Goal: Task Accomplishment & Management: Manage account settings

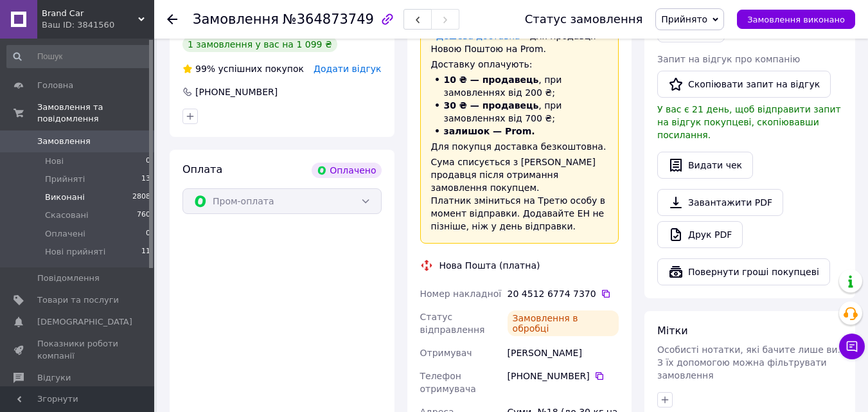
scroll to position [75, 0]
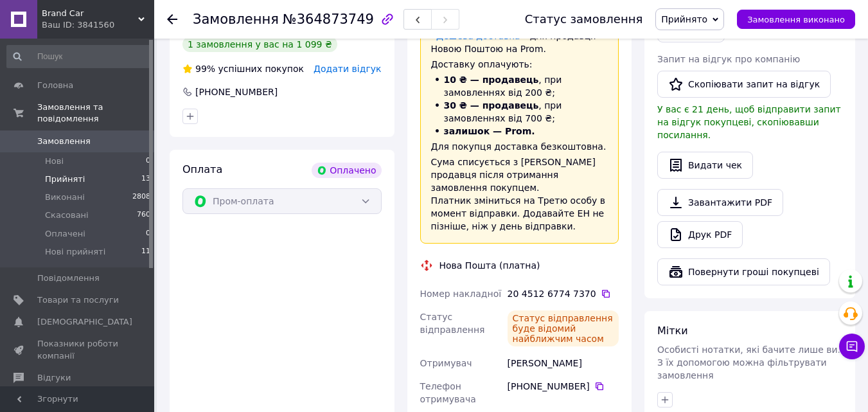
click at [96, 173] on li "Прийняті 13" at bounding box center [79, 179] width 158 height 18
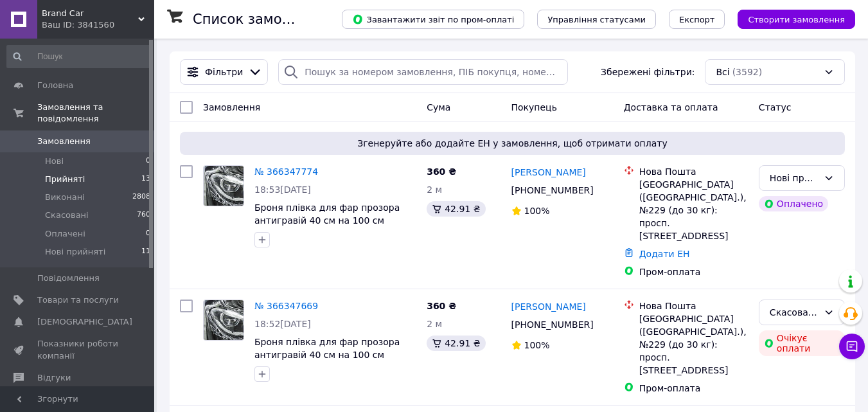
click at [80, 170] on li "Прийняті 13" at bounding box center [79, 179] width 158 height 18
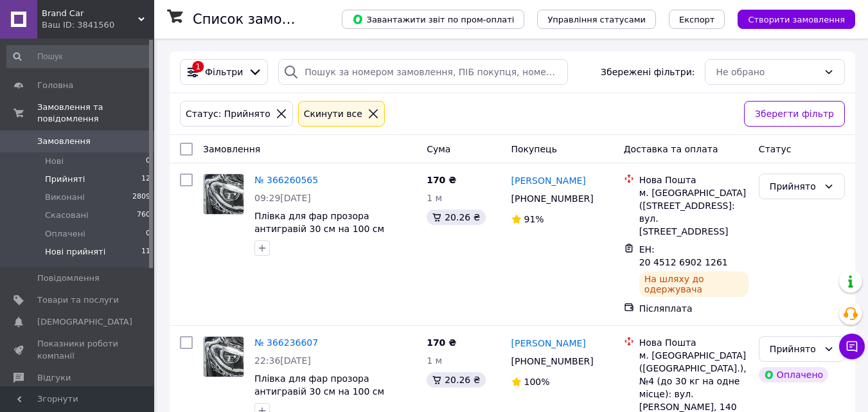
click at [90, 246] on span "Нові прийняті" at bounding box center [75, 252] width 60 height 12
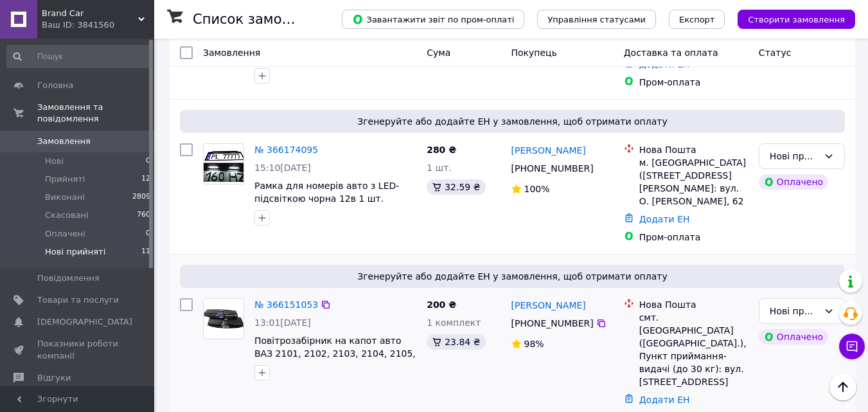
scroll to position [1023, 0]
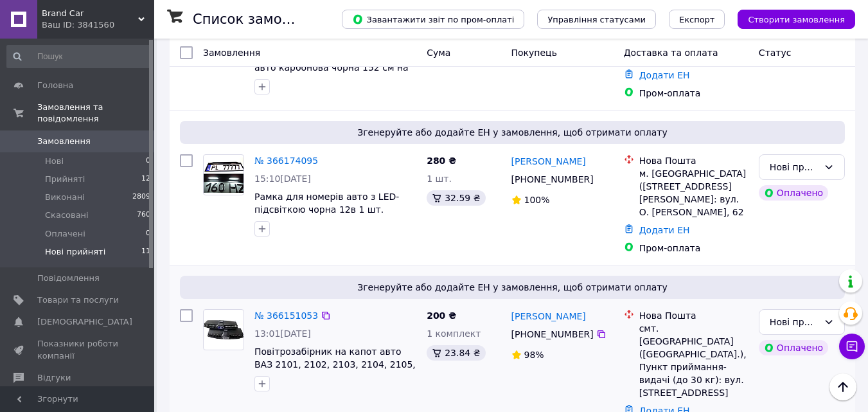
drag, startPoint x: 295, startPoint y: 184, endPoint x: 317, endPoint y: 196, distance: 24.1
click at [321, 310] on icon at bounding box center [326, 315] width 10 height 10
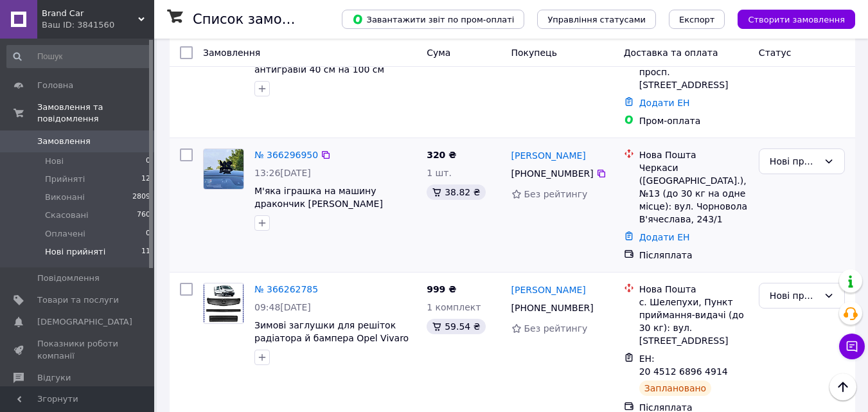
scroll to position [64, 0]
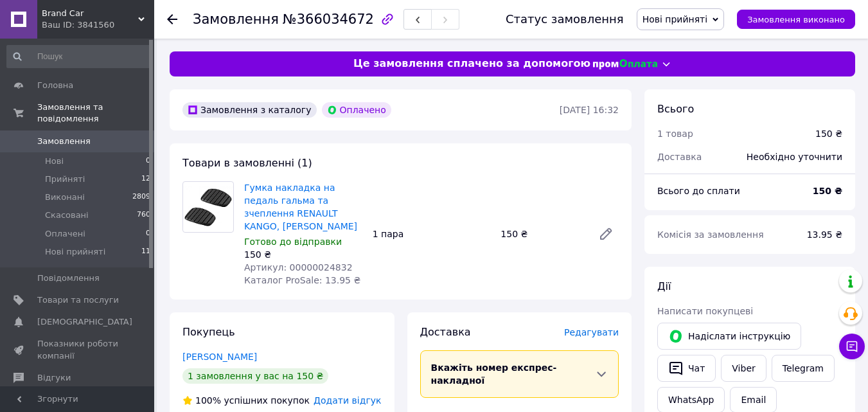
click at [314, 262] on span "Артикул: 00000024832" at bounding box center [298, 267] width 109 height 10
copy span "00000024832"
click at [706, 18] on span "Нові прийняті" at bounding box center [675, 19] width 66 height 10
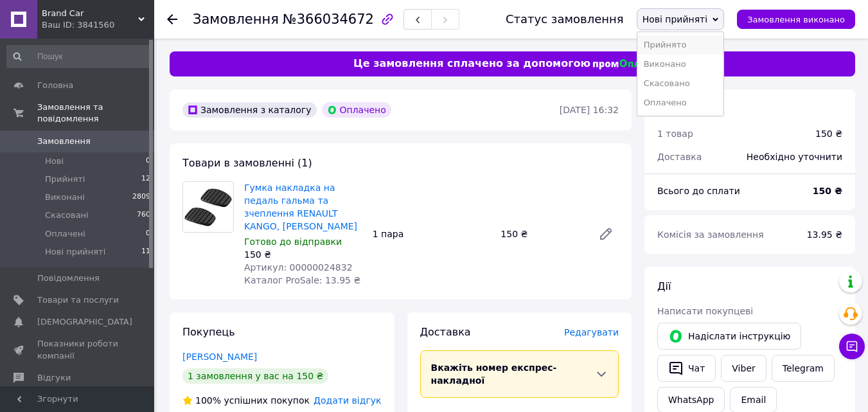
click at [696, 42] on li "Прийнято" at bounding box center [680, 44] width 87 height 19
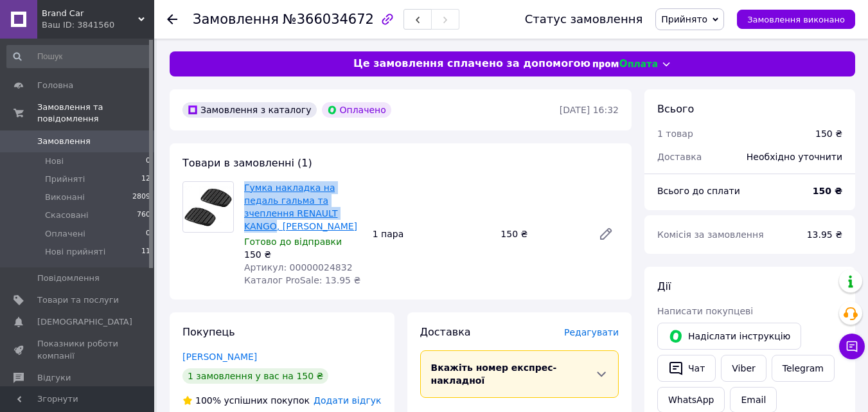
drag, startPoint x: 238, startPoint y: 189, endPoint x: 312, endPoint y: 211, distance: 76.4
click at [312, 211] on div "Гумка накладка на педаль гальма та зчеплення RENAULT KANGO, LOGAN Готово до від…" at bounding box center [400, 233] width 446 height 105
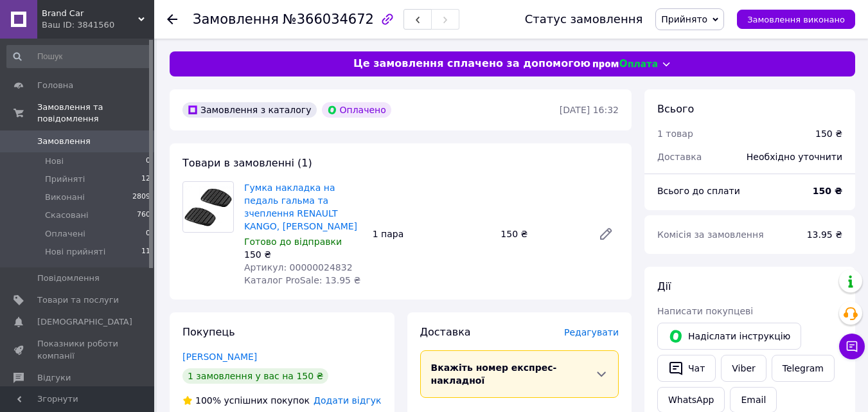
click at [592, 327] on span "Редагувати" at bounding box center [591, 332] width 55 height 10
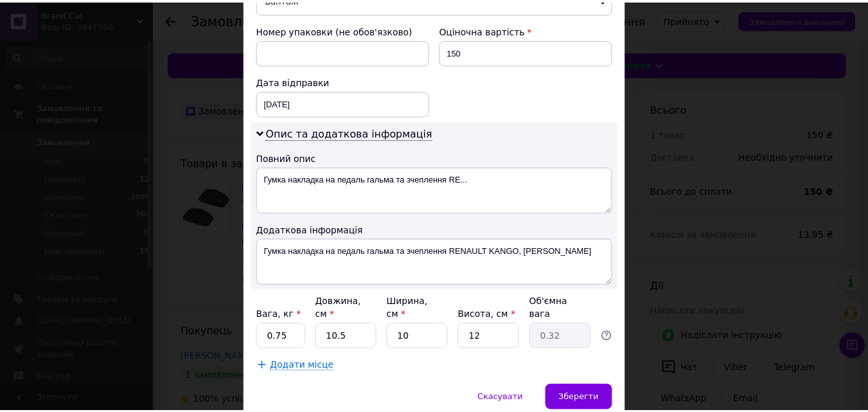
scroll to position [598, 0]
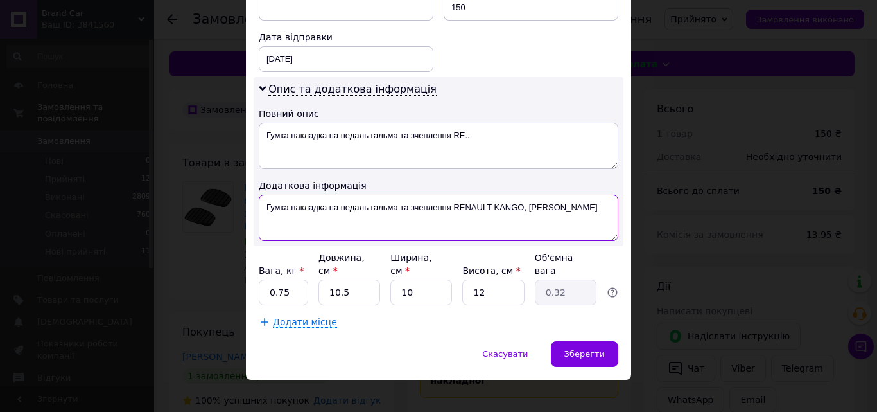
click at [307, 206] on textarea "Гумка накладка на педаль гальма та зчеплення RENAULT KANGO, LOGAN" at bounding box center [439, 218] width 360 height 46
click at [341, 208] on textarea "Гумка на педаль гальма та зчеплення RENAULT KANGO, LOGAN" at bounding box center [439, 218] width 360 height 46
click at [372, 211] on textarea "Гумка на педаль та зчеплення RENAULT KANGO, LOGAN" at bounding box center [439, 218] width 360 height 46
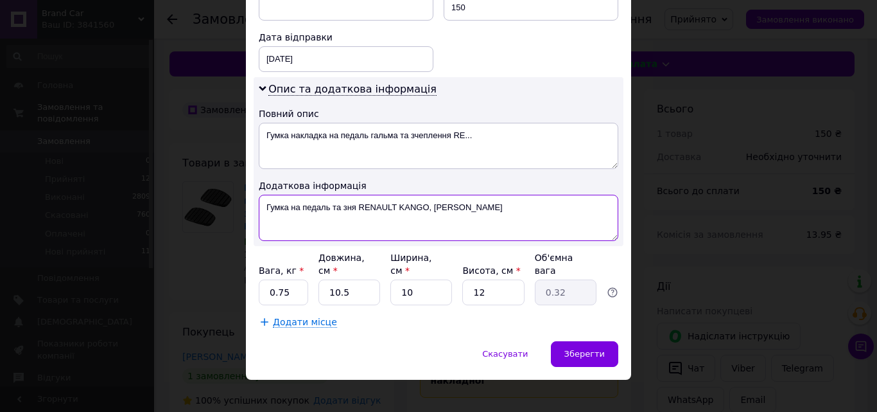
click at [353, 205] on textarea "Гумка на педаль та зня RENAULT KANGO, LOGAN" at bounding box center [439, 218] width 360 height 46
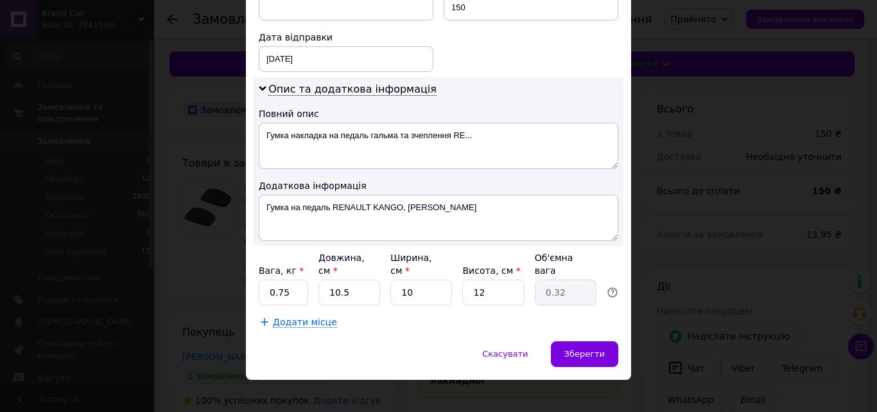
drag, startPoint x: 256, startPoint y: 205, endPoint x: 392, endPoint y: 204, distance: 136.2
click at [392, 204] on div "Опис та додаткова інформація Повний опис Гумка накладка на педаль гальма та зче…" at bounding box center [439, 161] width 370 height 169
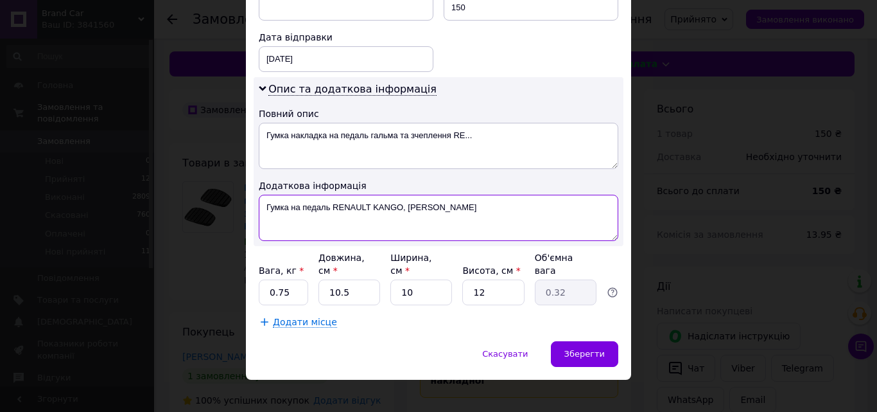
click at [286, 209] on textarea "Гумка на педаль RENAULT KANGO, LOGAN" at bounding box center [439, 218] width 360 height 46
drag, startPoint x: 260, startPoint y: 204, endPoint x: 476, endPoint y: 207, distance: 215.8
click at [476, 207] on textarea "Гумки на педаль RENAULT KANGO, LOGAN" at bounding box center [439, 218] width 360 height 46
type textarea "Гумки на педаль RENAULT KANGO, LOGAN"
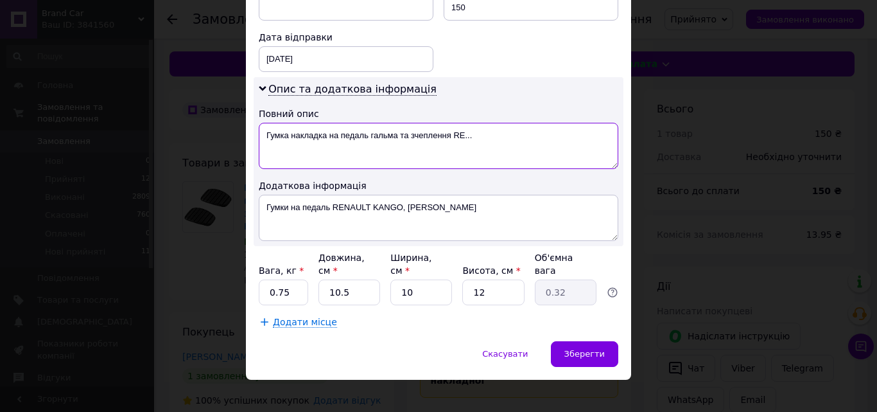
drag, startPoint x: 257, startPoint y: 132, endPoint x: 475, endPoint y: 134, distance: 217.7
click at [475, 134] on textarea "Гумка накладка на педаль гальма та зчеплення RE..." at bounding box center [439, 146] width 360 height 46
paste textarea "на педаль RENAULT KANGO, LOGAN"
type textarea "Гумки на педаль RENAULT KANGO, LOGAN"
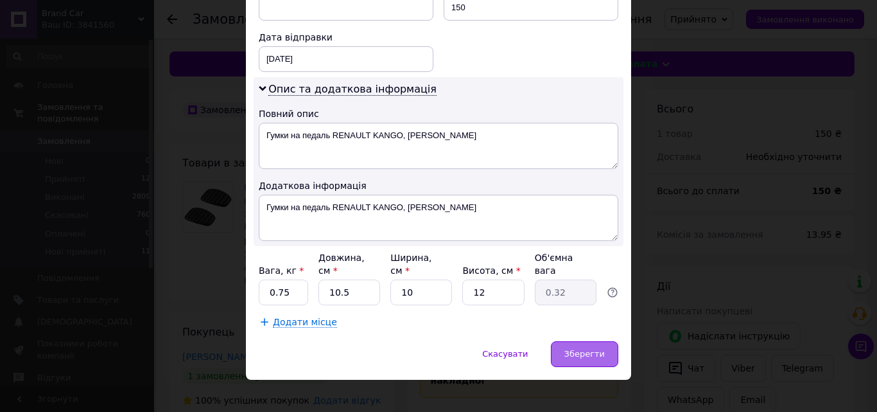
click at [591, 349] on span "Зберегти" at bounding box center [585, 354] width 40 height 10
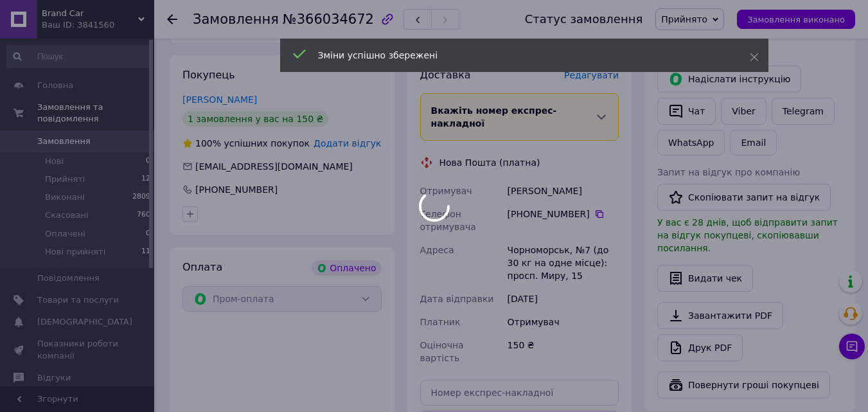
scroll to position [385, 0]
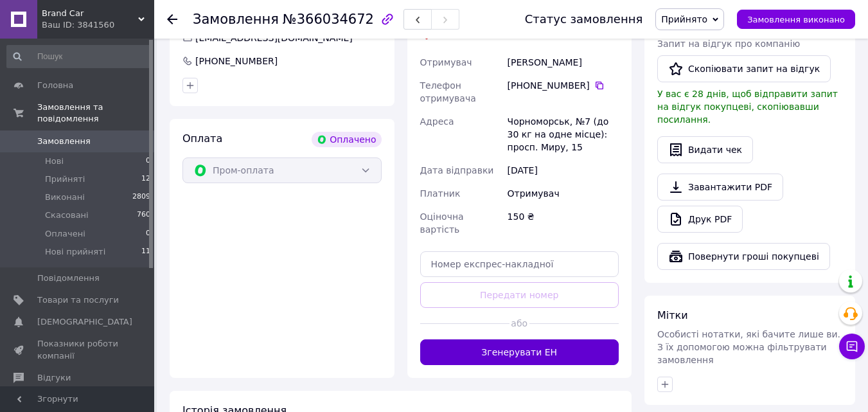
click at [531, 339] on button "Згенерувати ЕН" at bounding box center [519, 352] width 199 height 26
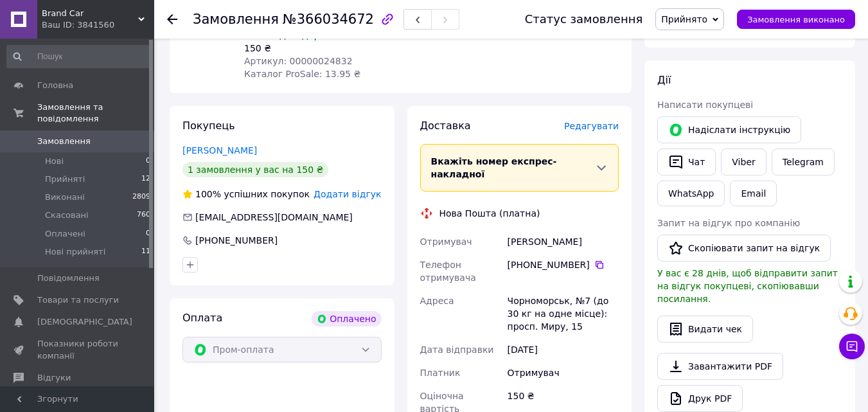
scroll to position [193, 0]
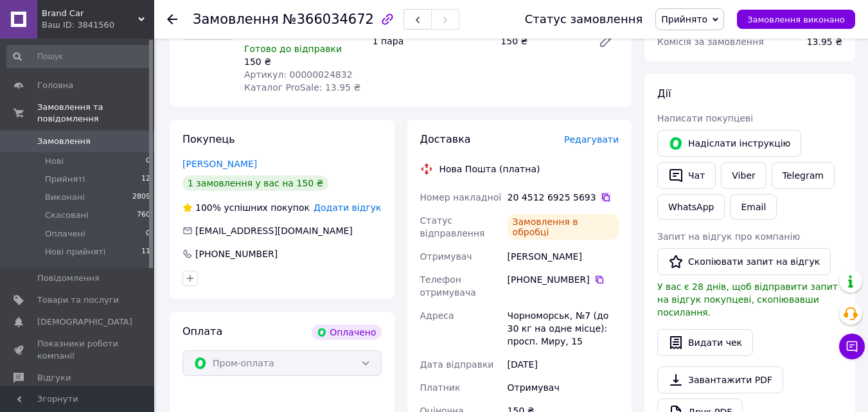
click at [601, 192] on icon at bounding box center [606, 197] width 10 height 10
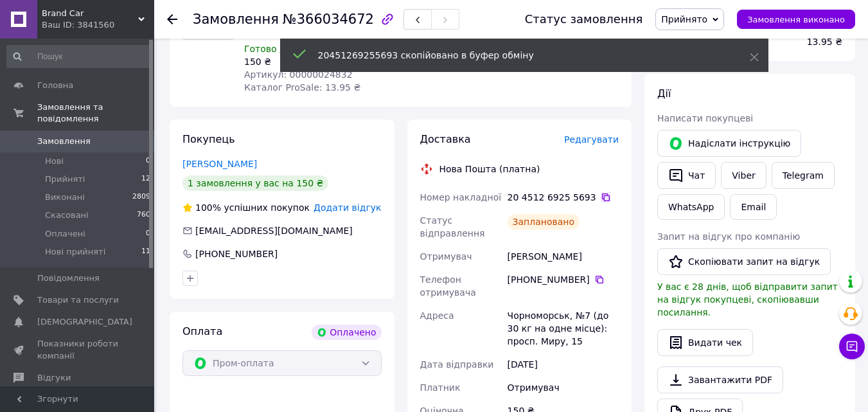
click at [601, 192] on icon at bounding box center [606, 197] width 10 height 10
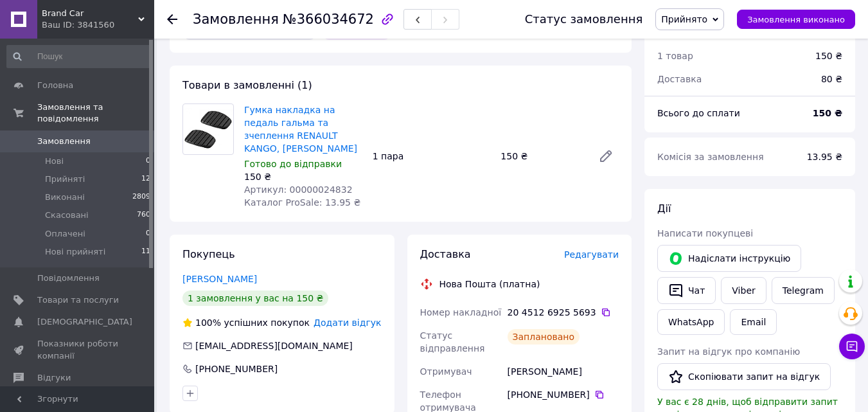
scroll to position [0, 0]
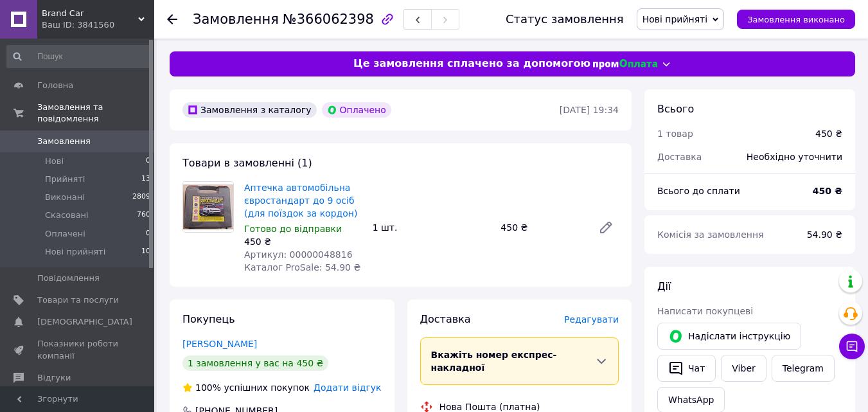
click at [319, 254] on span "Артикул: 00000048816" at bounding box center [298, 254] width 109 height 10
copy span "00000048816"
click at [699, 17] on span "Нові прийняті" at bounding box center [675, 19] width 66 height 10
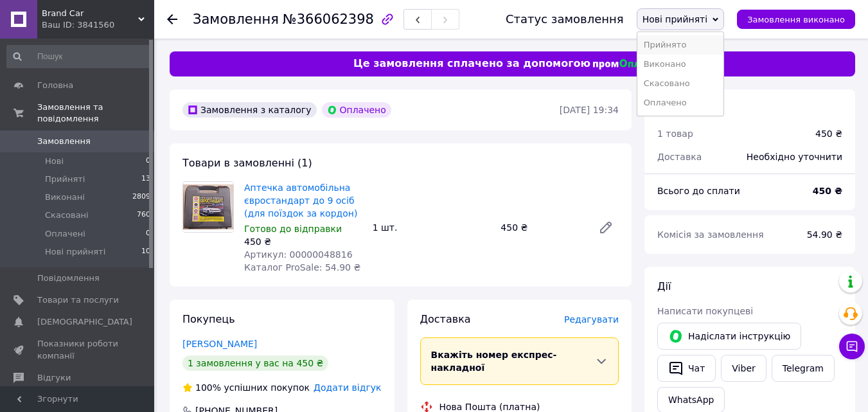
click at [689, 46] on li "Прийнято" at bounding box center [680, 44] width 87 height 19
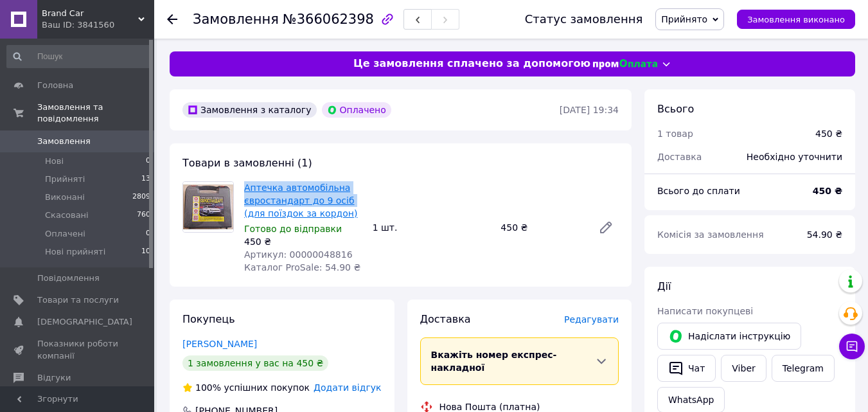
drag, startPoint x: 240, startPoint y: 188, endPoint x: 340, endPoint y: 200, distance: 100.9
click at [340, 200] on div "Аптечка автомобільна євростандарт до 9 осіб (для поїздок за кордон) Готово до в…" at bounding box center [303, 228] width 128 height 98
copy link "Аптечка автомобільна євростандарт до 9 осіб"
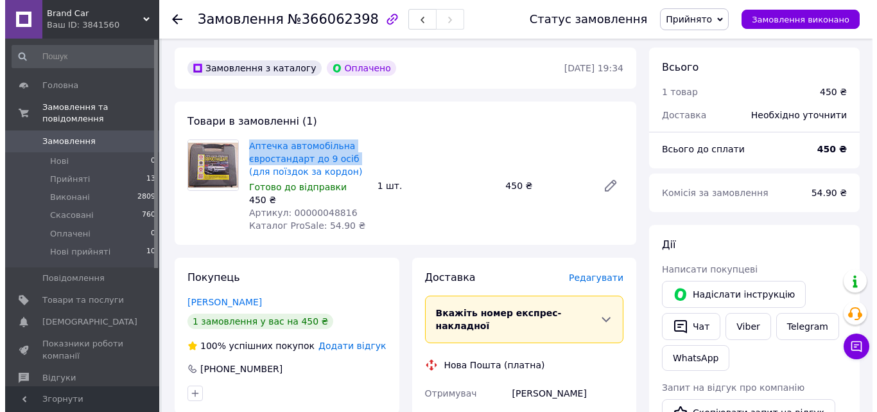
scroll to position [64, 0]
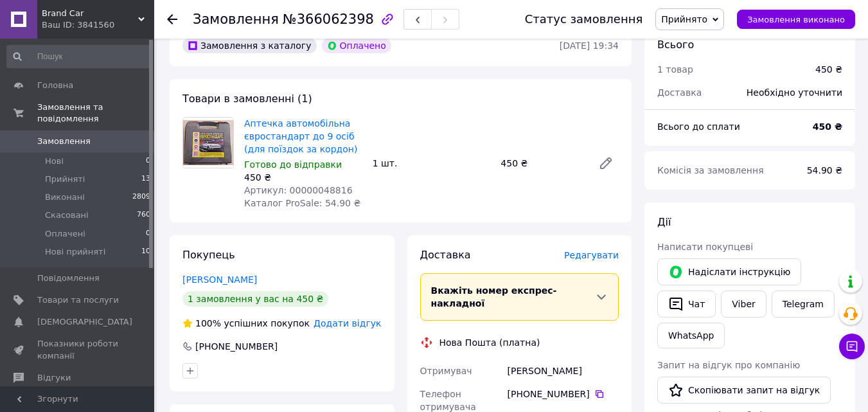
click at [590, 259] on span "Редагувати" at bounding box center [591, 255] width 55 height 10
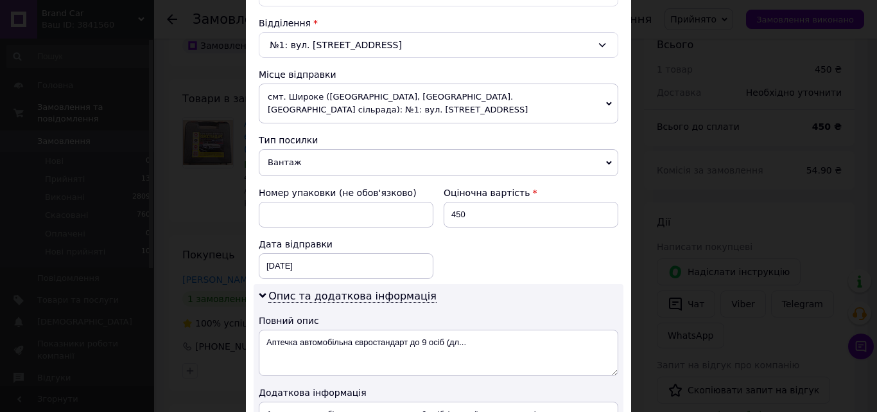
scroll to position [450, 0]
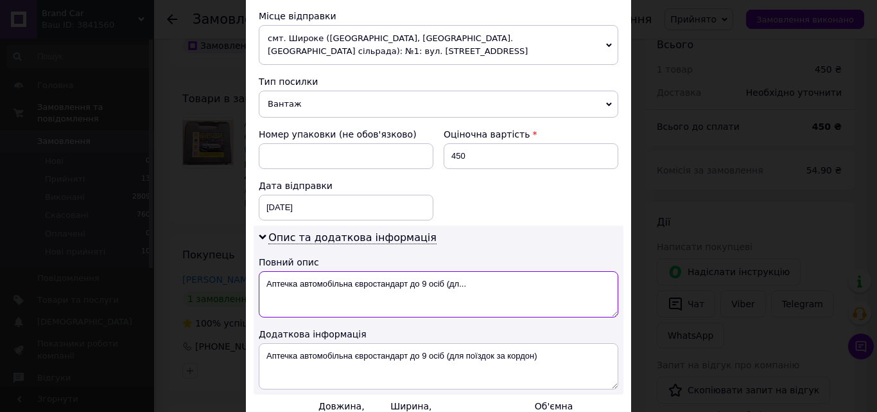
drag, startPoint x: 257, startPoint y: 285, endPoint x: 488, endPoint y: 297, distance: 231.6
click at [515, 288] on textarea "Аптечка автомобільна євростандарт до 9 осіб (дл..." at bounding box center [439, 294] width 360 height 46
paste textarea
type textarea "Аптечка автомобільна євростандарт до 9 осіб"
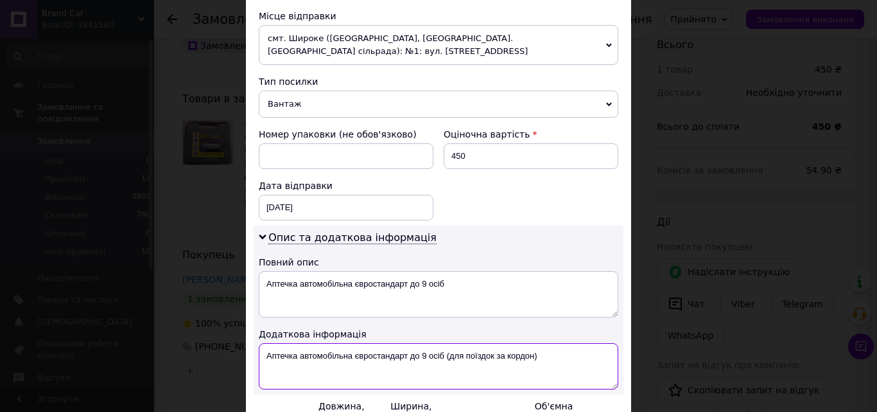
drag, startPoint x: 258, startPoint y: 355, endPoint x: 559, endPoint y: 354, distance: 301.2
click at [559, 354] on textarea "Аптечка автомобільна євростандарт до 9 осіб (для поїздок за кордон)" at bounding box center [439, 366] width 360 height 46
paste textarea
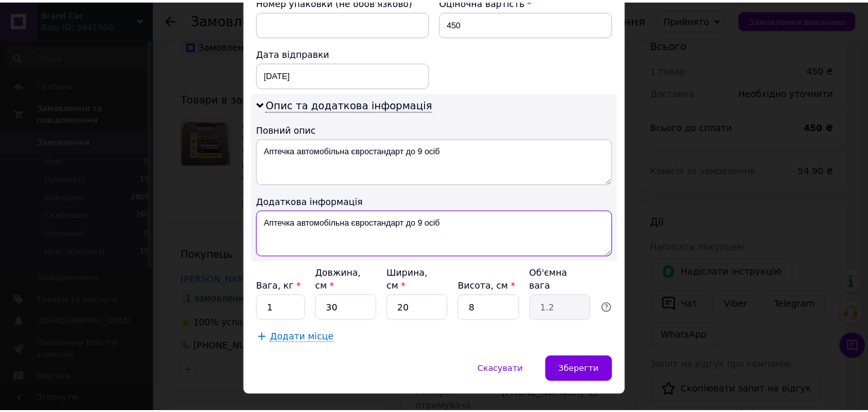
scroll to position [598, 0]
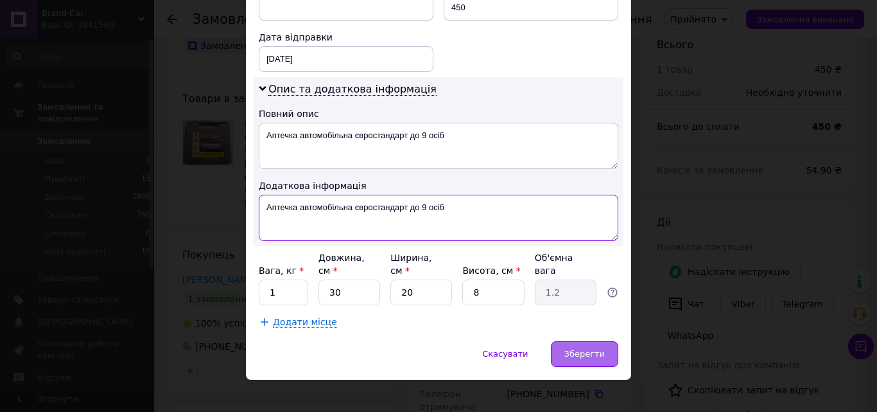
type textarea "Аптечка автомобільна євростандарт до 9 осіб"
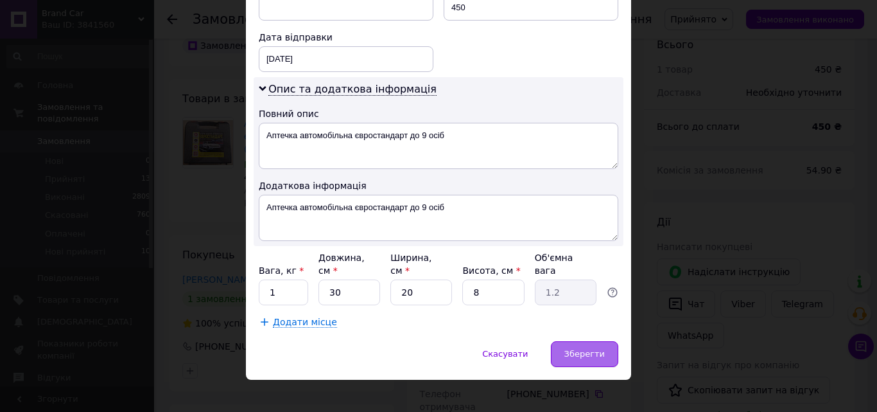
click at [587, 349] on span "Зберегти" at bounding box center [585, 354] width 40 height 10
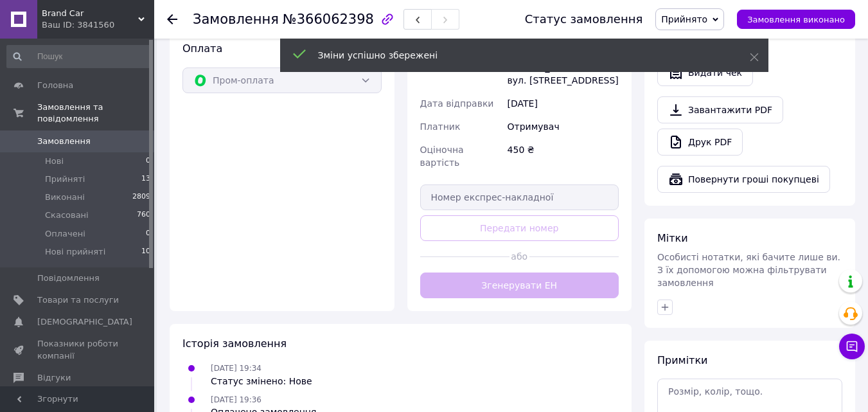
scroll to position [450, 0]
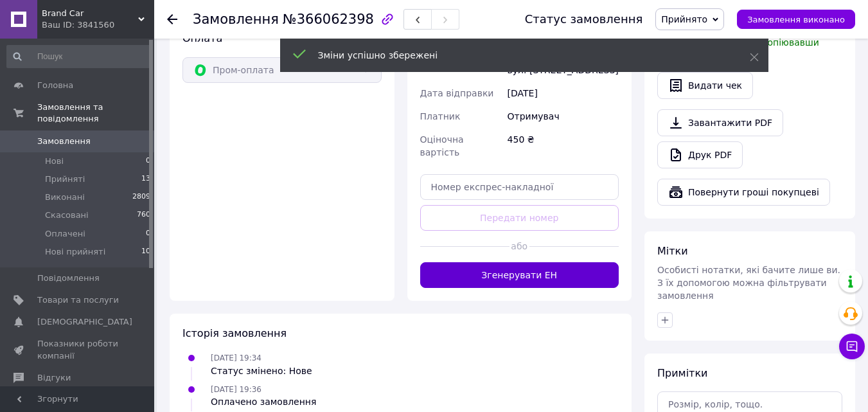
click at [501, 262] on button "Згенерувати ЕН" at bounding box center [519, 275] width 199 height 26
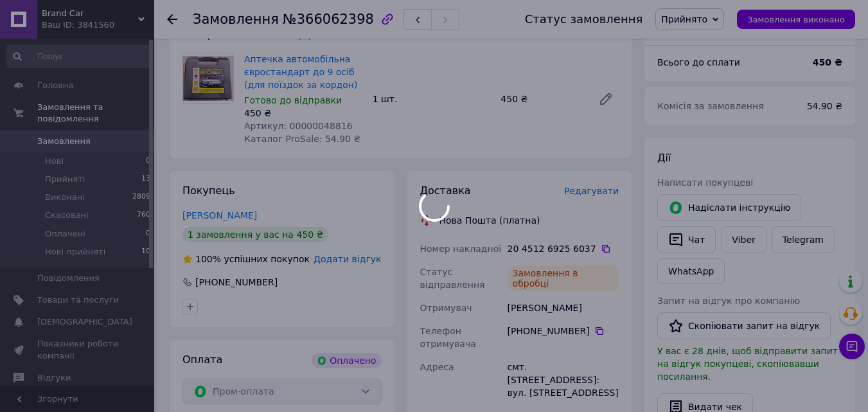
scroll to position [257, 0]
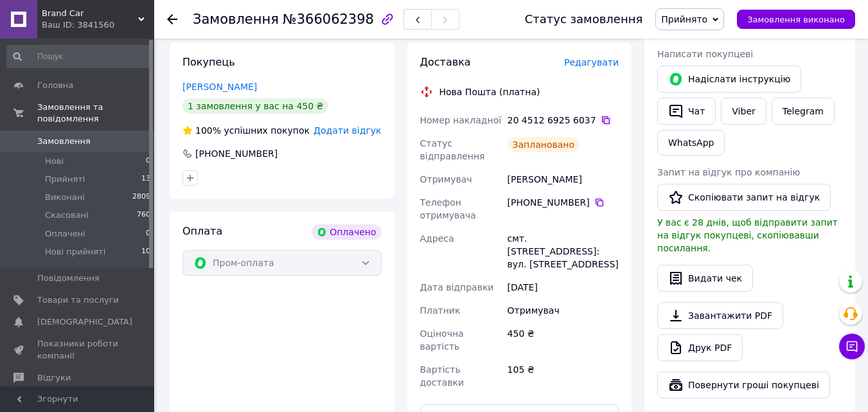
click at [601, 118] on icon at bounding box center [606, 120] width 10 height 10
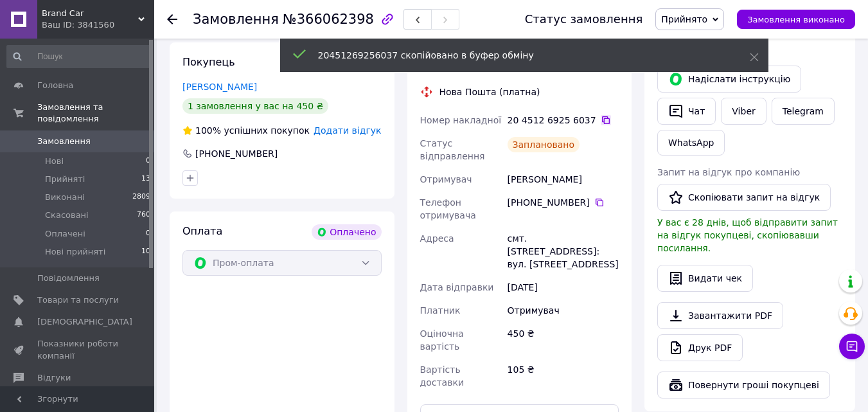
click at [601, 118] on icon at bounding box center [606, 120] width 10 height 10
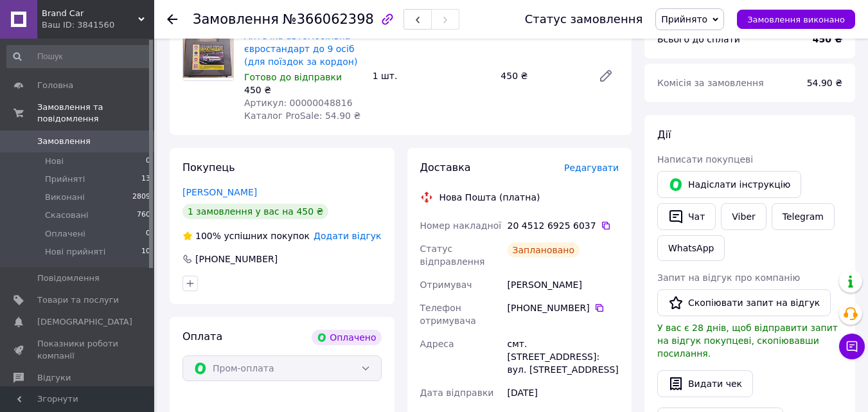
scroll to position [0, 0]
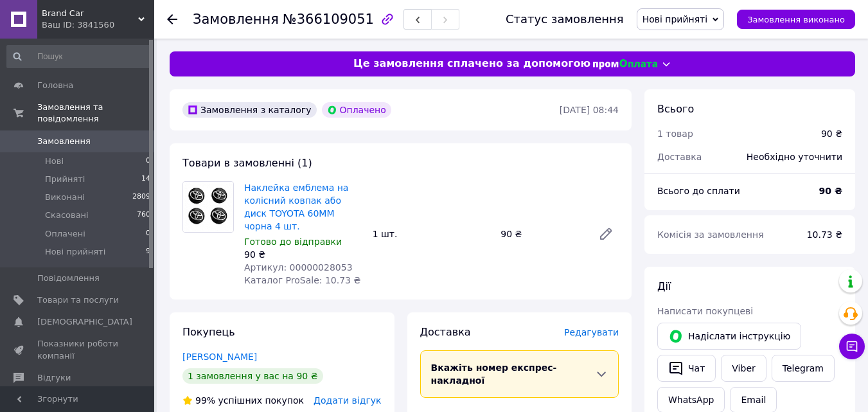
click at [718, 26] on span "Нові прийняті" at bounding box center [681, 19] width 88 height 22
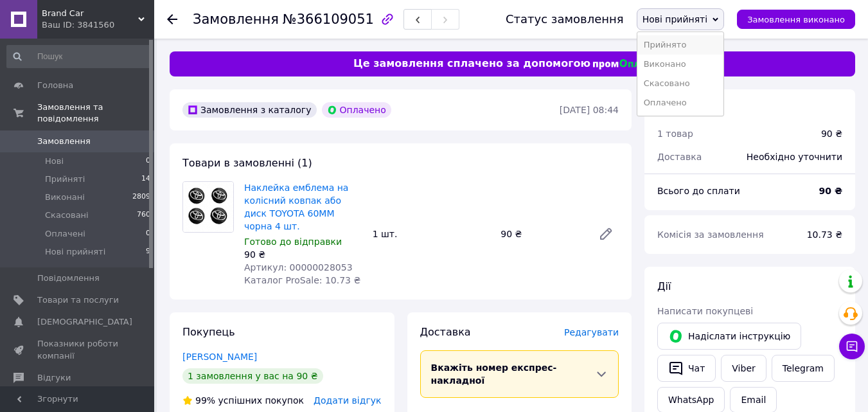
click at [694, 40] on li "Прийнято" at bounding box center [680, 44] width 87 height 19
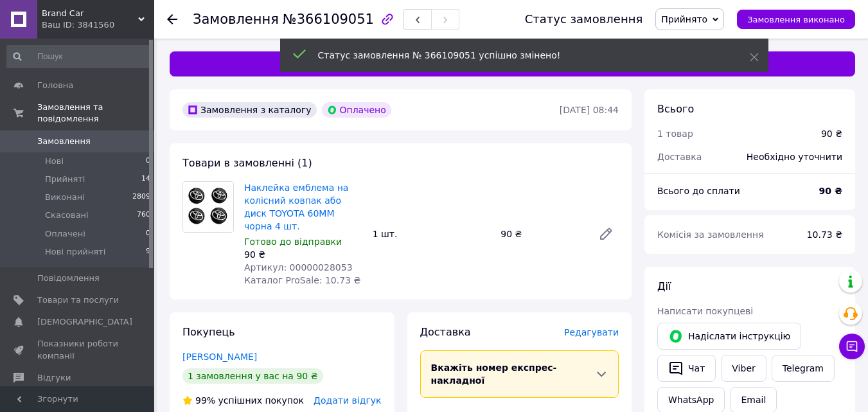
click at [313, 262] on span "Артикул: 00000028053" at bounding box center [298, 267] width 109 height 10
copy span "00000028053"
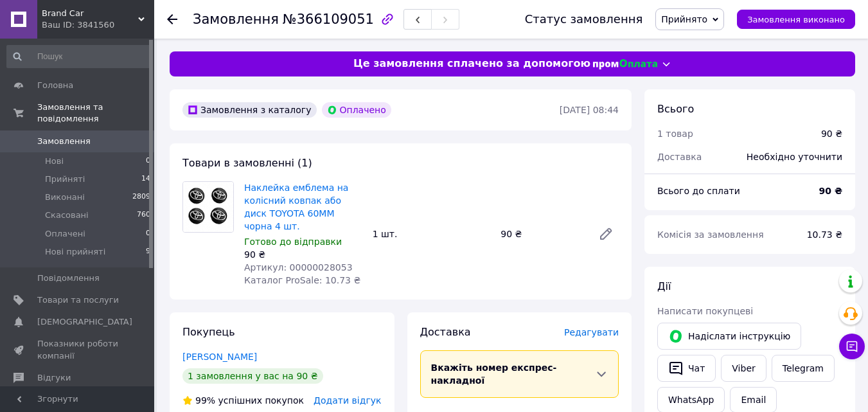
click at [598, 327] on span "Редагувати" at bounding box center [591, 332] width 55 height 10
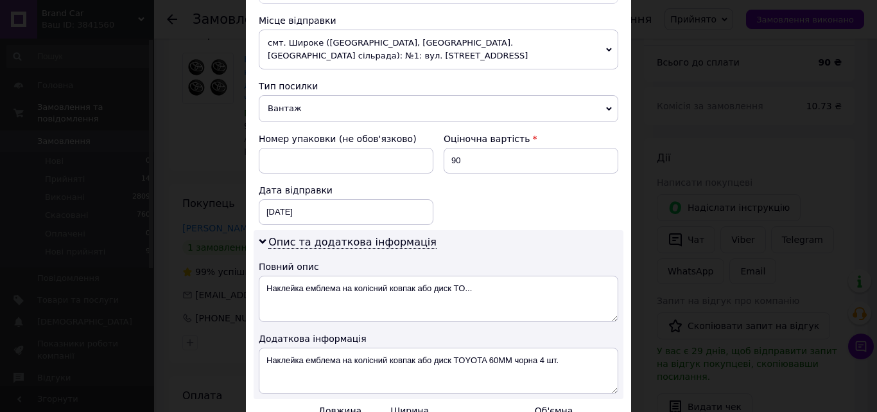
scroll to position [514, 0]
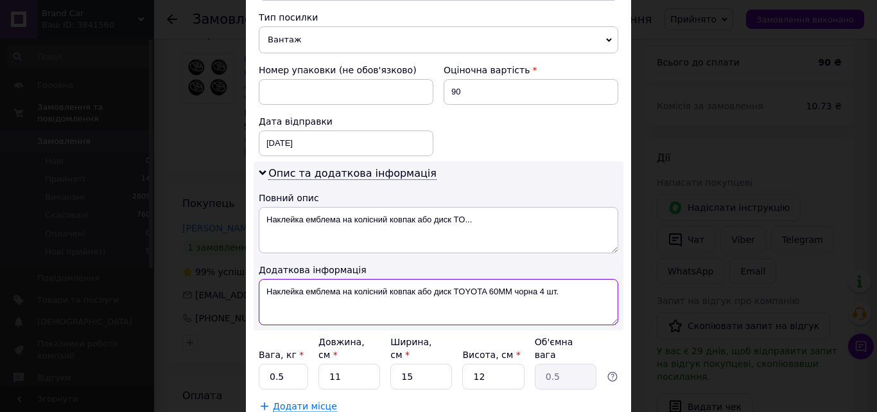
click at [473, 291] on textarea "Наклейка емблема на колісний ковпак або диск TOYOTA 60ММ чорна 4 шт." at bounding box center [439, 302] width 360 height 46
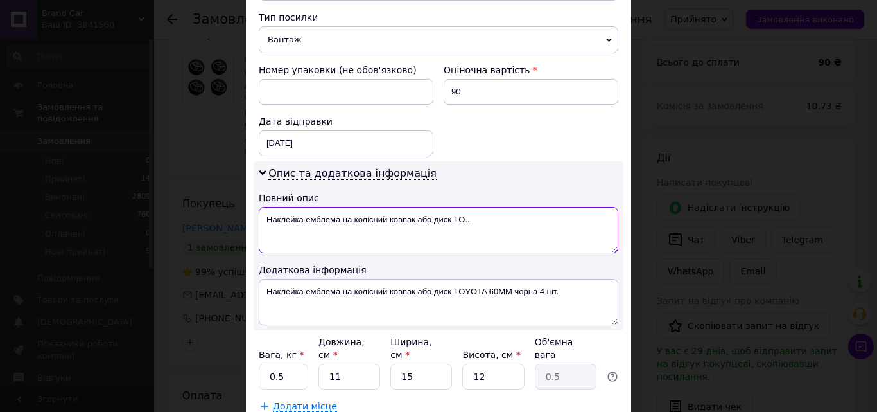
drag, startPoint x: 341, startPoint y: 222, endPoint x: 523, endPoint y: 224, distance: 181.8
click at [523, 224] on textarea "Наклейка емблема на колісний ковпак або диск TO..." at bounding box center [439, 230] width 360 height 46
paste textarea "TOYOTA"
drag, startPoint x: 263, startPoint y: 215, endPoint x: 430, endPoint y: 218, distance: 167.7
click at [430, 218] on textarea "Наклейка емблема TOYOTA" at bounding box center [439, 230] width 360 height 46
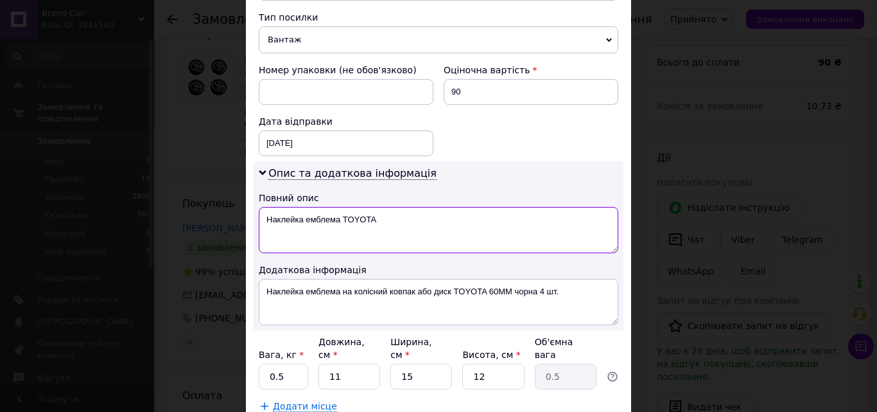
type textarea "Наклейка емблема TOYOTA"
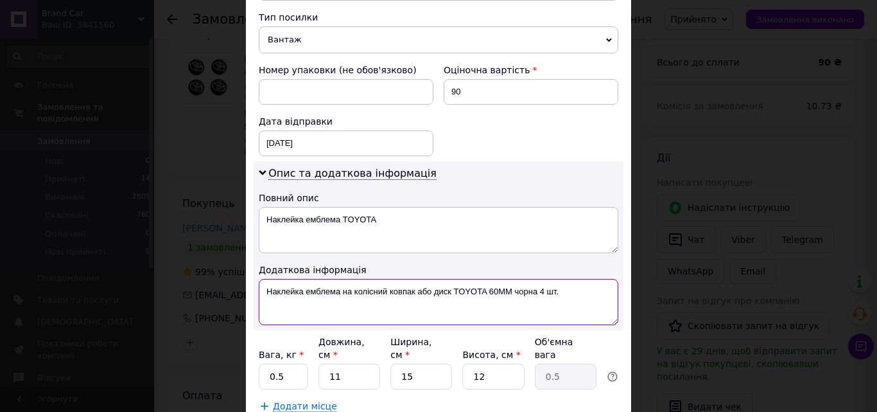
drag, startPoint x: 263, startPoint y: 293, endPoint x: 577, endPoint y: 290, distance: 313.5
click at [577, 290] on textarea "Наклейка емблема на колісний ковпак або диск TOYOTA 60ММ чорна 4 шт." at bounding box center [439, 302] width 360 height 46
paste textarea "TOYOTA"
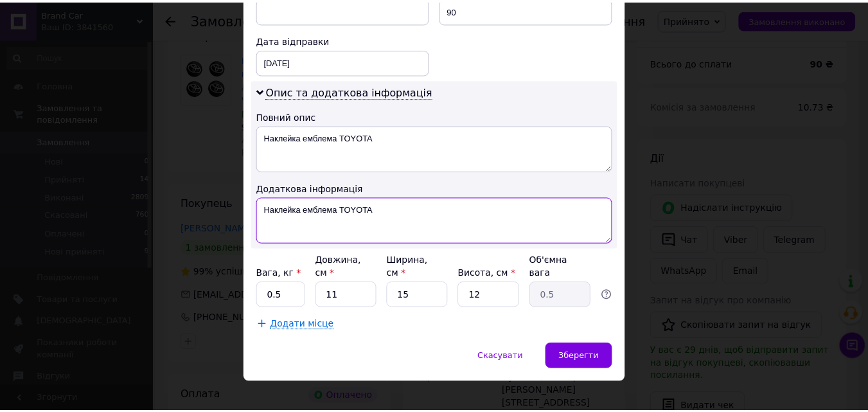
scroll to position [598, 0]
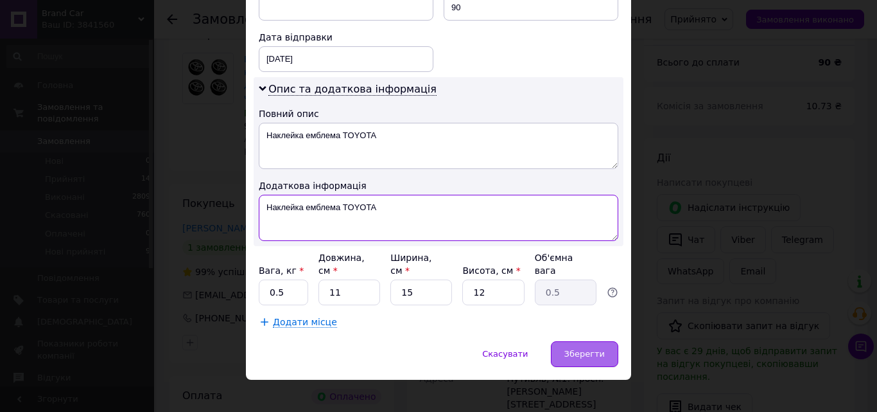
type textarea "Наклейка емблема TOYOTA"
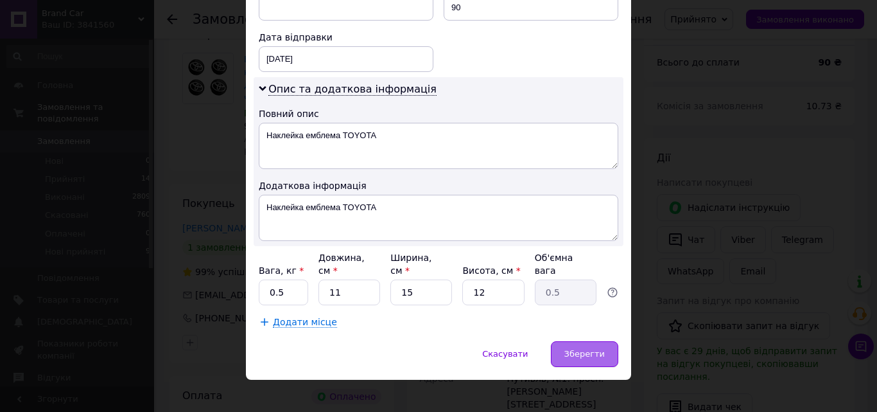
click at [581, 349] on span "Зберегти" at bounding box center [585, 354] width 40 height 10
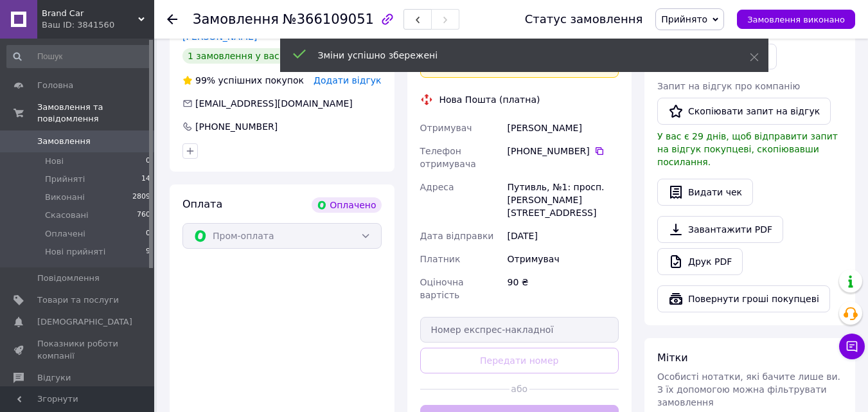
scroll to position [321, 0]
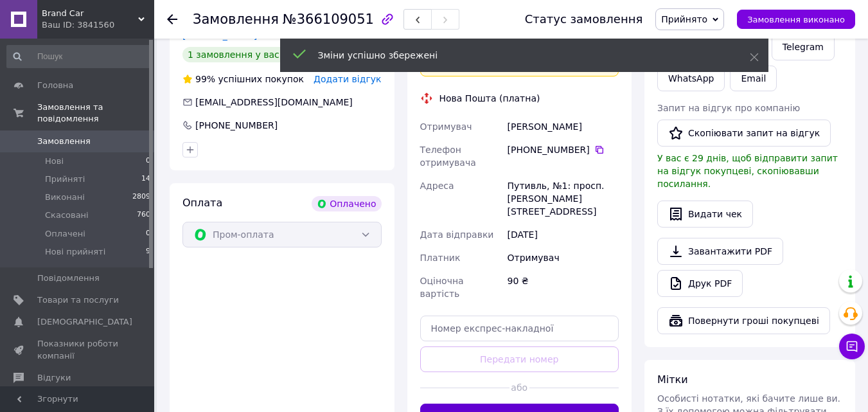
click at [554, 403] on button "Згенерувати ЕН" at bounding box center [519, 416] width 199 height 26
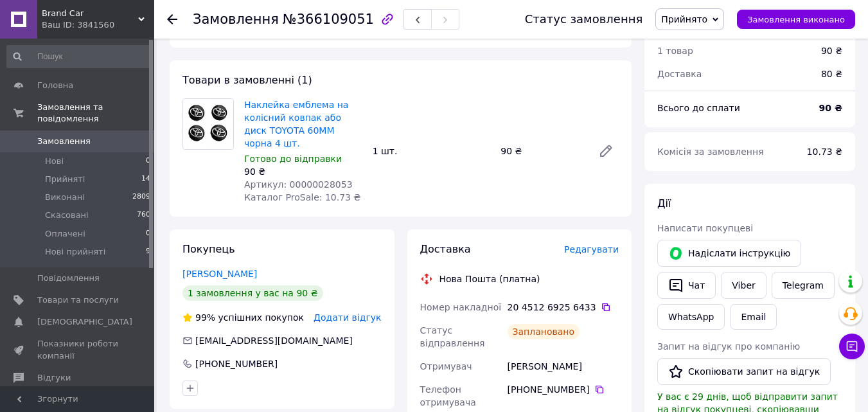
scroll to position [193, 0]
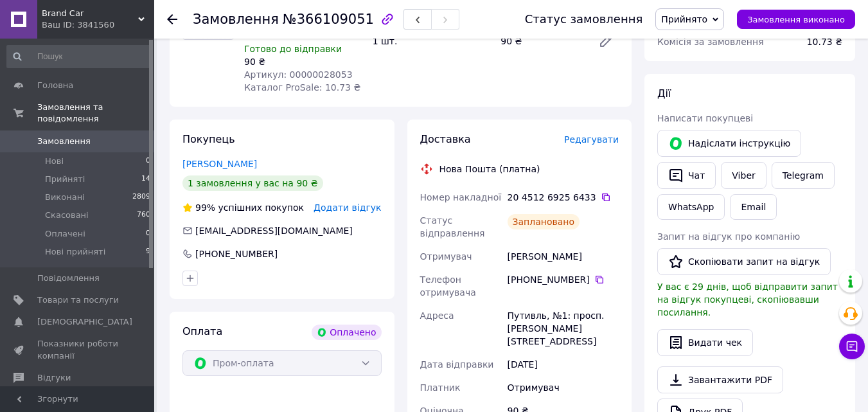
click at [598, 191] on div "20 4512 6925 6433" at bounding box center [562, 197] width 111 height 13
click at [601, 192] on icon at bounding box center [606, 197] width 10 height 10
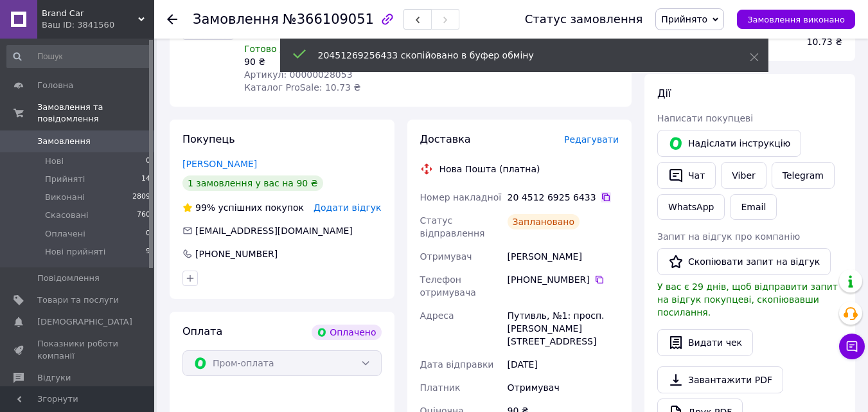
click at [601, 192] on icon at bounding box center [606, 197] width 10 height 10
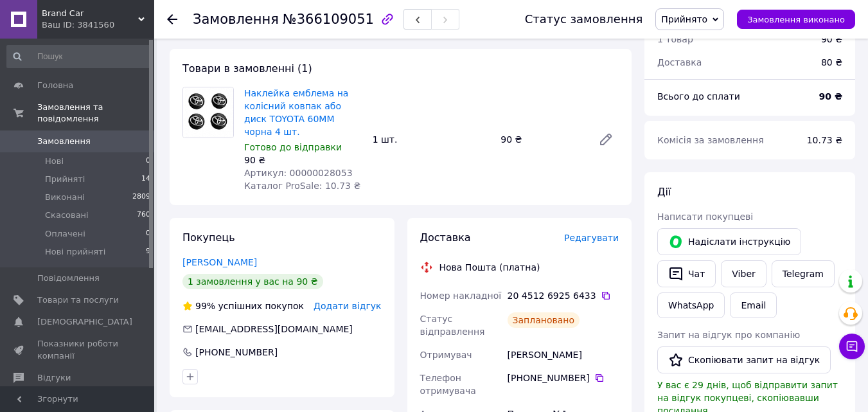
scroll to position [0, 0]
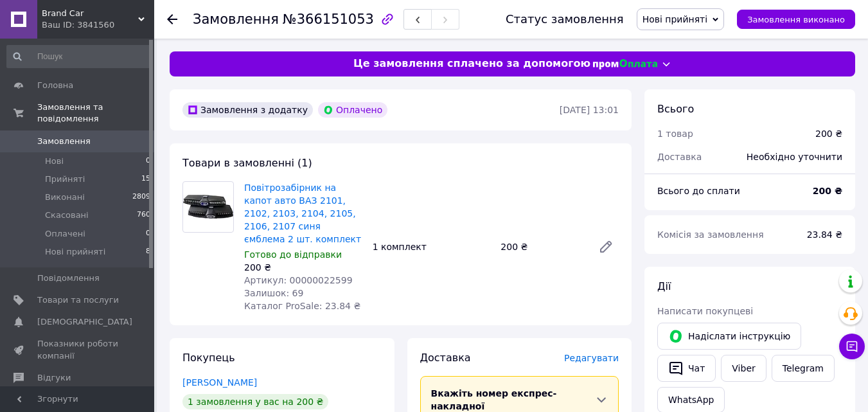
click at [319, 275] on span "Артикул: 00000022599" at bounding box center [298, 280] width 109 height 10
copy span "00000022599"
click at [674, 10] on span "Нові прийняті" at bounding box center [681, 19] width 88 height 22
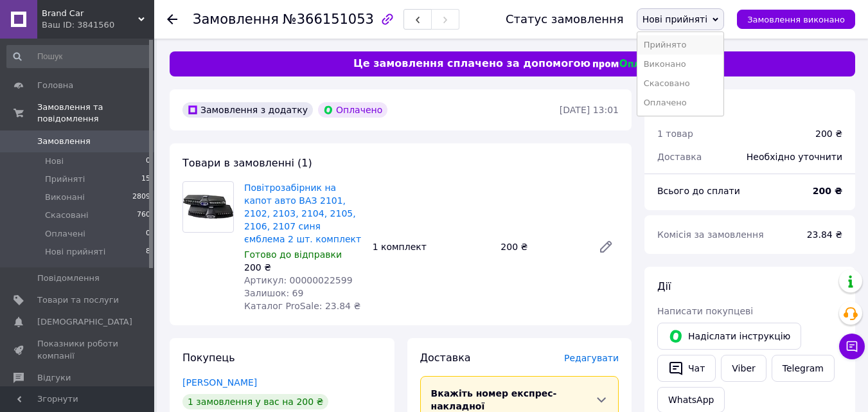
click at [681, 45] on li "Прийнято" at bounding box center [680, 44] width 87 height 19
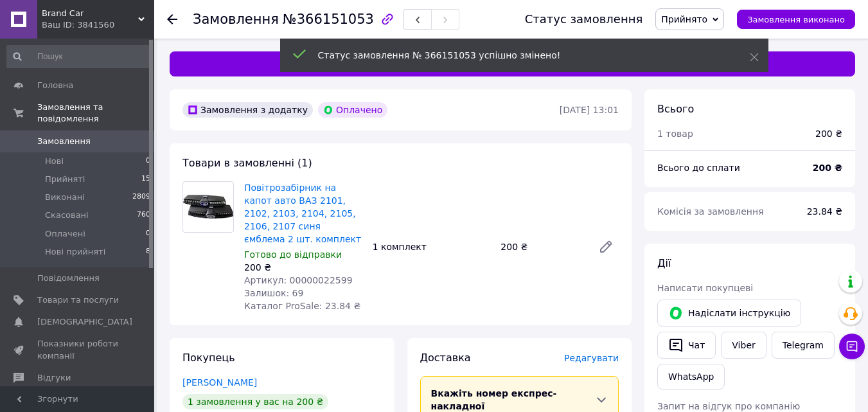
click at [324, 275] on span "Артикул: 00000022599" at bounding box center [298, 280] width 109 height 10
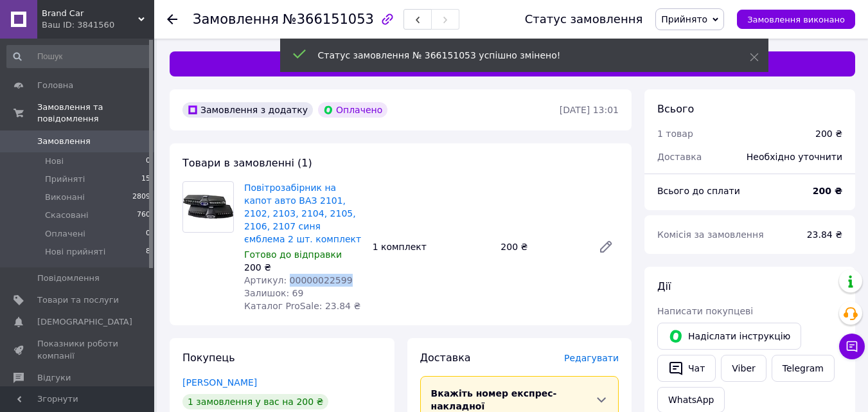
copy span "00000022599"
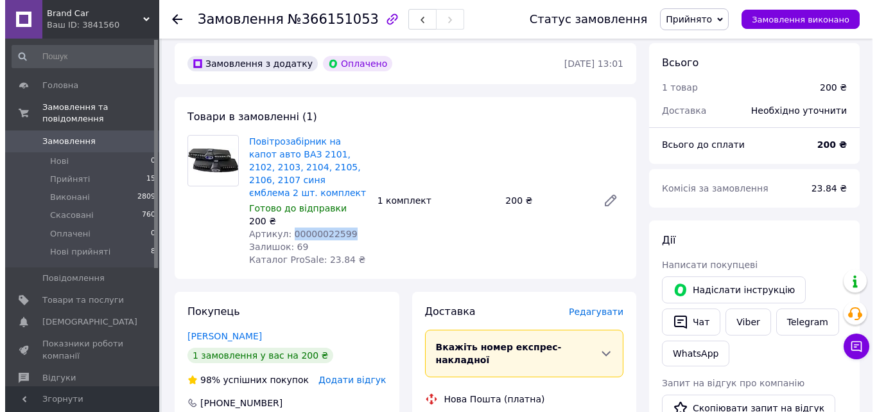
scroll to position [64, 0]
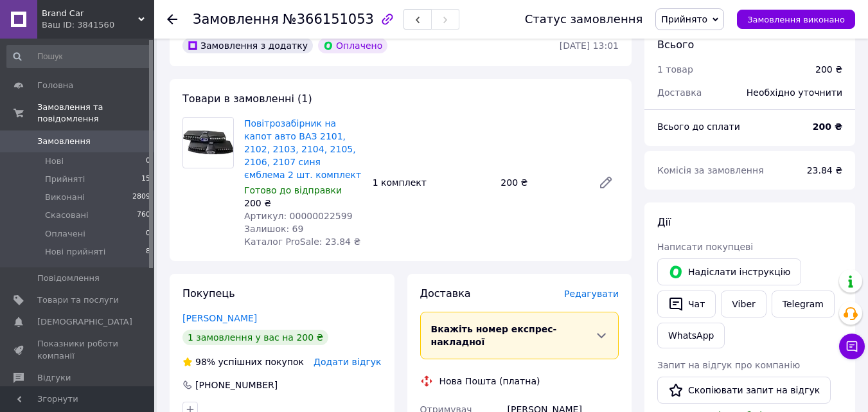
click at [606, 288] on span "Редагувати" at bounding box center [591, 293] width 55 height 10
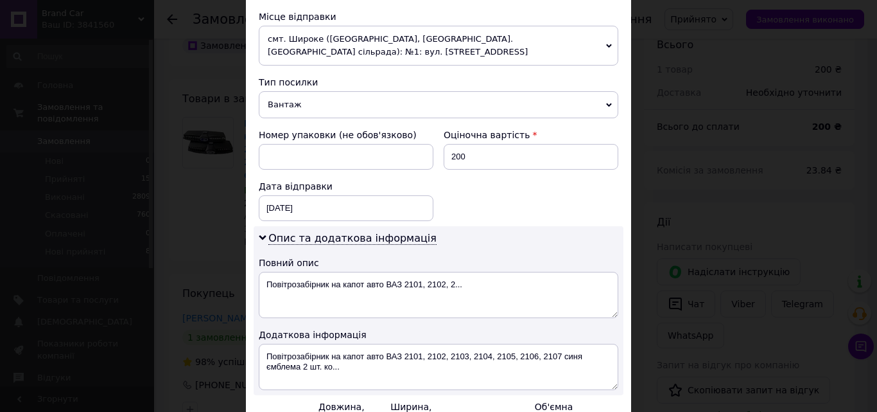
scroll to position [514, 0]
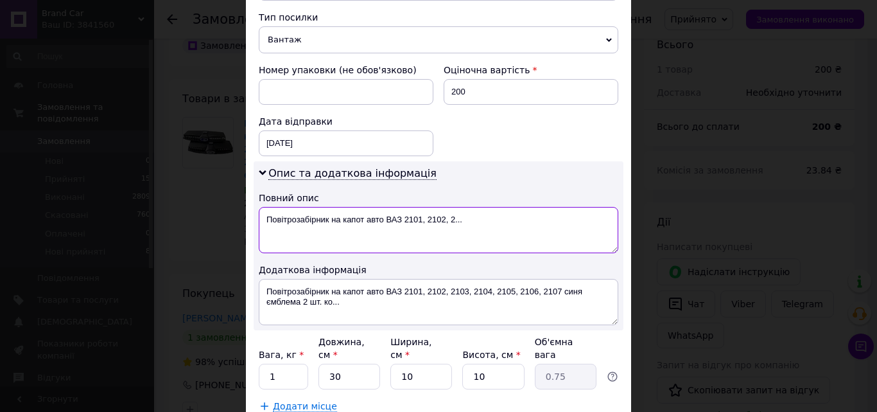
drag, startPoint x: 365, startPoint y: 219, endPoint x: 507, endPoint y: 221, distance: 142.0
click at [507, 221] on textarea "Повітрозабірник на капот авто ВАЗ 2101, 2102, 2..." at bounding box center [439, 230] width 360 height 46
click at [351, 225] on textarea "Повітрозабірник на капот 2101-07 синя" at bounding box center [439, 230] width 360 height 46
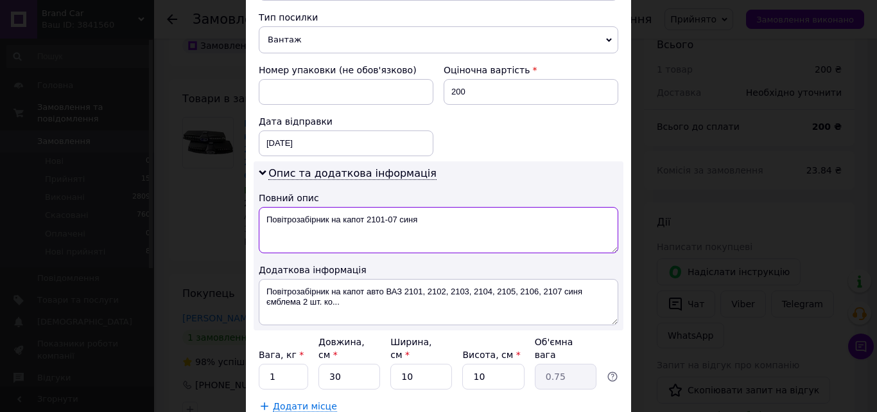
type textarea "Повітрозабірник на капот 2101-07 синя"
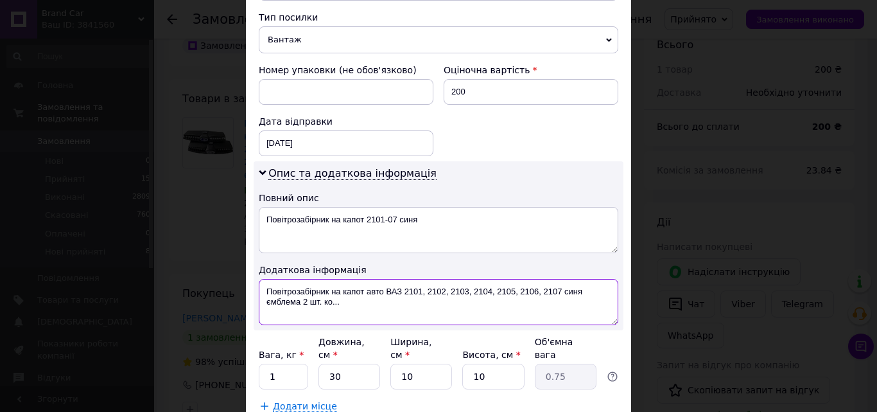
drag, startPoint x: 265, startPoint y: 290, endPoint x: 385, endPoint y: 315, distance: 122.1
click at [385, 315] on textarea "Повітрозабірник на капот авто ВАЗ 2101, 2102, 2103, 2104, 2105, 2106, 2107 синя…" at bounding box center [439, 302] width 360 height 46
paste textarea "2101-07 синя"
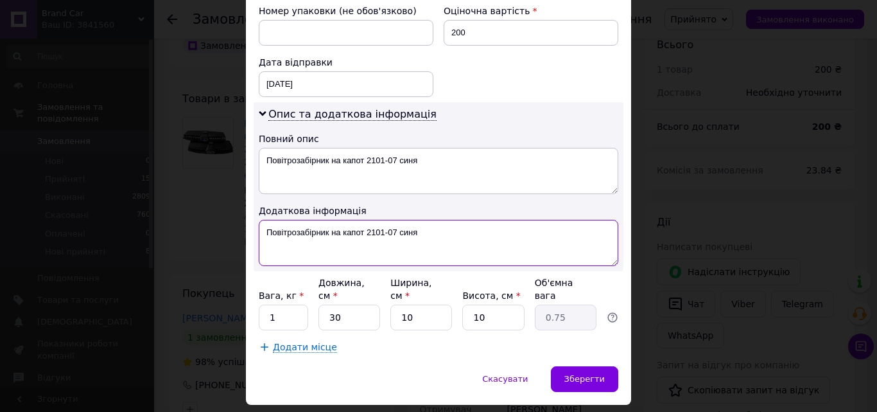
scroll to position [598, 0]
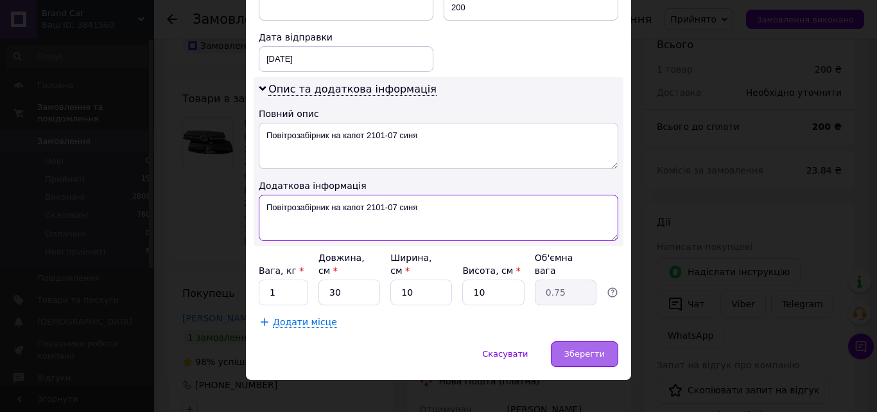
type textarea "Повітрозабірник на капот 2101-07 синя"
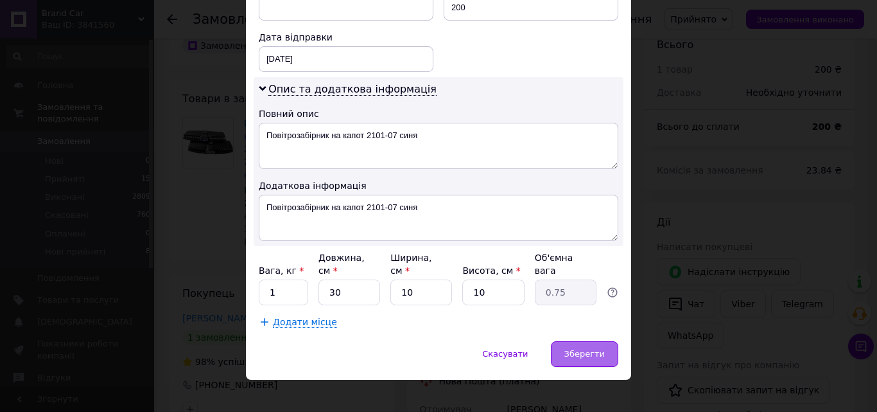
click at [581, 341] on div "Зберегти" at bounding box center [584, 354] width 67 height 26
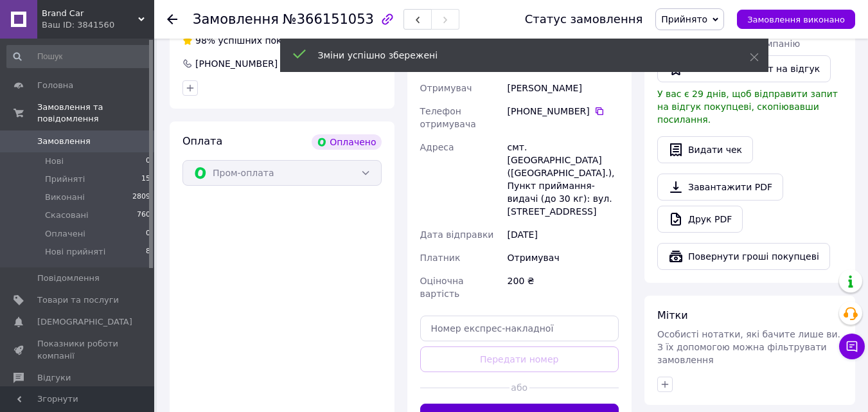
click at [540, 403] on button "Згенерувати ЕН" at bounding box center [519, 416] width 199 height 26
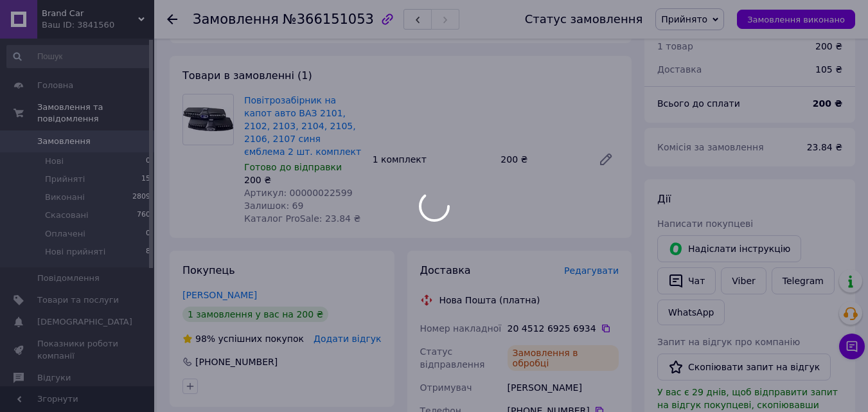
scroll to position [193, 0]
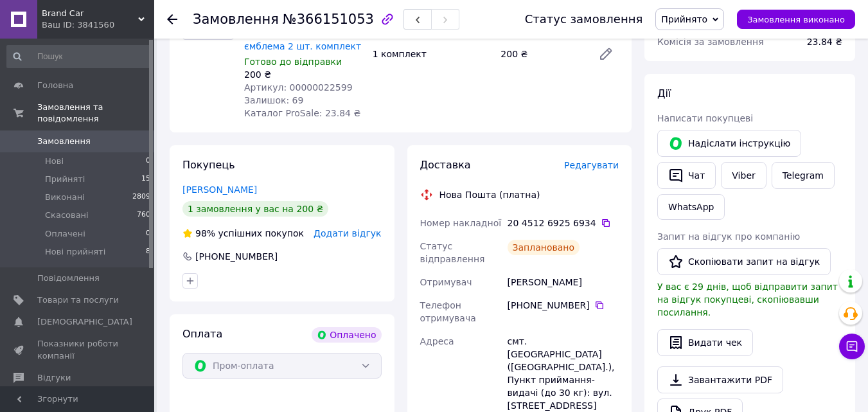
click at [598, 216] on div "20 4512 6925 6934" at bounding box center [562, 222] width 111 height 13
click at [601, 218] on icon at bounding box center [606, 223] width 10 height 10
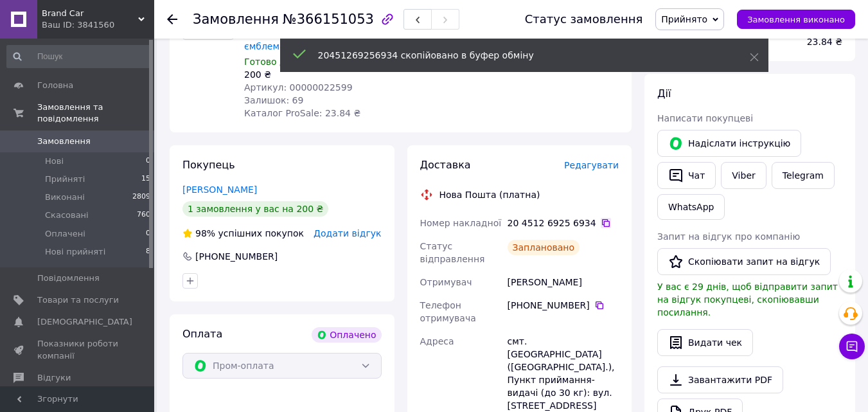
click at [601, 218] on icon at bounding box center [606, 223] width 10 height 10
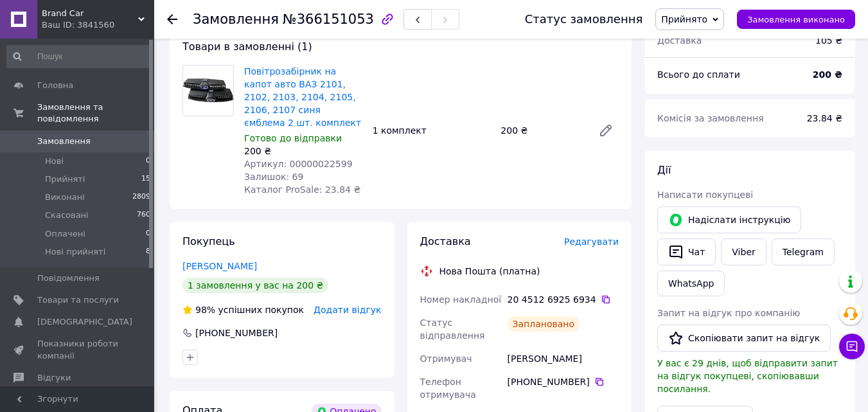
scroll to position [0, 0]
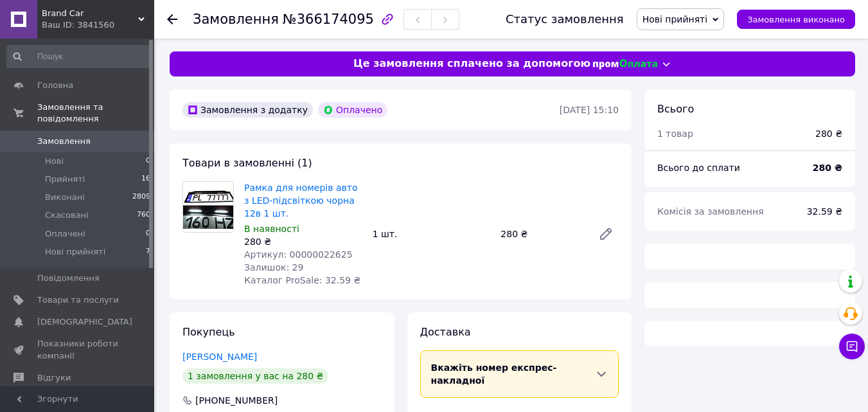
click at [306, 258] on span "Артикул: 00000022625" at bounding box center [298, 254] width 109 height 10
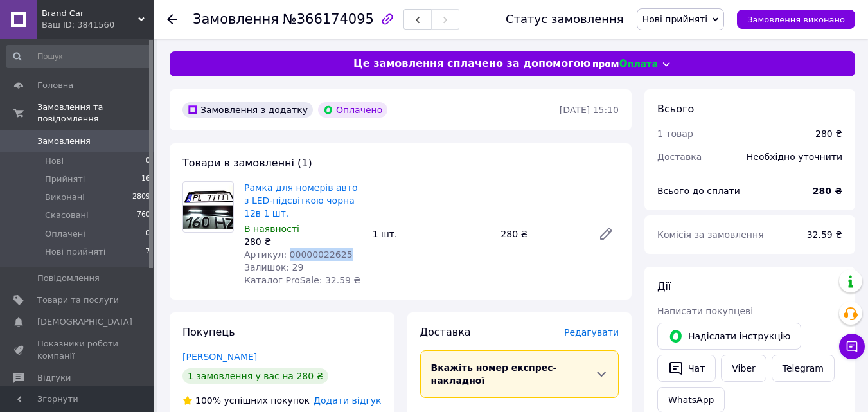
click at [306, 258] on span "Артикул: 00000022625" at bounding box center [298, 254] width 109 height 10
click at [676, 20] on span "Нові прийняті" at bounding box center [675, 19] width 66 height 10
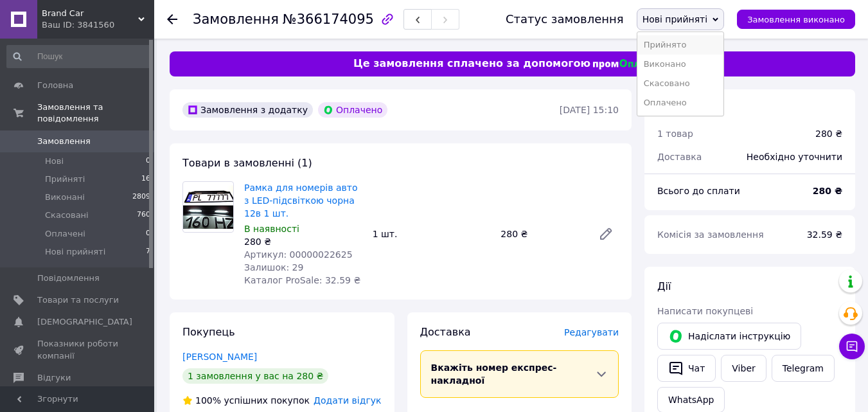
click at [677, 43] on li "Прийнято" at bounding box center [680, 44] width 87 height 19
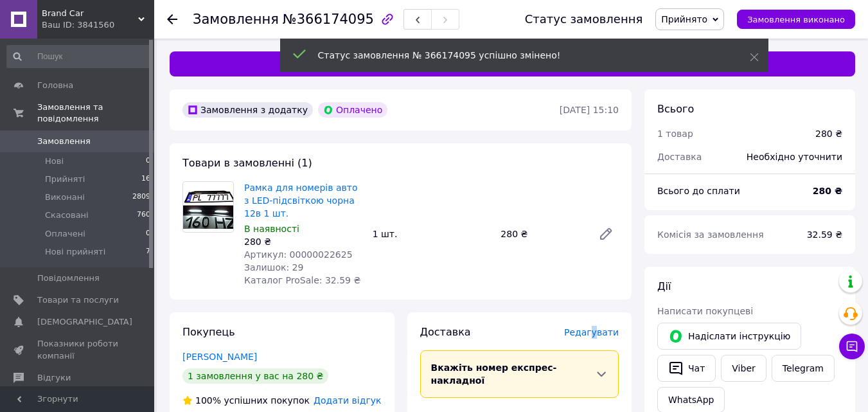
click at [598, 333] on span "Редагувати" at bounding box center [591, 332] width 55 height 10
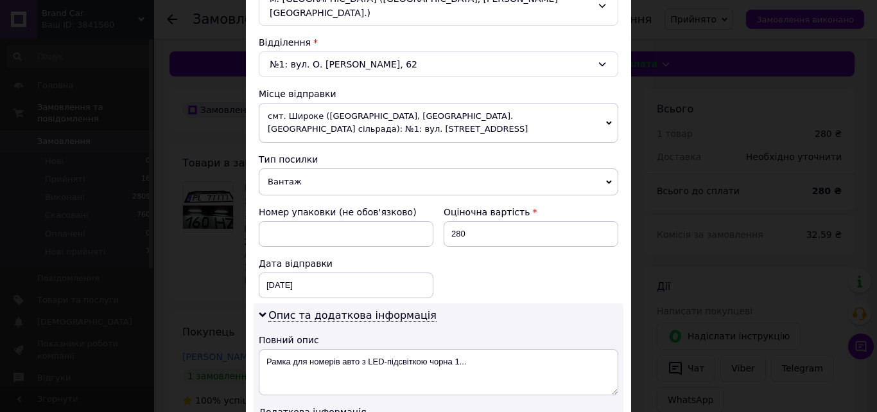
scroll to position [514, 0]
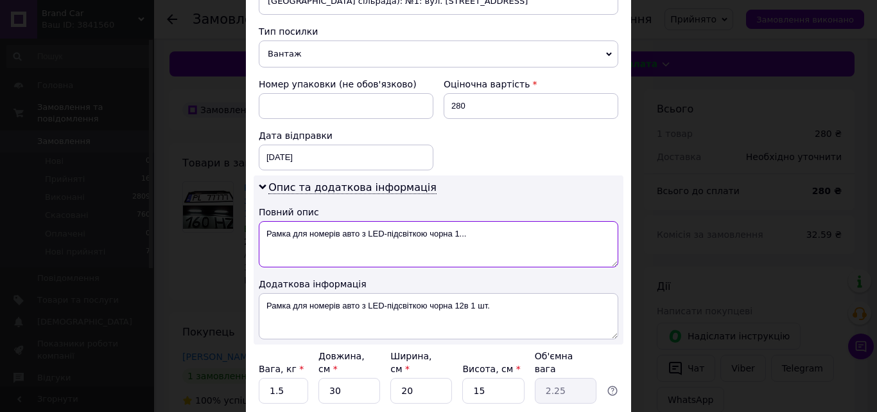
drag, startPoint x: 453, startPoint y: 220, endPoint x: 508, endPoint y: 232, distance: 55.8
click at [508, 232] on textarea "Рамка для номерів авто з LED-підсвіткою чорна 1..." at bounding box center [439, 244] width 360 height 46
type textarea "Рамка для номерів авто з LED-підсвіткою чорна"
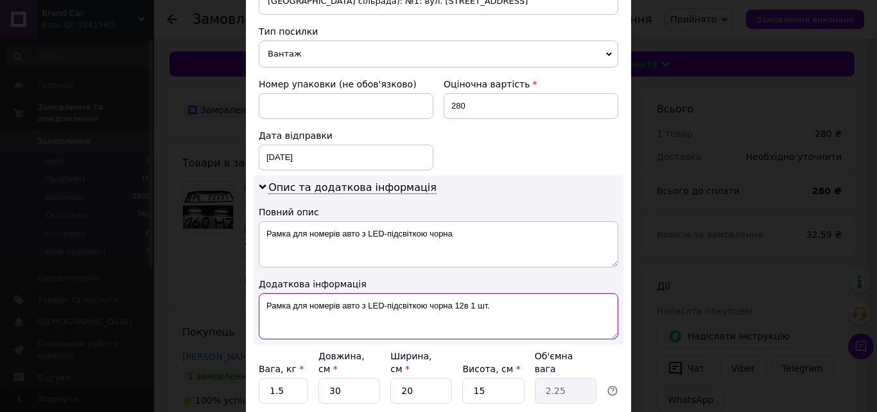
drag, startPoint x: 455, startPoint y: 290, endPoint x: 559, endPoint y: 291, distance: 104.1
click at [559, 293] on textarea "Рамка для номерів авто з LED-підсвіткою чорна 12в 1 шт." at bounding box center [439, 316] width 360 height 46
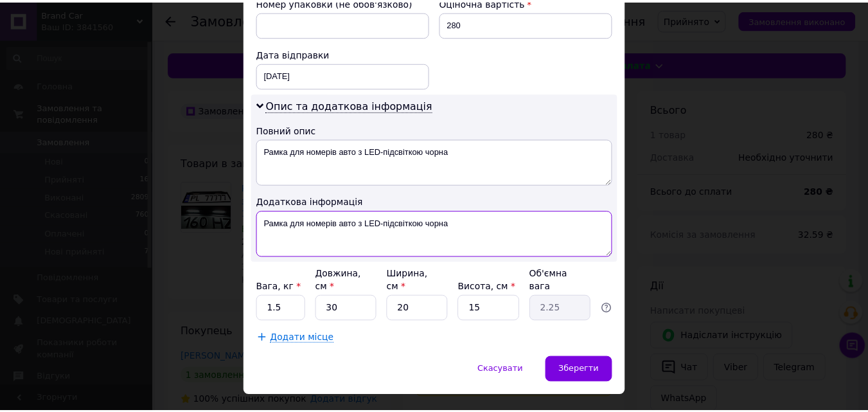
scroll to position [598, 0]
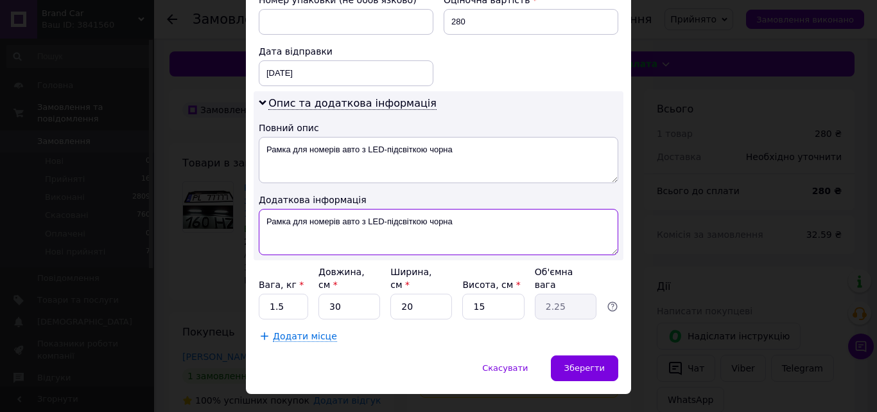
type textarea "Рамка для номерів авто з LED-підсвіткою чорна"
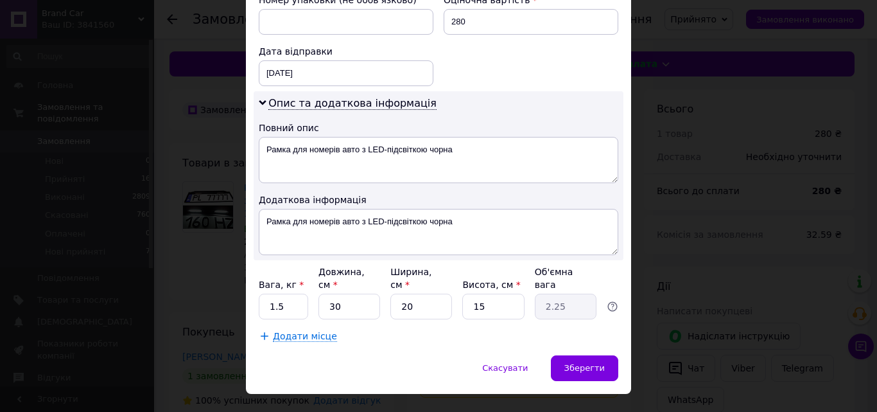
click at [307, 265] on div "Вага, кг * 1.5 Довжина, см * 30 Ширина, см * 20 Висота, см * 15 Об'ємна вага 2.…" at bounding box center [439, 292] width 360 height 54
click at [296, 294] on input "1.5" at bounding box center [283, 307] width 49 height 26
type input "1"
click at [347, 294] on input "30" at bounding box center [350, 307] width 62 height 26
type input "3"
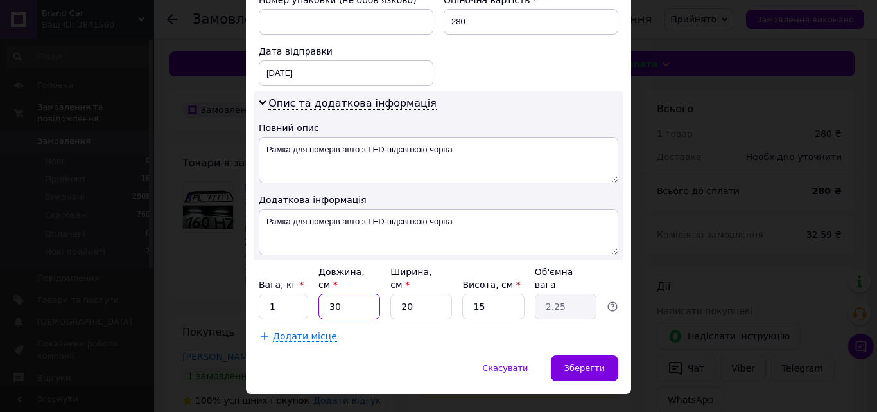
type input "0.23"
type input "4"
type input "0.3"
type input "40"
type input "3"
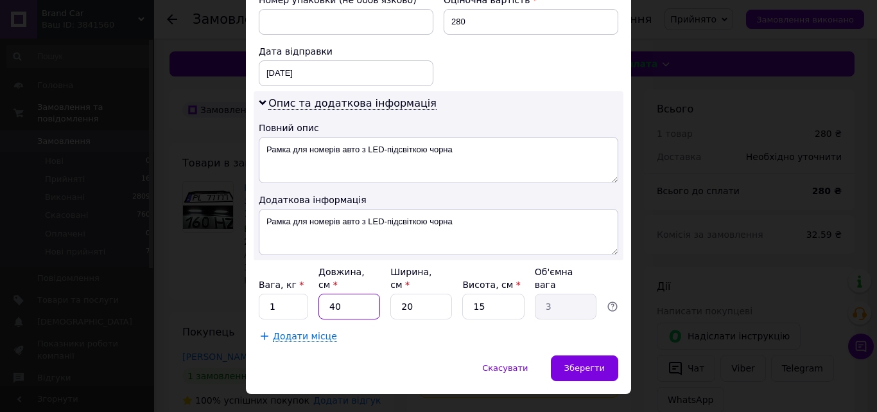
type input "40"
click at [440, 294] on input "20" at bounding box center [422, 307] width 62 height 26
type input "2"
type input "0.3"
type input "1"
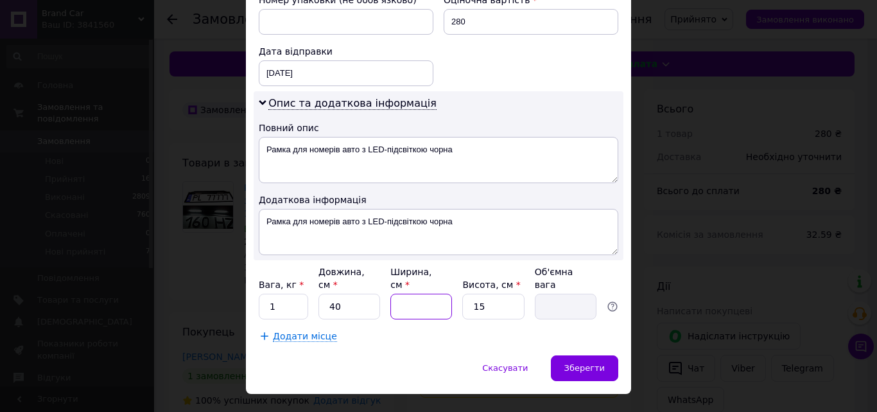
type input "0.15"
type input "10"
type input "1.5"
type input "10"
click at [584, 363] on span "Зберегти" at bounding box center [585, 368] width 40 height 10
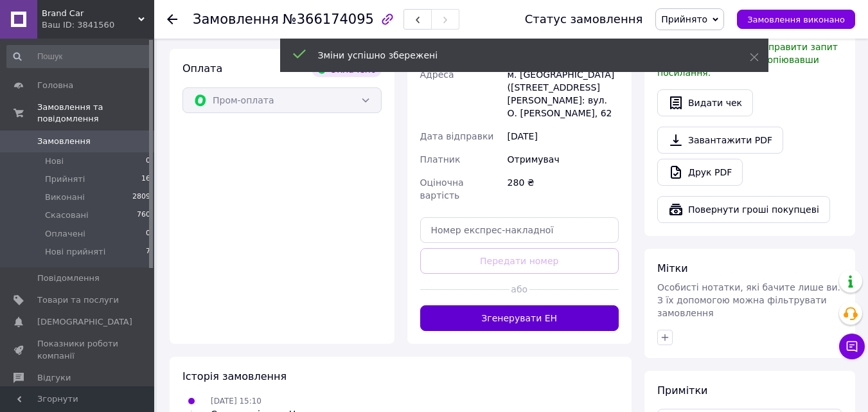
scroll to position [450, 0]
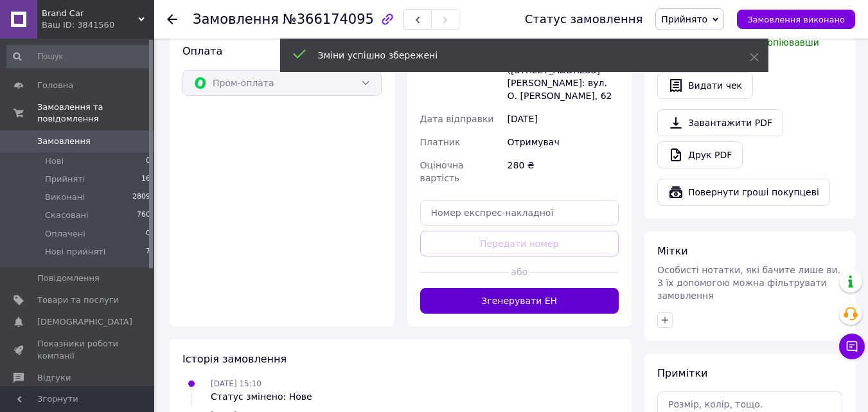
click at [532, 288] on button "Згенерувати ЕН" at bounding box center [519, 301] width 199 height 26
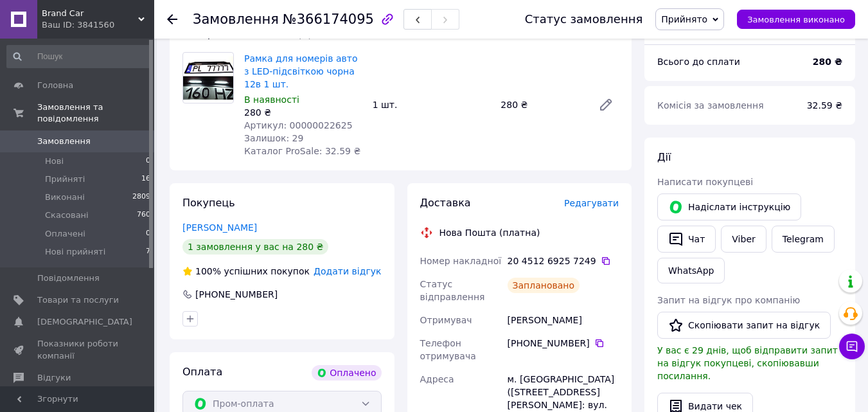
scroll to position [128, 0]
click at [601, 257] on icon at bounding box center [606, 261] width 10 height 10
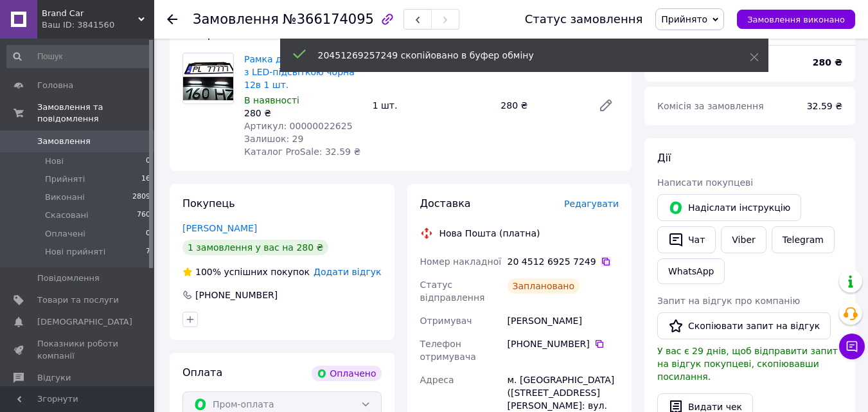
click at [601, 261] on icon at bounding box center [606, 261] width 10 height 10
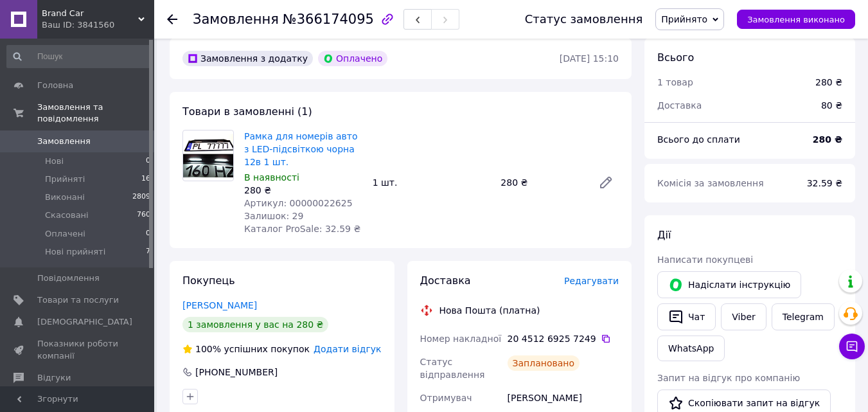
scroll to position [0, 0]
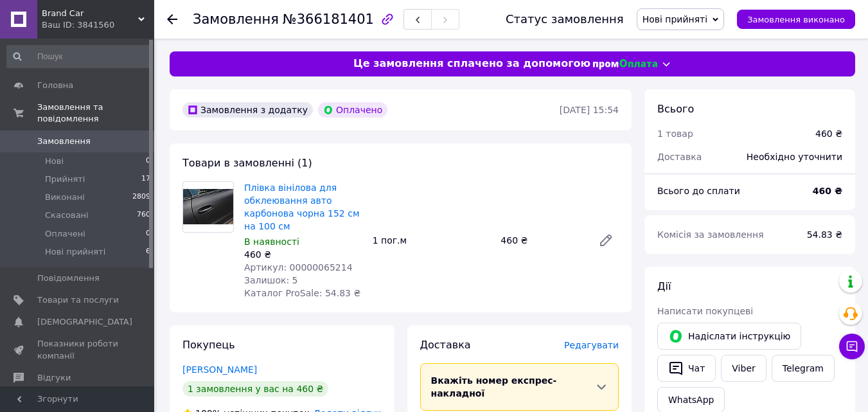
click at [321, 270] on span "Артикул: 00000065214" at bounding box center [298, 267] width 109 height 10
copy span "00000065214"
click at [701, 19] on span "Нові прийняті" at bounding box center [675, 19] width 66 height 10
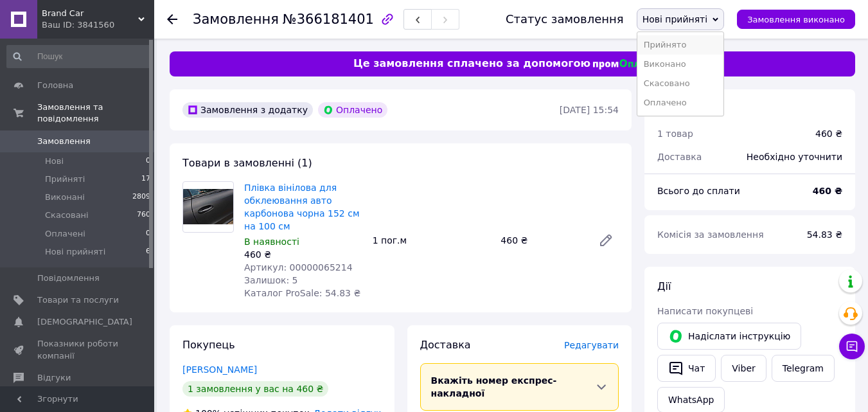
click at [698, 40] on li "Прийнято" at bounding box center [680, 44] width 87 height 19
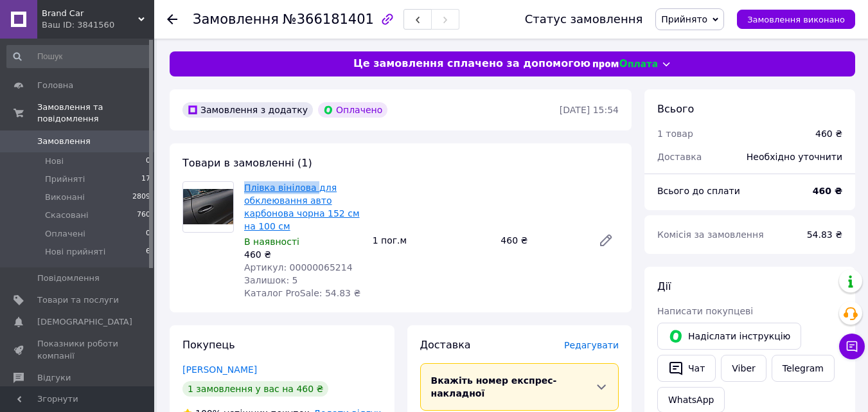
drag, startPoint x: 243, startPoint y: 190, endPoint x: 309, endPoint y: 189, distance: 65.5
click at [309, 189] on div "Плівка вінілова для обклеювання авто карбонова чорна 152 см на 100 см В наявнос…" at bounding box center [303, 240] width 128 height 123
copy link "Плівка вінілова"
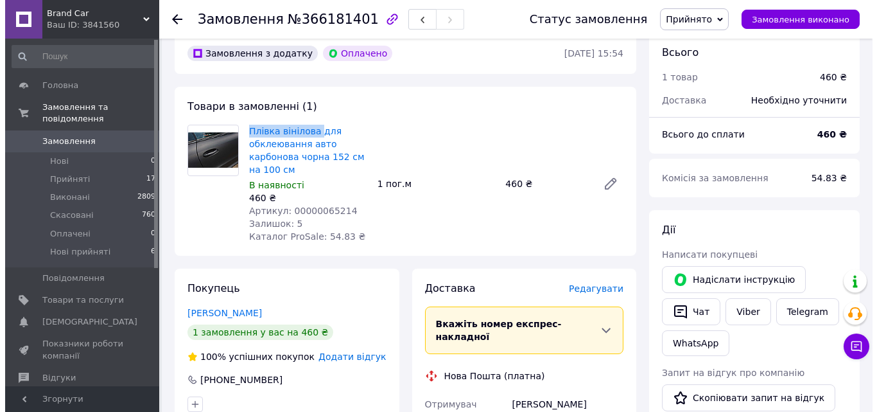
scroll to position [193, 0]
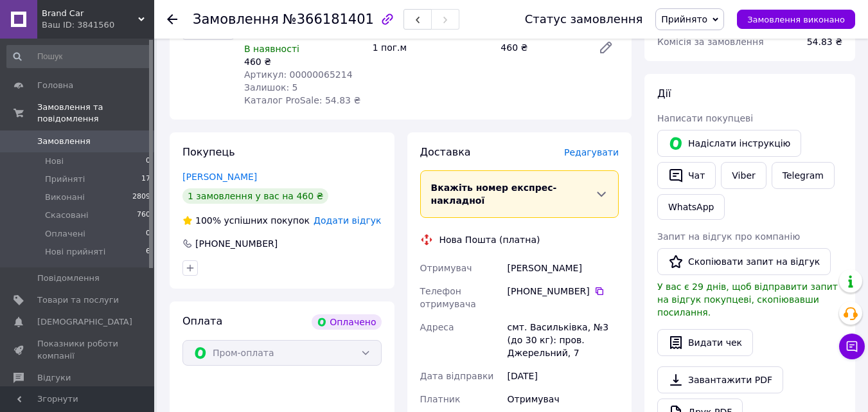
click at [603, 154] on span "Редагувати" at bounding box center [591, 152] width 55 height 10
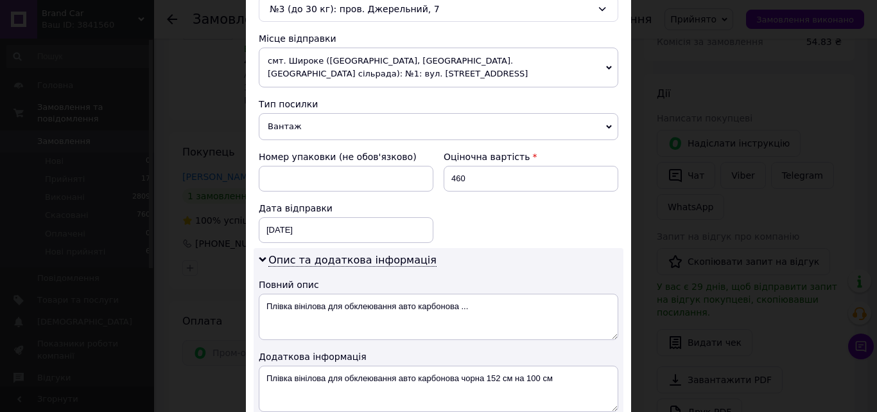
scroll to position [450, 0]
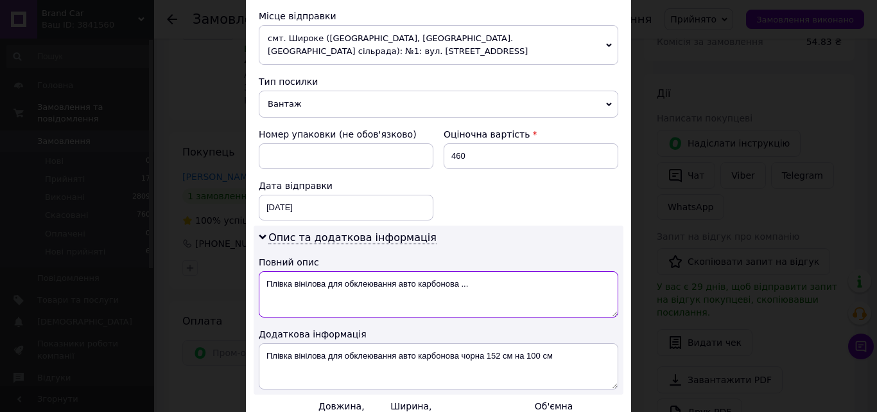
drag, startPoint x: 263, startPoint y: 288, endPoint x: 531, endPoint y: 275, distance: 267.5
click at [531, 275] on textarea "Плівка вінілова для обклеювання авто карбонова ..." at bounding box center [439, 294] width 360 height 46
paste textarea
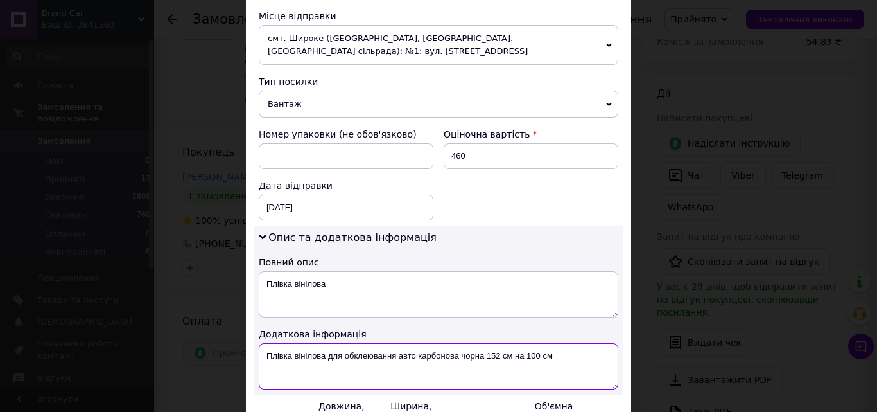
drag, startPoint x: 414, startPoint y: 355, endPoint x: 482, endPoint y: 357, distance: 68.1
click at [482, 357] on textarea "Плівка вінілова для обклеювання авто карбонова чорна 152 см на 100 см" at bounding box center [439, 366] width 360 height 46
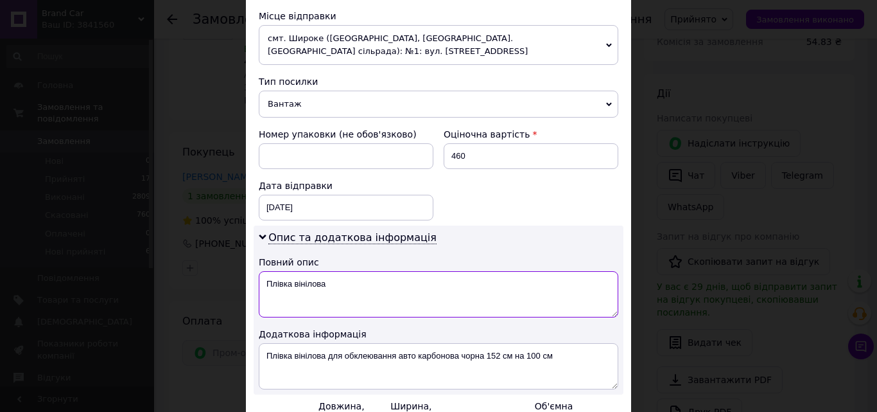
click at [410, 295] on textarea "Плівка вінілова" at bounding box center [439, 294] width 360 height 46
paste textarea "карбонова чорна"
click at [309, 287] on textarea "Плівка вінілова карбонова чорна 1м" at bounding box center [439, 294] width 360 height 46
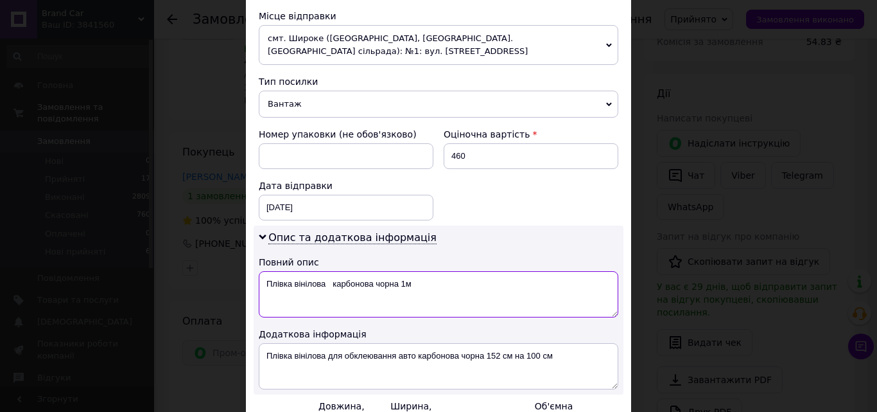
type textarea "Плівка вінілова карбонова чорна 1м"
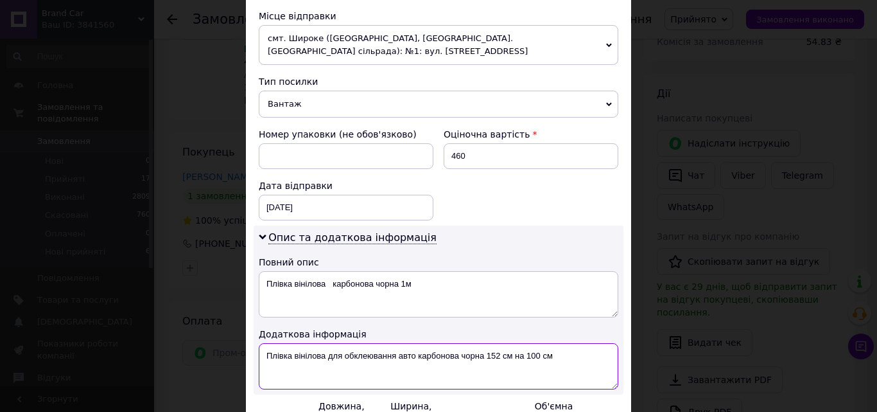
click at [310, 355] on textarea "Плівка вінілова для обклеювання авто карбонова чорна 152 см на 100 см" at bounding box center [439, 366] width 360 height 46
paste textarea "карбонова чорна 1"
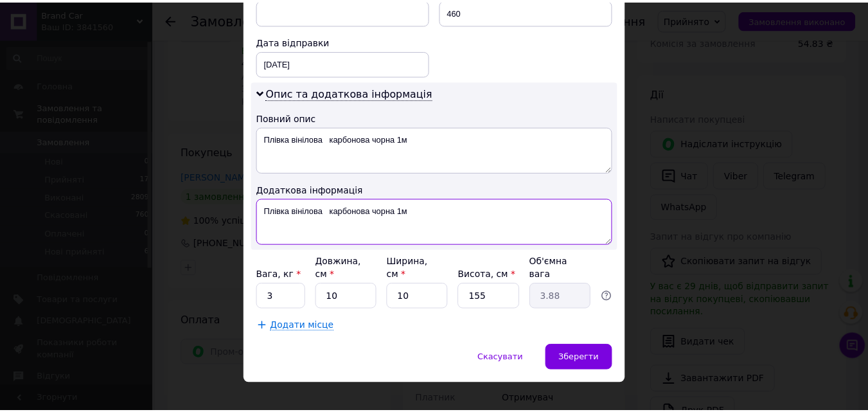
scroll to position [598, 0]
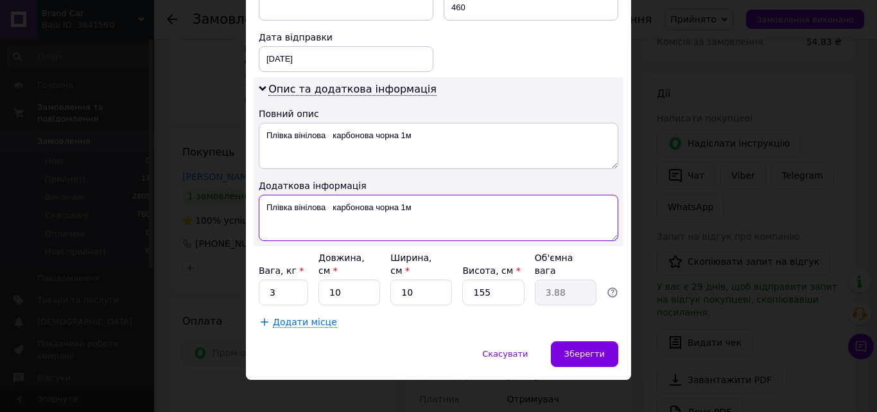
type textarea "Плівка вінілова карбонова чорна 1м"
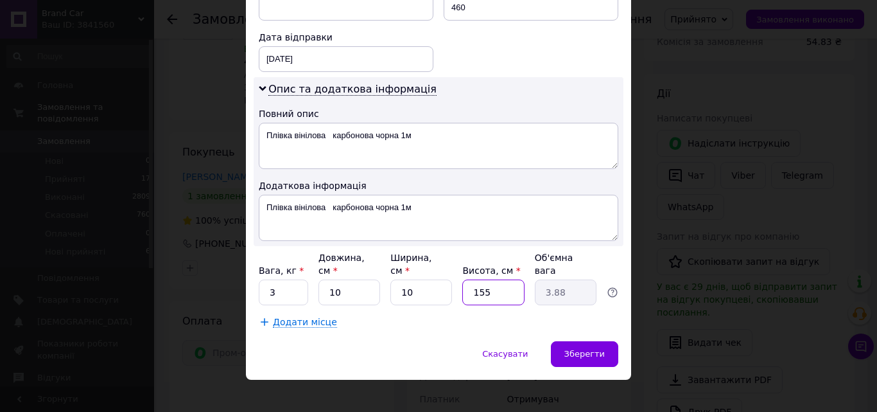
click at [508, 279] on input "155" at bounding box center [493, 292] width 62 height 26
click at [343, 281] on input "10" at bounding box center [350, 292] width 62 height 26
type input "1"
type input "0.39"
type input "1"
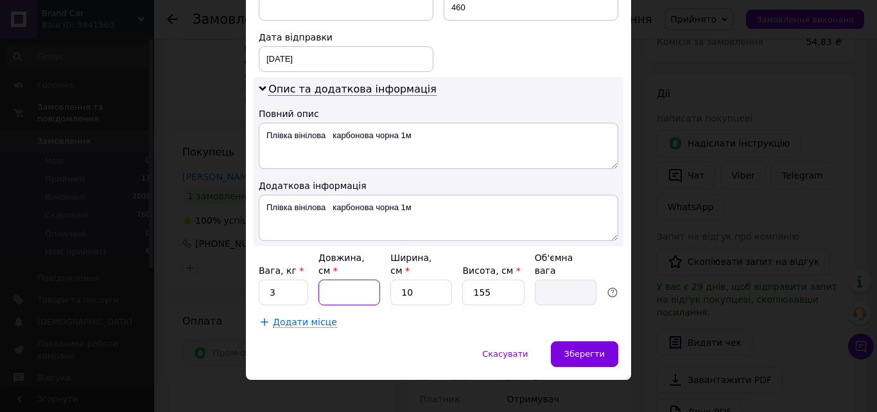
type input "0.39"
type input "10"
type input "3.88"
type input "100"
type input "38.75"
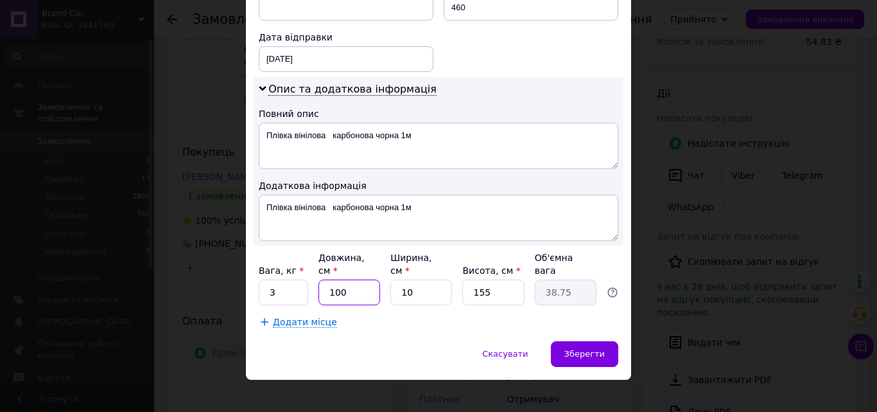
type input "100"
click at [513, 282] on input "155" at bounding box center [493, 292] width 62 height 26
type input "15"
type input "3.75"
type input "1"
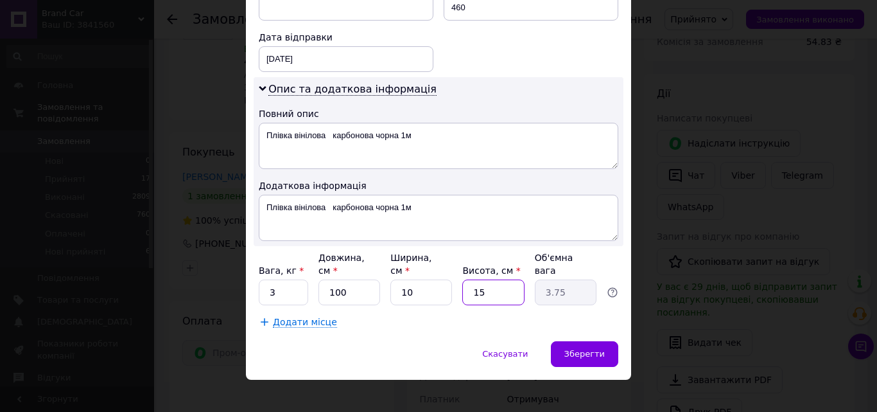
type input "0.25"
type input "1"
type input "0.25"
type input "10"
type input "2.5"
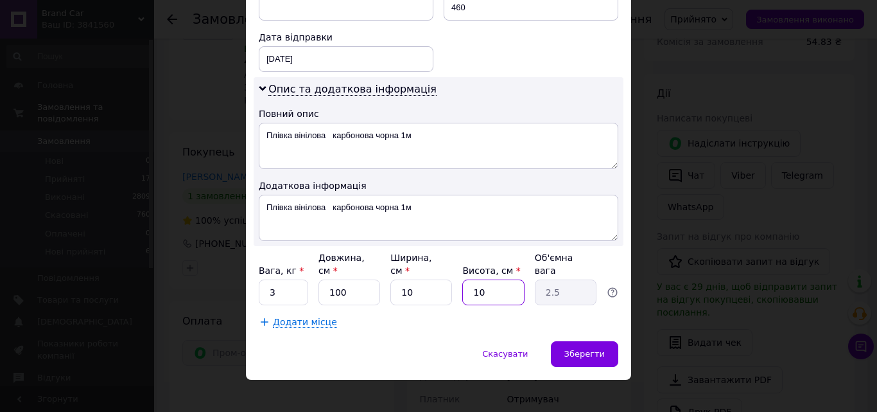
type input "10"
click at [283, 279] on input "3" at bounding box center [283, 292] width 49 height 26
type input "2"
click at [585, 341] on div "Зберегти" at bounding box center [584, 354] width 67 height 26
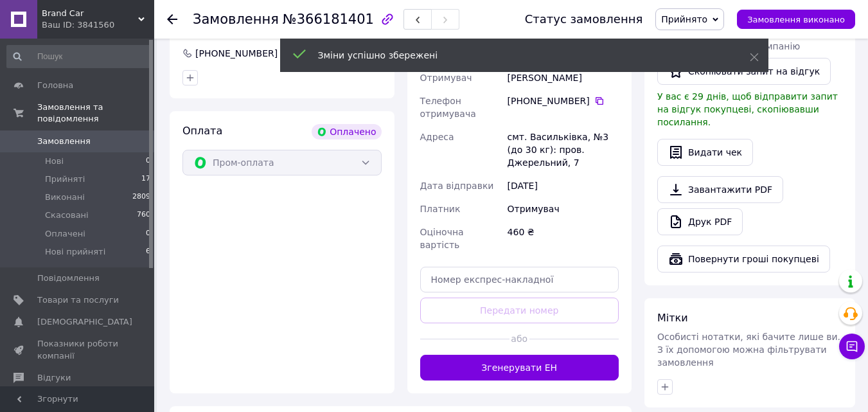
scroll to position [385, 0]
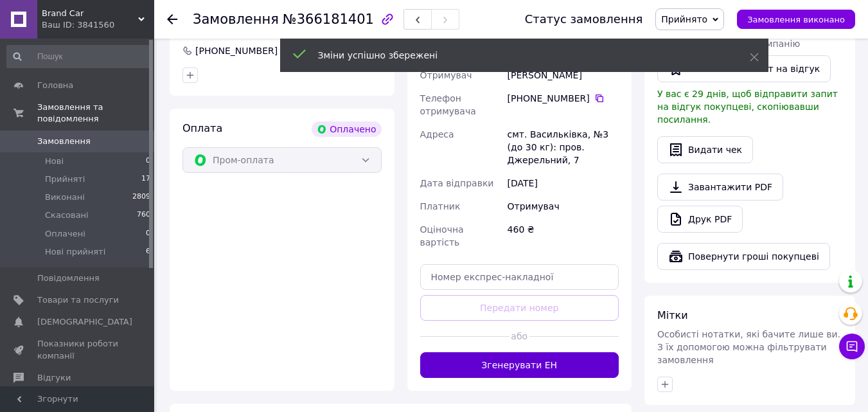
click at [532, 352] on button "Згенерувати ЕН" at bounding box center [519, 365] width 199 height 26
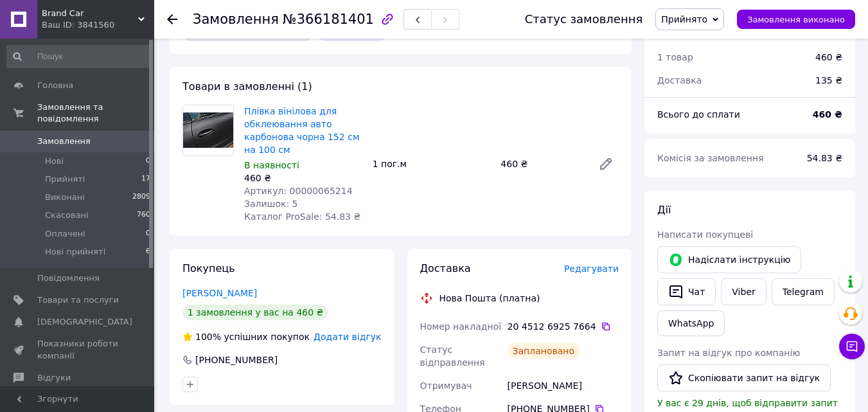
scroll to position [128, 0]
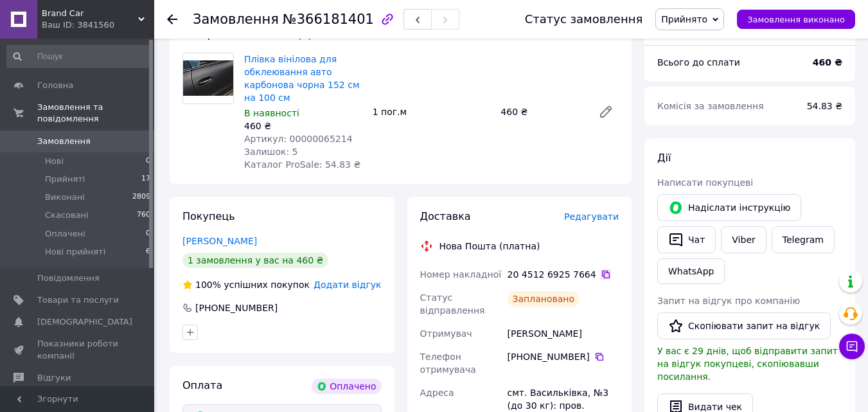
click at [601, 276] on icon at bounding box center [606, 274] width 10 height 10
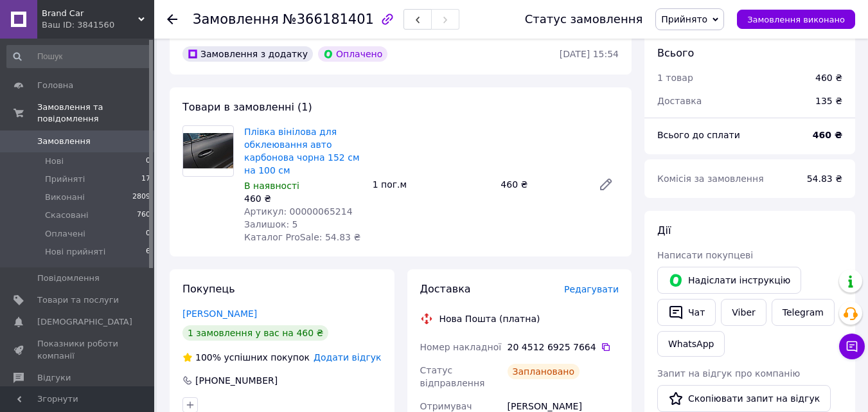
scroll to position [0, 0]
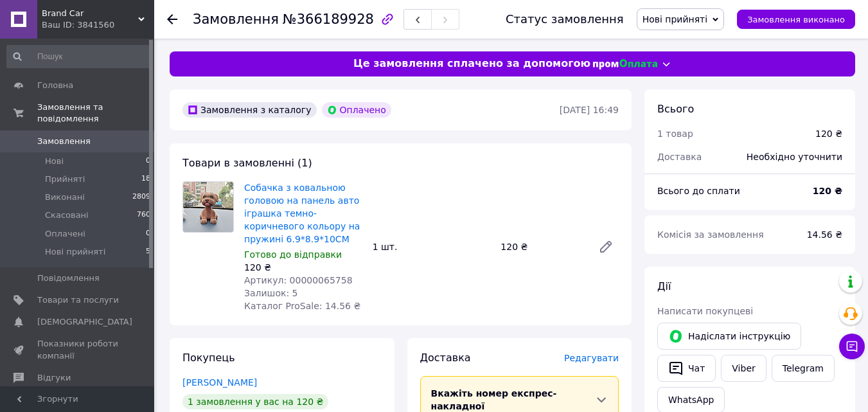
click at [678, 20] on span "Нові прийняті" at bounding box center [675, 19] width 66 height 10
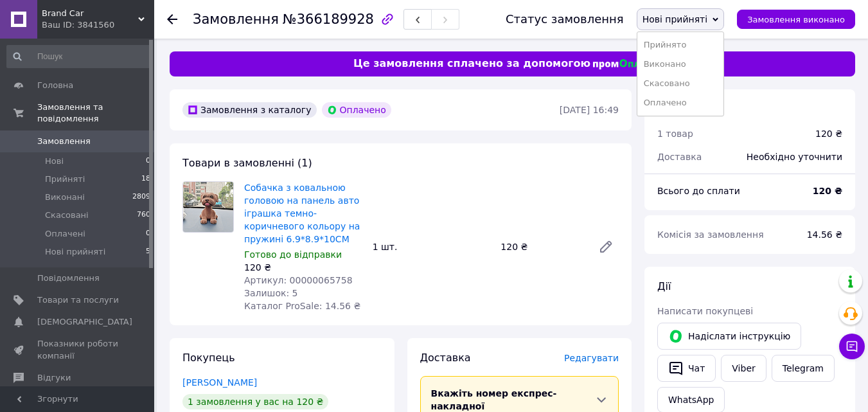
click at [678, 42] on li "Прийнято" at bounding box center [680, 44] width 87 height 19
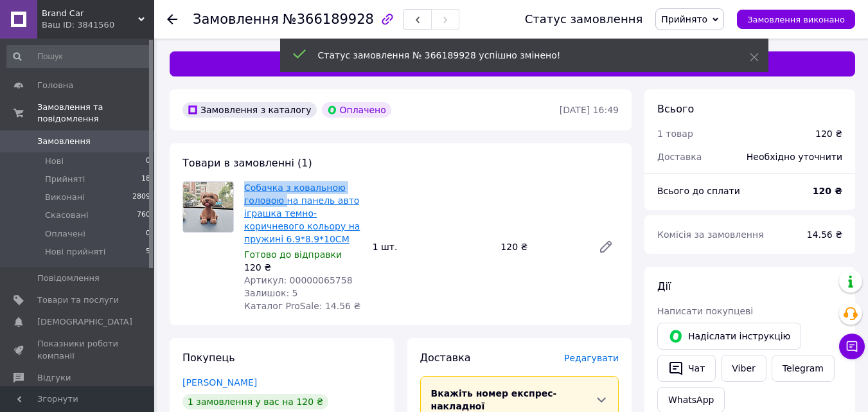
drag, startPoint x: 242, startPoint y: 188, endPoint x: 283, endPoint y: 202, distance: 44.1
click at [283, 202] on div "Собачка з ковальною головою на панель авто іграшка темно-коричневого кольору на…" at bounding box center [303, 247] width 128 height 136
copy link "Собачка з ковальною головою"
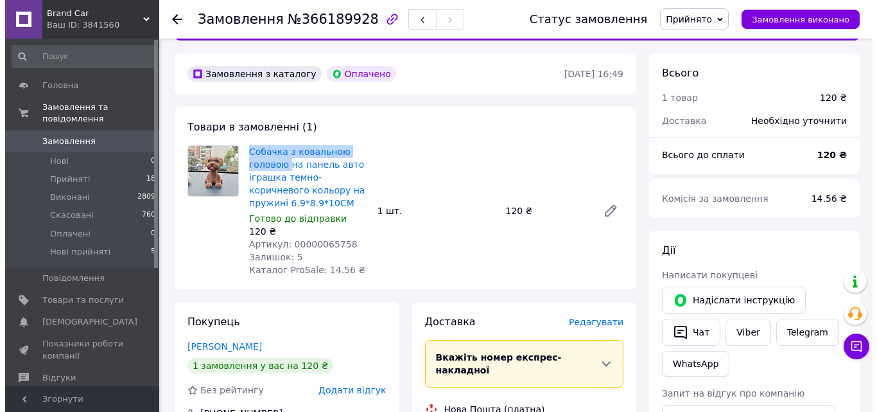
scroll to position [64, 0]
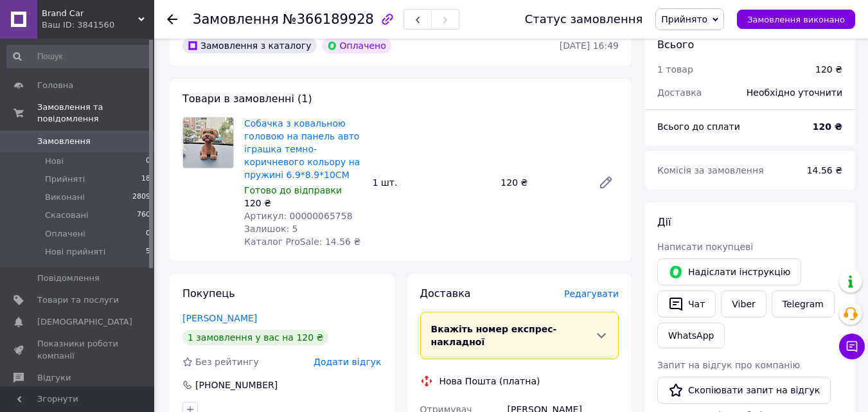
click at [590, 297] on span "Редагувати" at bounding box center [591, 293] width 55 height 10
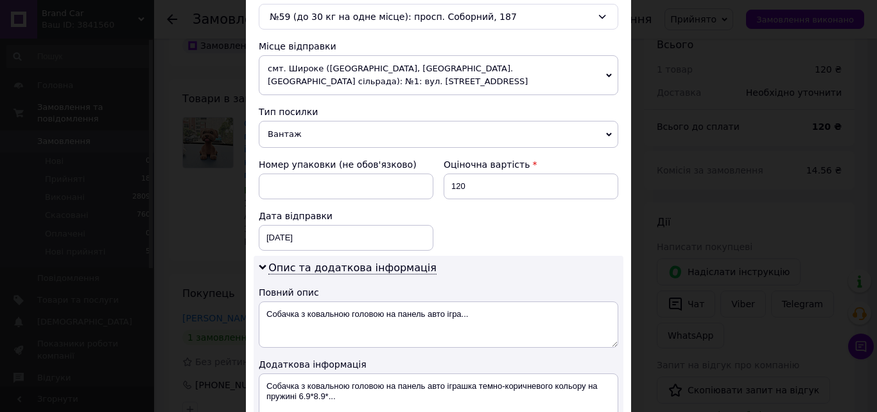
scroll to position [450, 0]
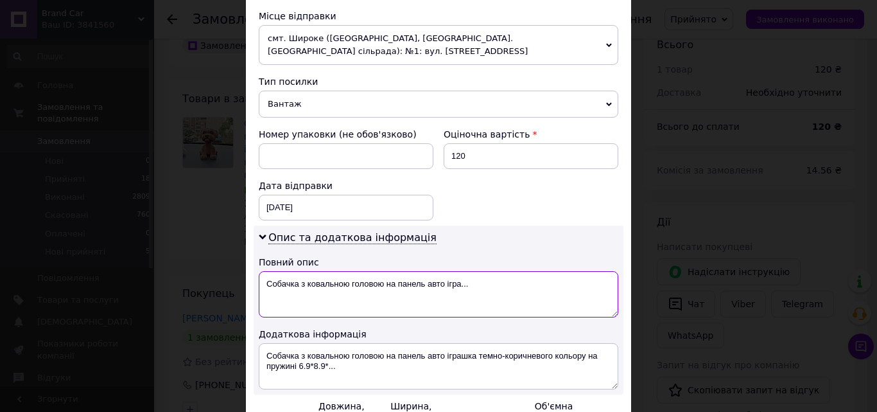
drag, startPoint x: 263, startPoint y: 281, endPoint x: 497, endPoint y: 287, distance: 233.9
click at [497, 287] on textarea "Собачка з ковальною головою на панель авто ігра..." at bounding box center [439, 294] width 360 height 46
paste textarea
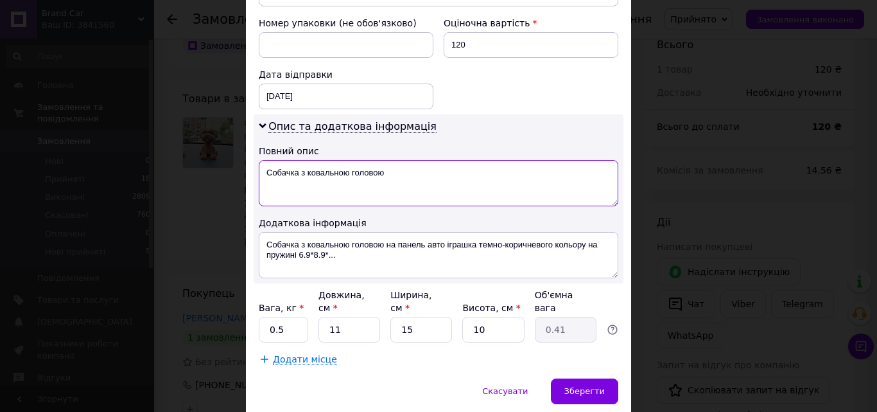
scroll to position [578, 0]
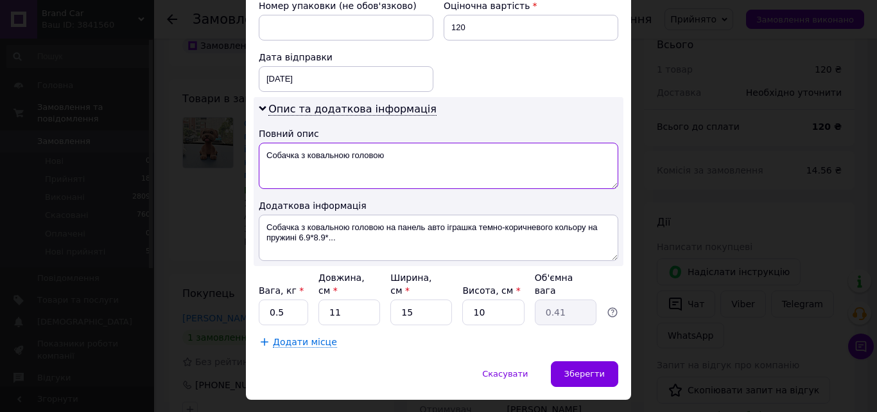
type textarea "Собачка з ковальною головою"
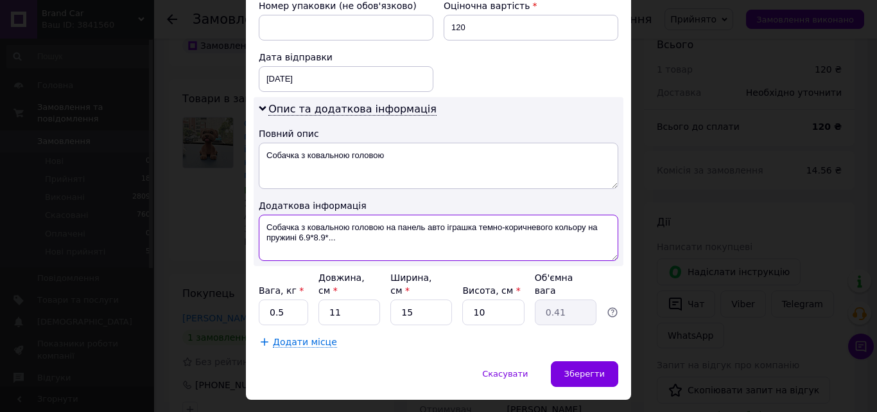
drag, startPoint x: 263, startPoint y: 226, endPoint x: 398, endPoint y: 259, distance: 138.8
click at [398, 259] on textarea "Собачка з ковальною головою на панель авто іграшка темно-коричневого кольору на…" at bounding box center [439, 238] width 360 height 46
paste textarea
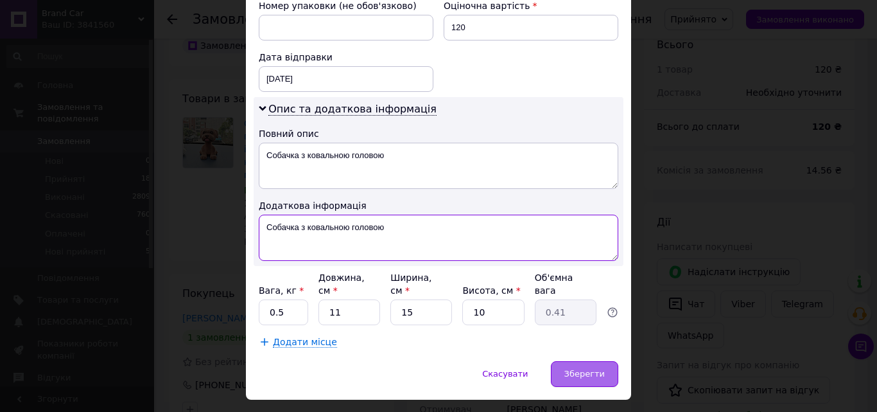
type textarea "Собачка з ковальною головою"
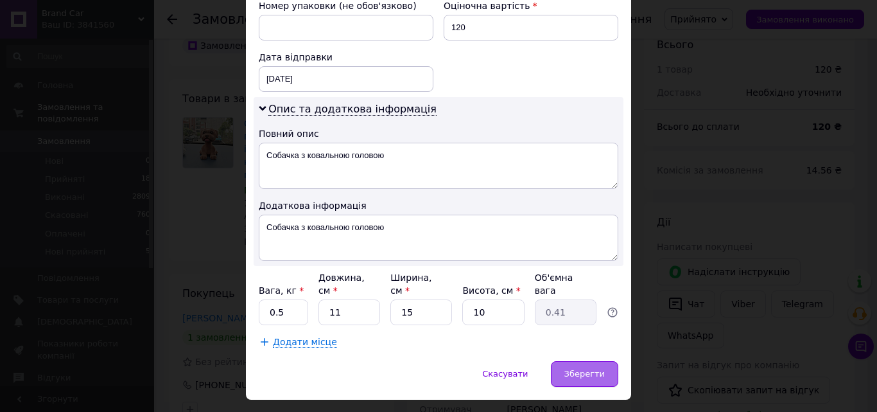
click at [592, 369] on span "Зберегти" at bounding box center [585, 374] width 40 height 10
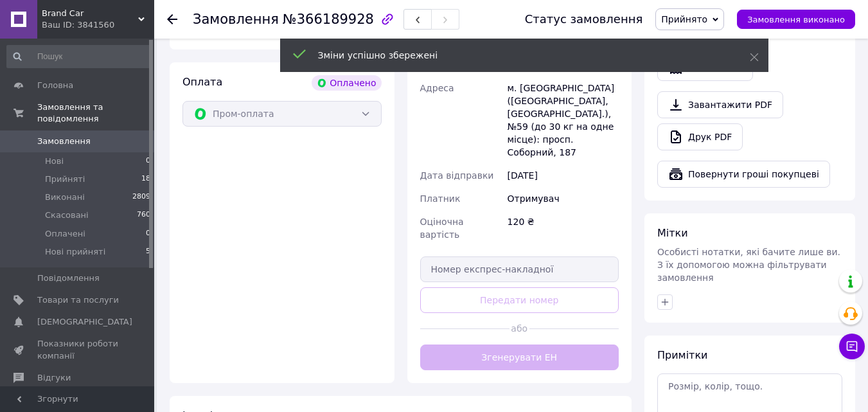
scroll to position [450, 0]
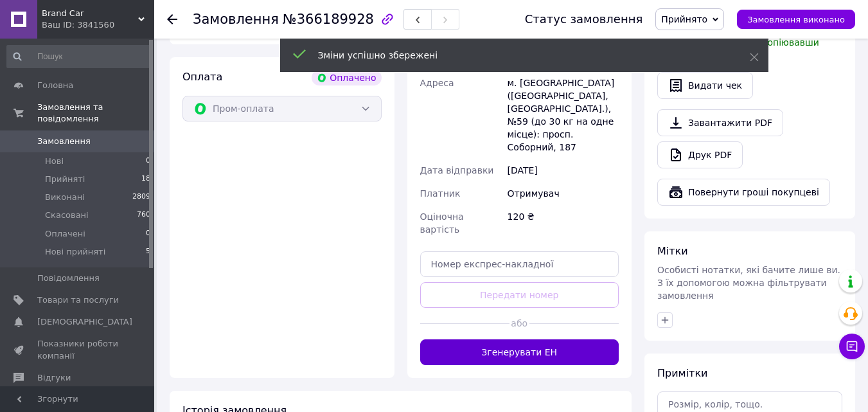
click at [536, 339] on button "Згенерувати ЕН" at bounding box center [519, 352] width 199 height 26
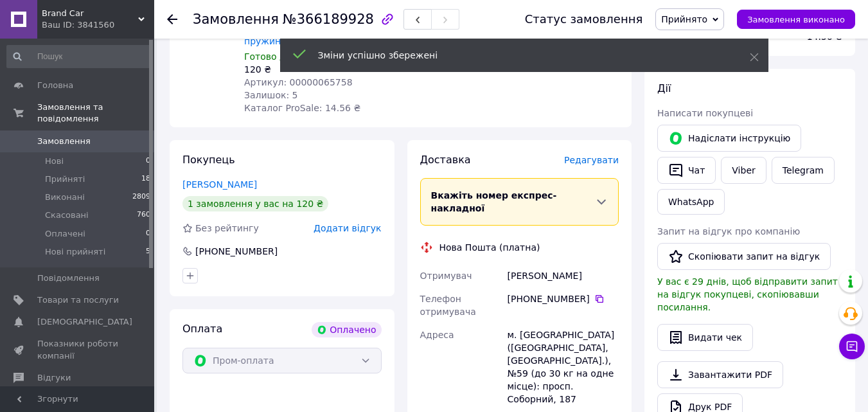
scroll to position [193, 0]
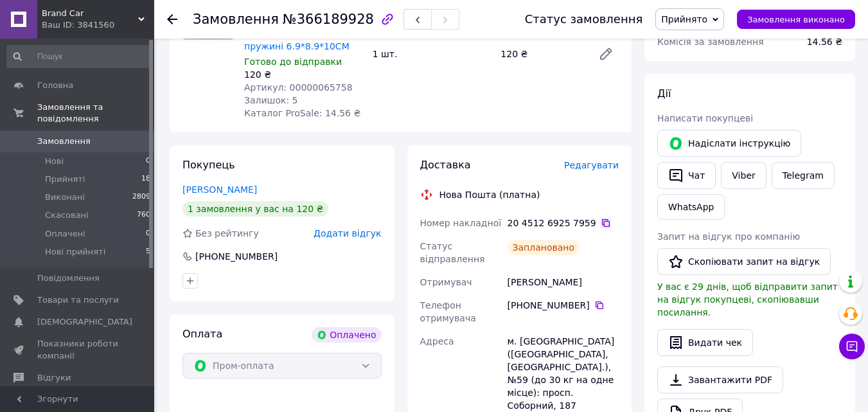
click at [601, 220] on icon at bounding box center [606, 223] width 10 height 10
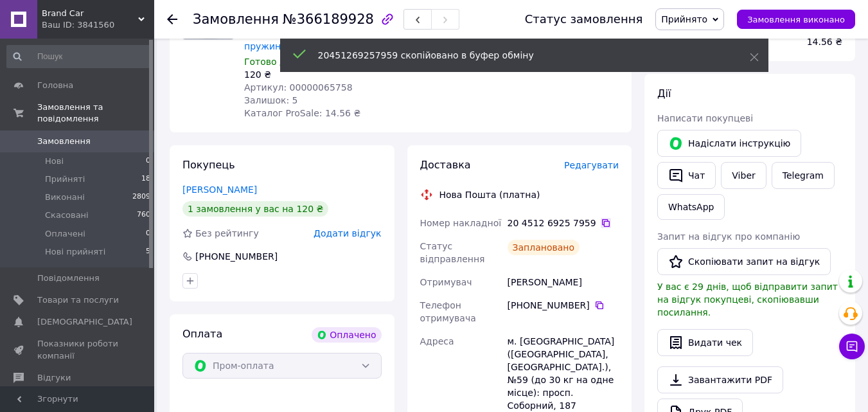
scroll to position [0, 0]
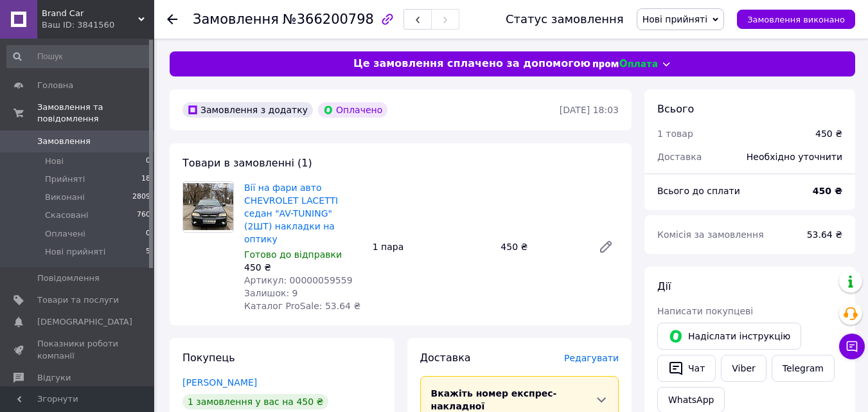
click at [320, 275] on span "Артикул: 00000059559" at bounding box center [298, 280] width 109 height 10
copy span "00000059559"
click at [692, 17] on span "Нові прийняті" at bounding box center [675, 19] width 66 height 10
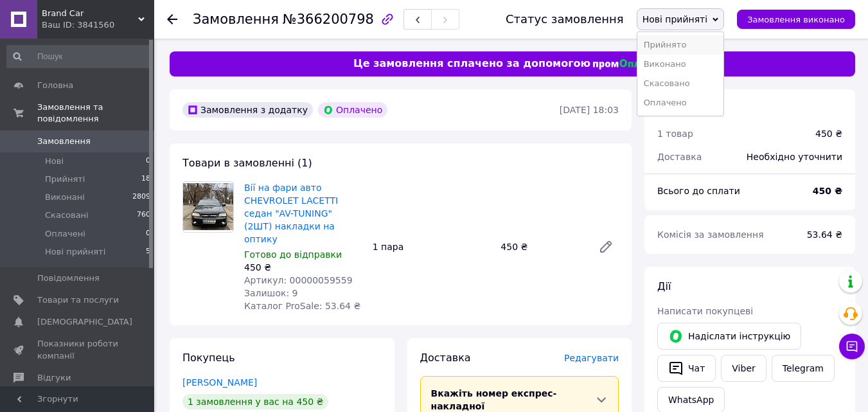
click at [691, 41] on li "Прийнято" at bounding box center [680, 44] width 87 height 19
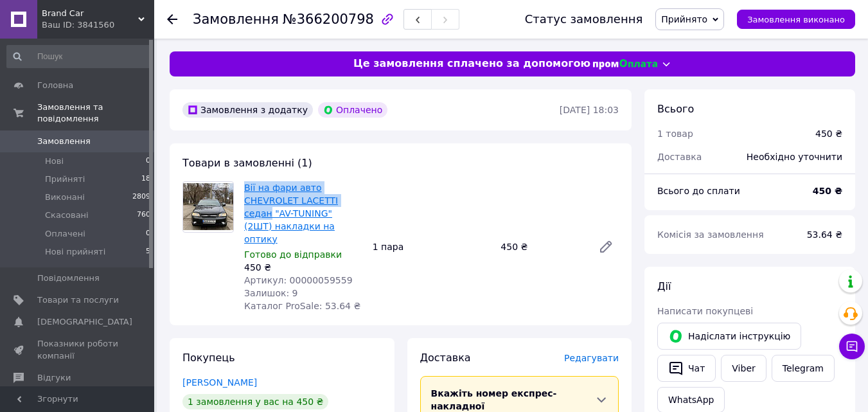
drag, startPoint x: 242, startPoint y: 189, endPoint x: 301, endPoint y: 198, distance: 59.2
click at [301, 198] on div "Вії на фари авто CHEVROLET LACETTI седан "AV-TUNING" (2ШТ) накладки на оптику Г…" at bounding box center [303, 247] width 128 height 136
copy link "Вії на фари авто CHEVROLET LACETTI седан"
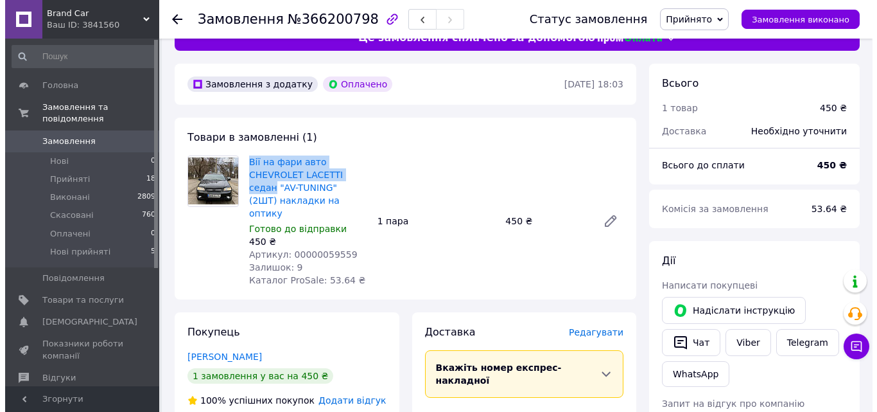
scroll to position [64, 0]
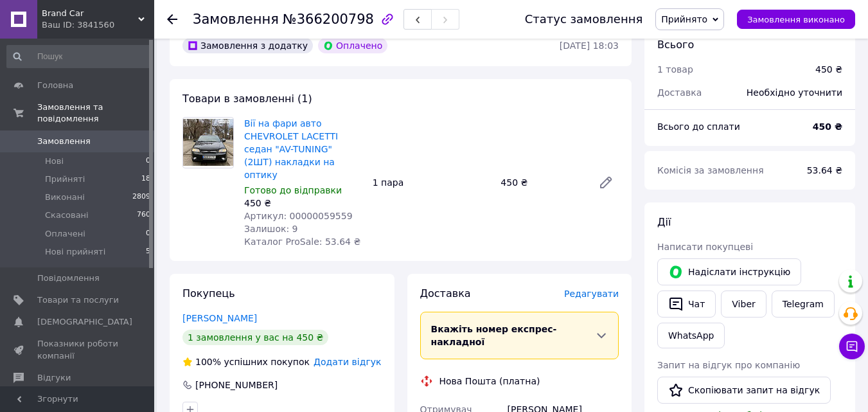
click at [589, 288] on span "Редагувати" at bounding box center [591, 293] width 55 height 10
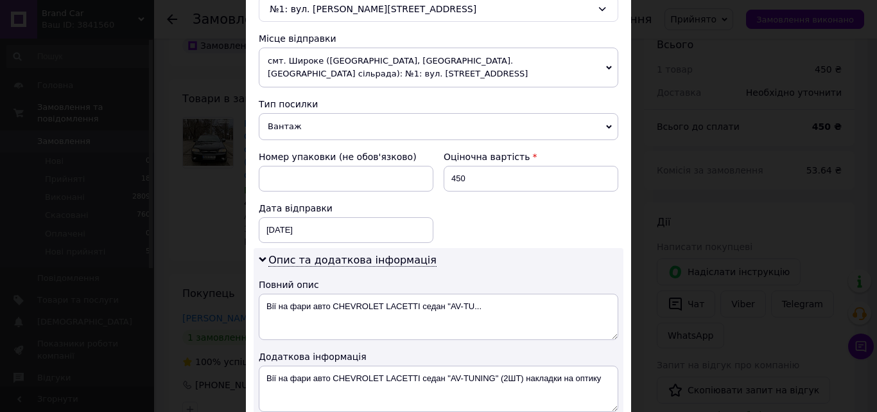
scroll to position [450, 0]
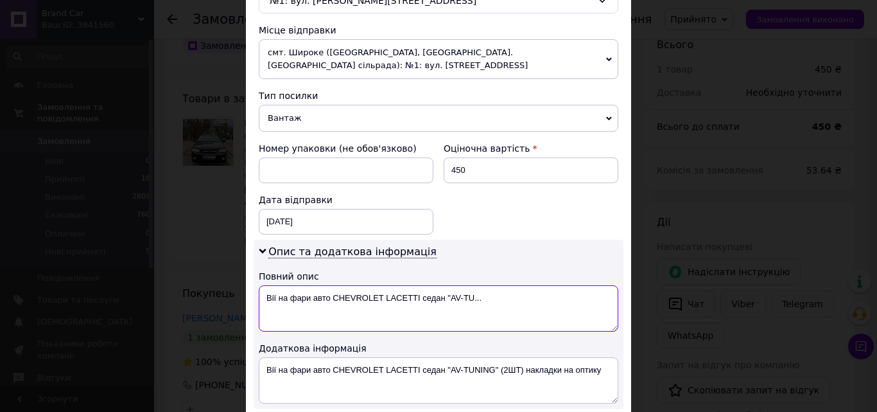
drag, startPoint x: 260, startPoint y: 290, endPoint x: 547, endPoint y: 288, distance: 287.1
click at [547, 288] on textarea "Вії на фари авто CHEVROLET LACETTI седан "AV-TU..." at bounding box center [439, 308] width 360 height 46
paste textarea
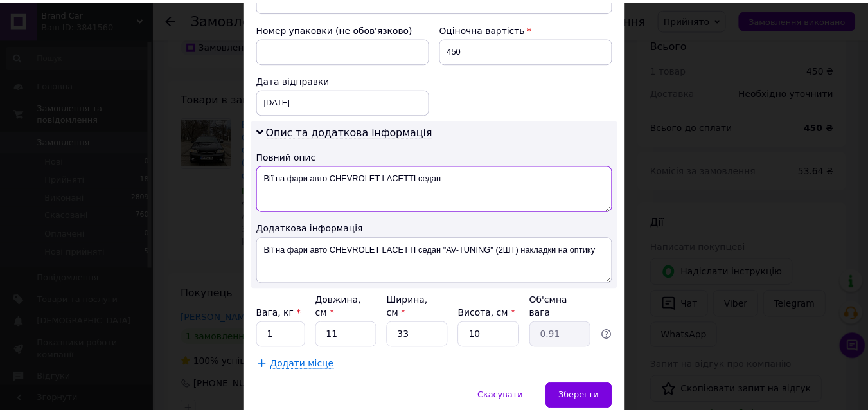
scroll to position [578, 0]
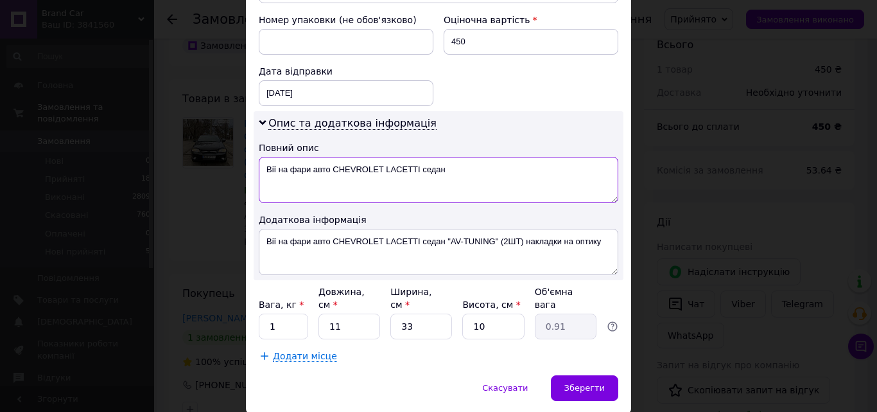
type textarea "Вії на фари авто CHEVROLET LACETTI седан"
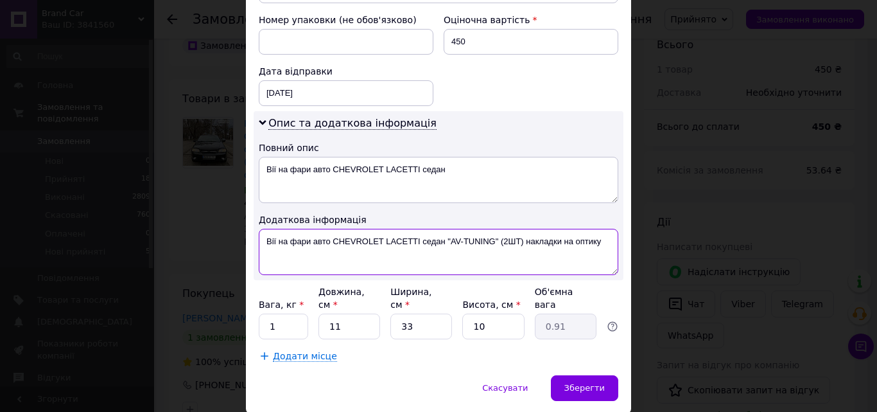
drag, startPoint x: 262, startPoint y: 225, endPoint x: 602, endPoint y: 230, distance: 340.5
click at [602, 230] on textarea "Вії на фари авто CHEVROLET LACETTI седан "AV-TUNING" (2ШТ) накладки на оптику" at bounding box center [439, 252] width 360 height 46
paste textarea
type textarea "Вії на фари авто CHEVROLET LACETTI седан"
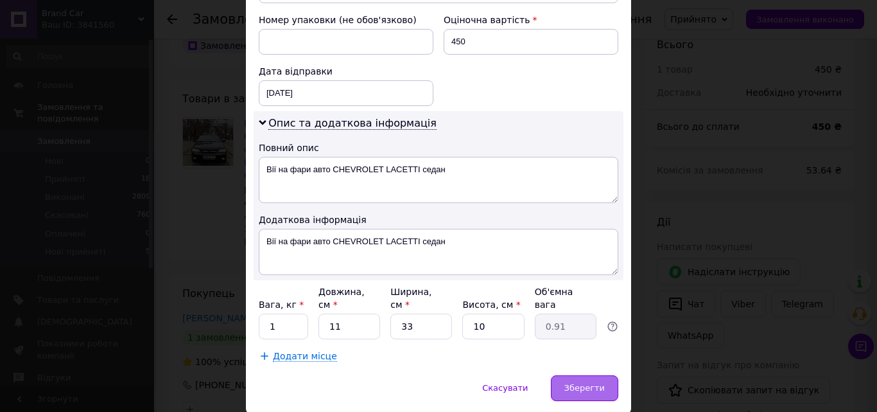
click at [583, 383] on span "Зберегти" at bounding box center [585, 388] width 40 height 10
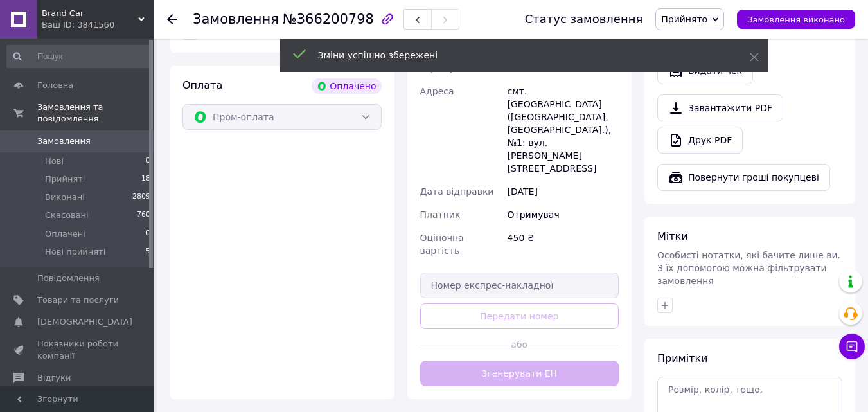
scroll to position [450, 0]
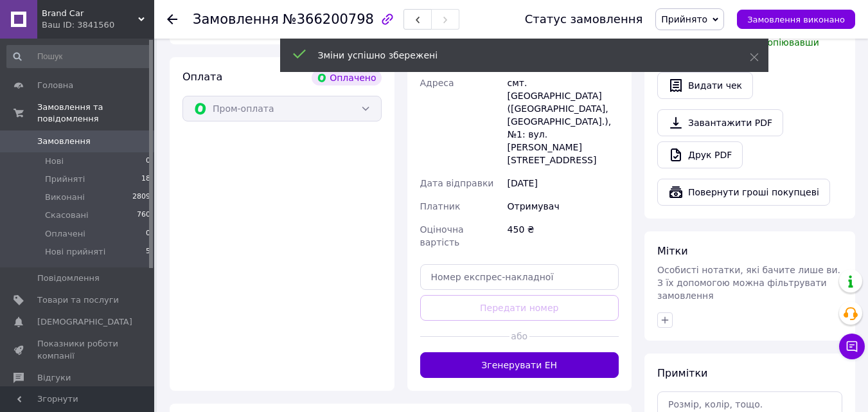
click at [534, 352] on button "Згенерувати ЕН" at bounding box center [519, 365] width 199 height 26
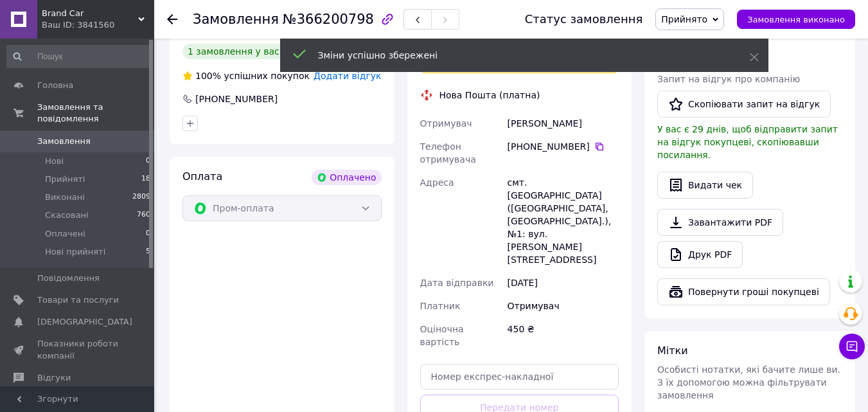
scroll to position [193, 0]
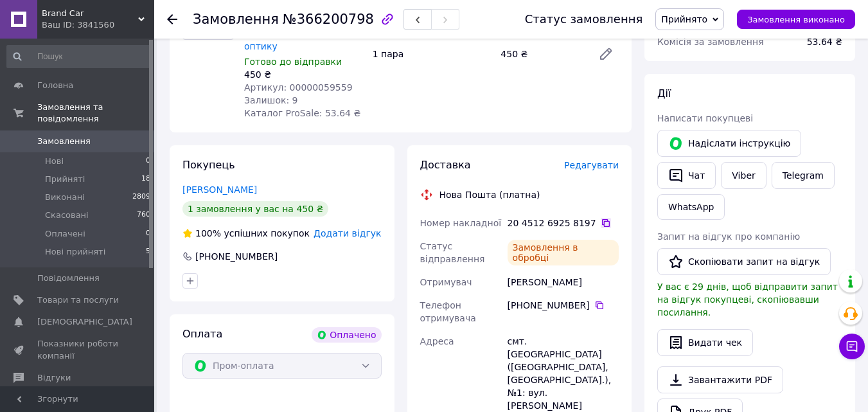
click at [601, 218] on icon at bounding box center [606, 223] width 10 height 10
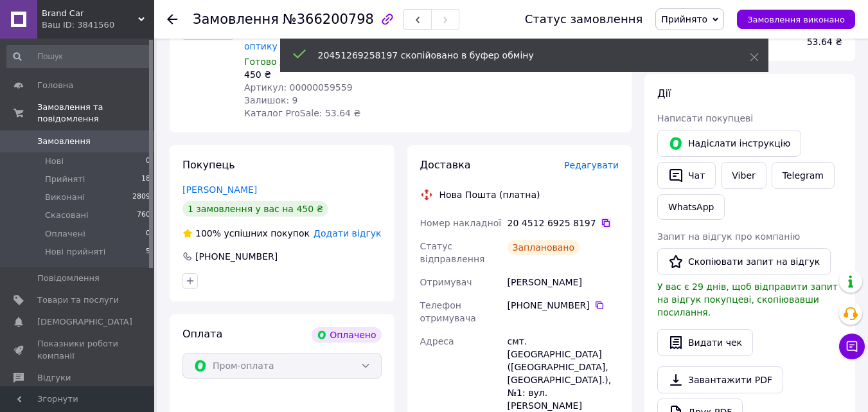
click at [601, 218] on icon at bounding box center [606, 223] width 10 height 10
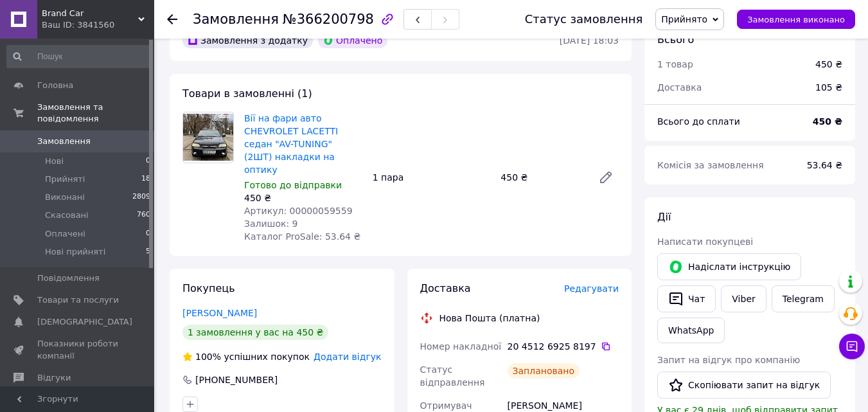
scroll to position [0, 0]
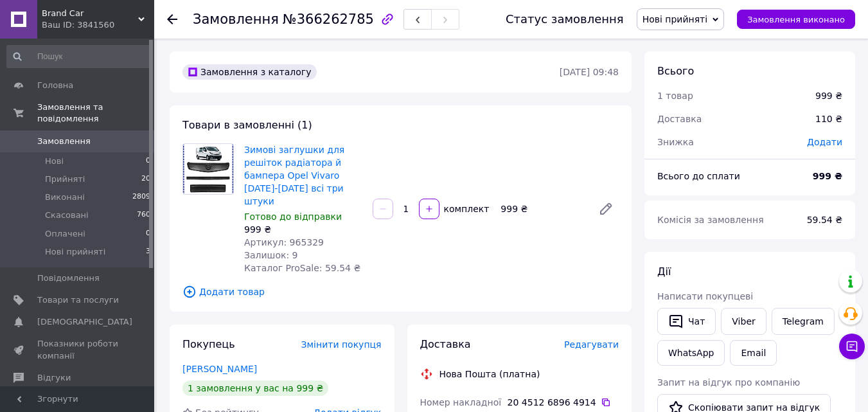
click at [708, 24] on span "Нові прийняті" at bounding box center [675, 19] width 66 height 10
click at [683, 40] on li "Прийнято" at bounding box center [680, 44] width 87 height 19
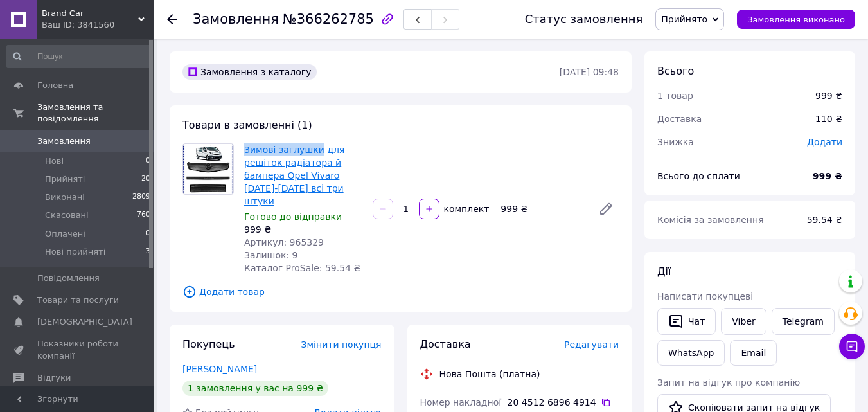
drag, startPoint x: 242, startPoint y: 149, endPoint x: 312, endPoint y: 144, distance: 70.8
click at [312, 144] on div "Зимові заглушки для решіток радіатора й бампера Opel Vivaro [DATE]-[DATE] всі т…" at bounding box center [303, 209] width 128 height 136
copy link "Зимові заглушки"
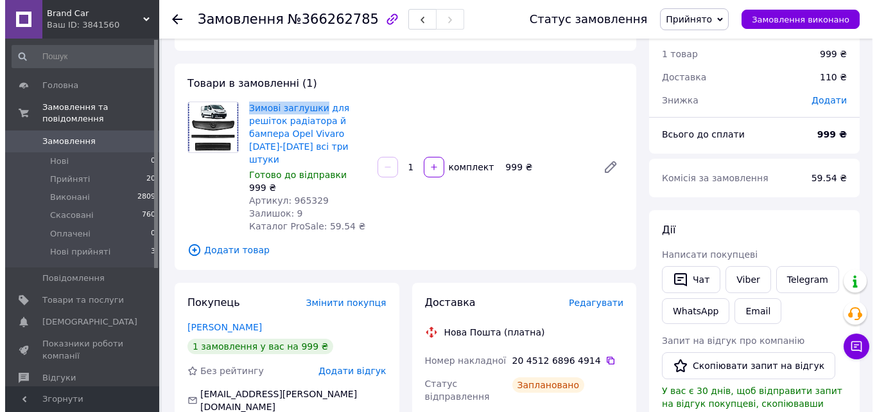
scroll to position [64, 0]
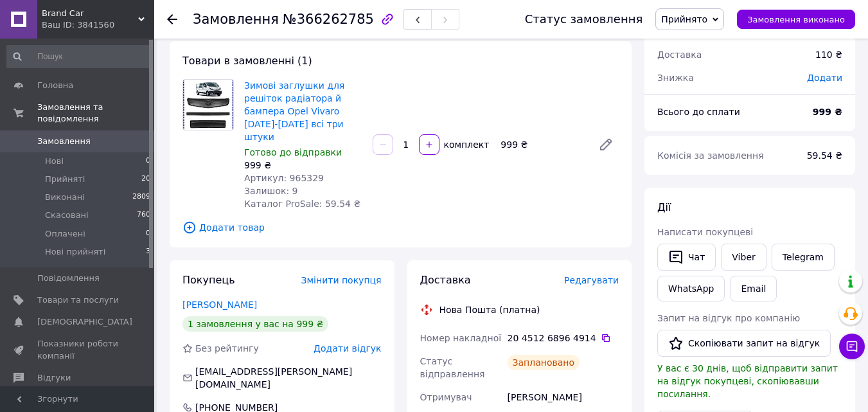
click at [588, 275] on span "Редагувати" at bounding box center [591, 280] width 55 height 10
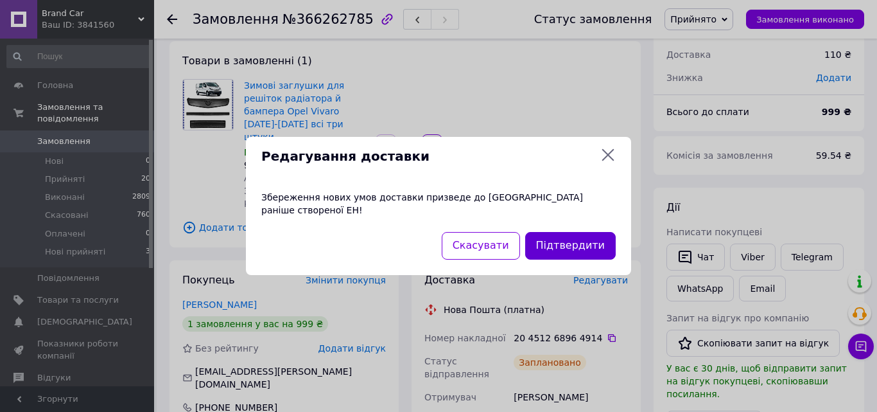
click at [547, 233] on button "Підтвердити" at bounding box center [570, 246] width 91 height 28
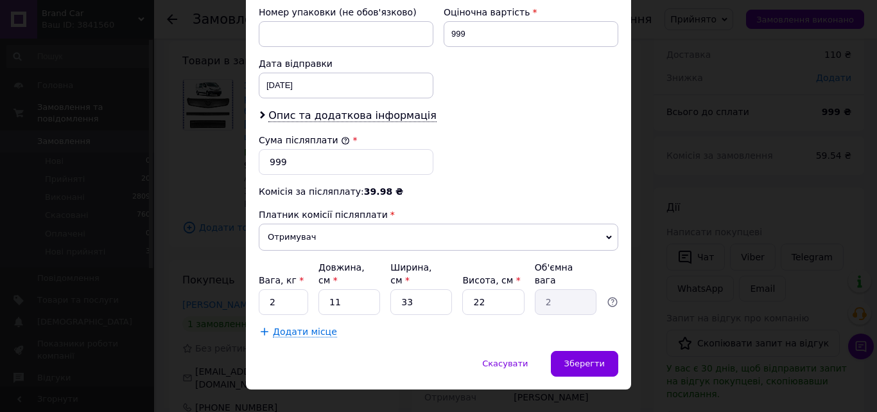
scroll to position [581, 0]
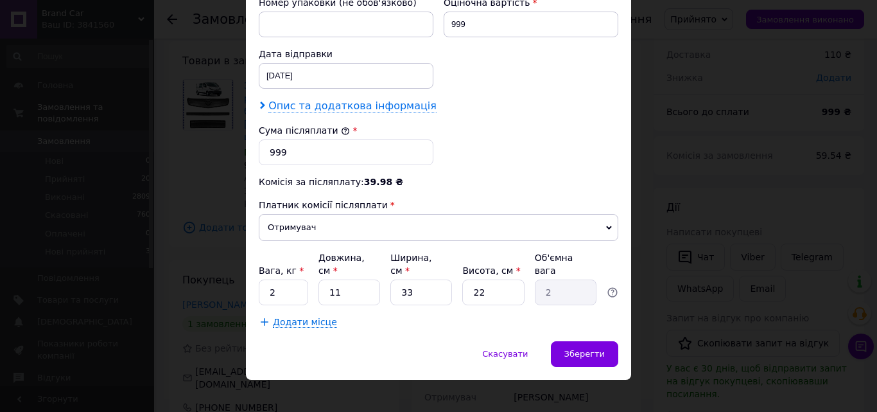
click at [324, 104] on span "Опис та додаткова інформація" at bounding box center [352, 106] width 168 height 13
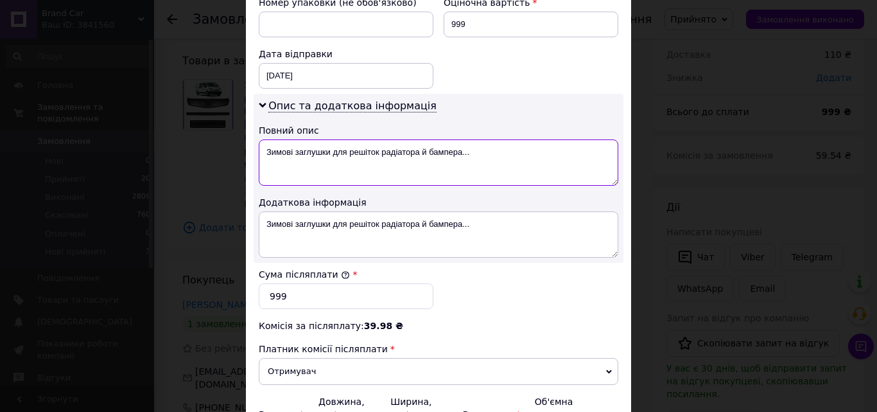
paste textarea
drag, startPoint x: 261, startPoint y: 156, endPoint x: 540, endPoint y: 163, distance: 278.8
paste textarea "Opel Vivaro"
drag, startPoint x: 260, startPoint y: 153, endPoint x: 413, endPoint y: 150, distance: 152.9
click at [413, 150] on textarea "Зимові заглушки Opel Vivaro 2007-15" at bounding box center [439, 162] width 360 height 46
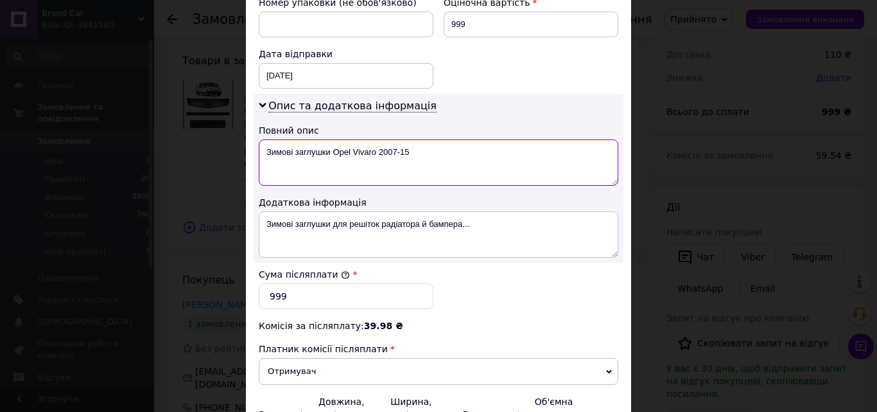
type textarea "Зимові заглушки Opel Vivaro 2007-15"
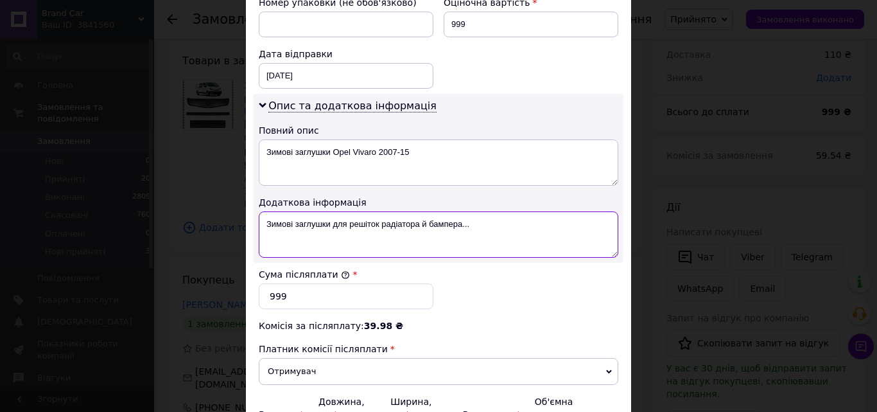
drag, startPoint x: 260, startPoint y: 220, endPoint x: 511, endPoint y: 236, distance: 251.0
click at [511, 236] on textarea "Зимові заглушки для решіток радіатора й бампера..." at bounding box center [439, 234] width 360 height 46
paste textarea "Opel Vivaro 2007-15"
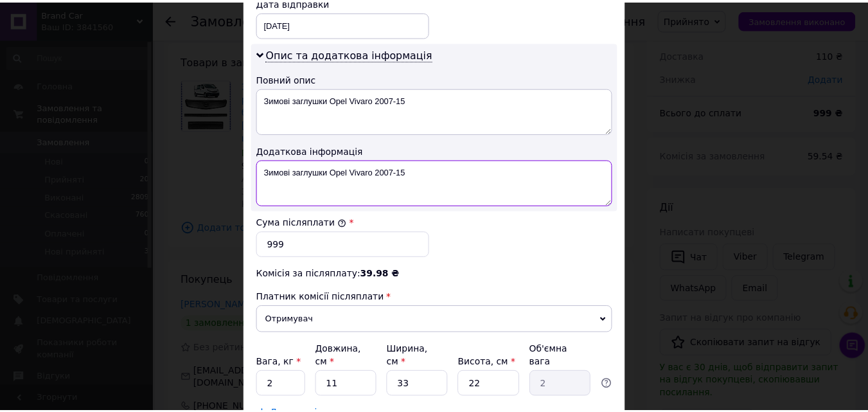
scroll to position [710, 0]
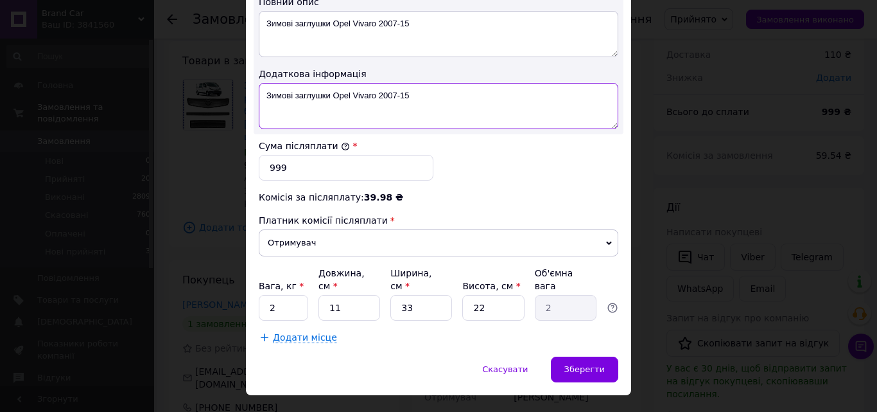
type textarea "Зимові заглушки Opel Vivaro 2007-15"
click at [292, 169] on input "999" at bounding box center [346, 168] width 175 height 26
click at [294, 297] on input "2" at bounding box center [283, 308] width 49 height 26
type input "3"
click at [579, 369] on div "Зберегти" at bounding box center [584, 369] width 67 height 26
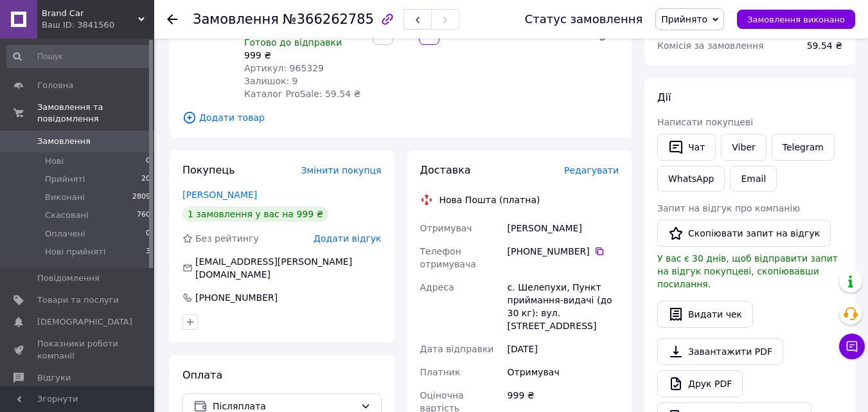
scroll to position [193, 0]
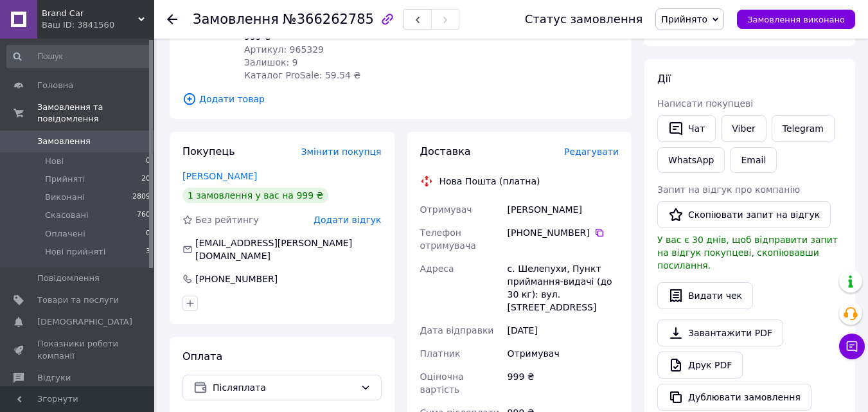
click at [521, 257] on div "с. Шелепухи, Пункт приймання-видачі (до 30 кг): вул. [STREET_ADDRESS]" at bounding box center [563, 288] width 116 height 62
copy div "Шелепухи"
drag, startPoint x: 530, startPoint y: 219, endPoint x: 582, endPoint y: 214, distance: 52.3
click at [582, 226] on div "[PHONE_NUMBER]" at bounding box center [562, 232] width 111 height 13
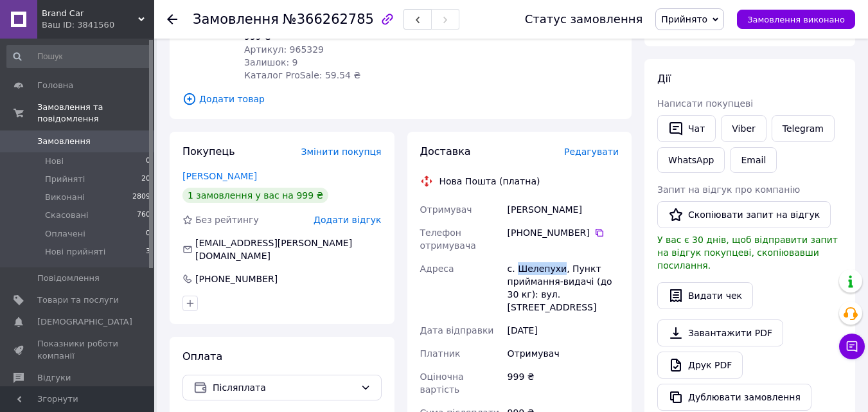
copy div "66 421 54 38"
click at [520, 198] on div "Панченко Олег" at bounding box center [563, 209] width 116 height 23
copy div "Панченко"
click at [559, 198] on div "Панченко Олег" at bounding box center [563, 209] width 116 height 23
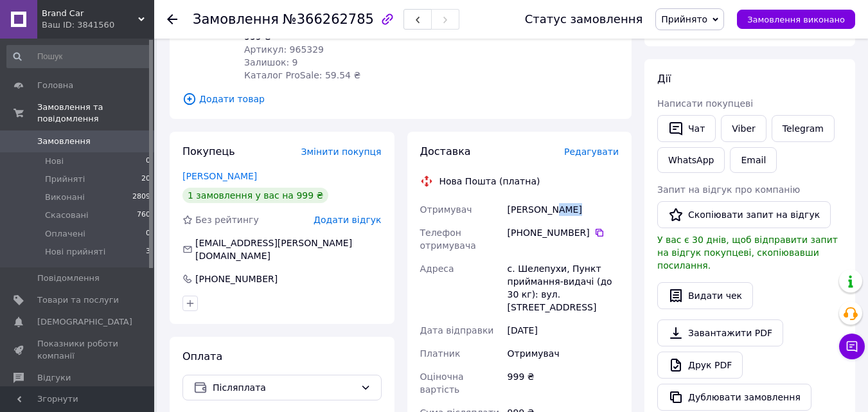
click at [559, 198] on div "Панченко Олег" at bounding box center [563, 209] width 116 height 23
copy div "Олег"
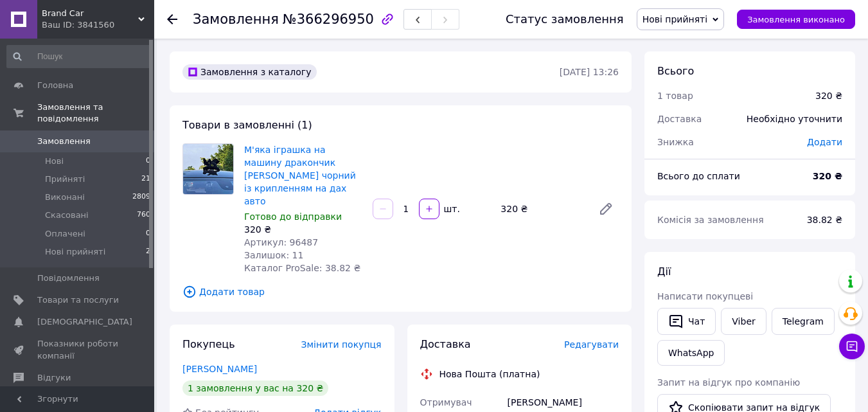
click at [676, 22] on span "Нові прийняті" at bounding box center [675, 19] width 66 height 10
click at [687, 51] on li "Прийнято" at bounding box center [680, 44] width 87 height 19
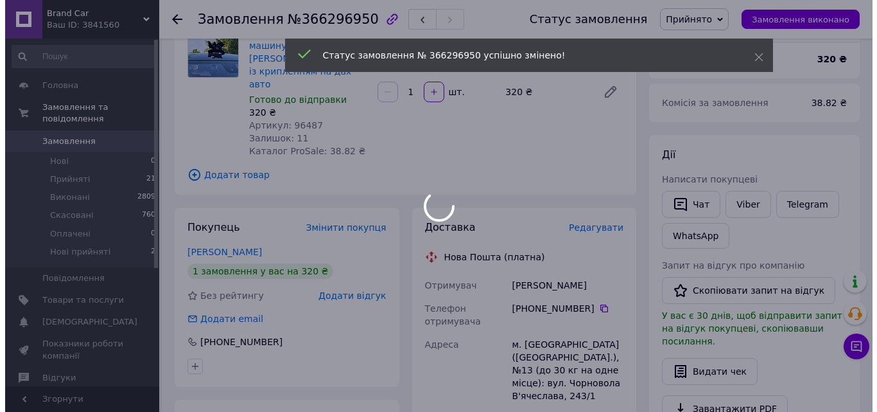
scroll to position [128, 0]
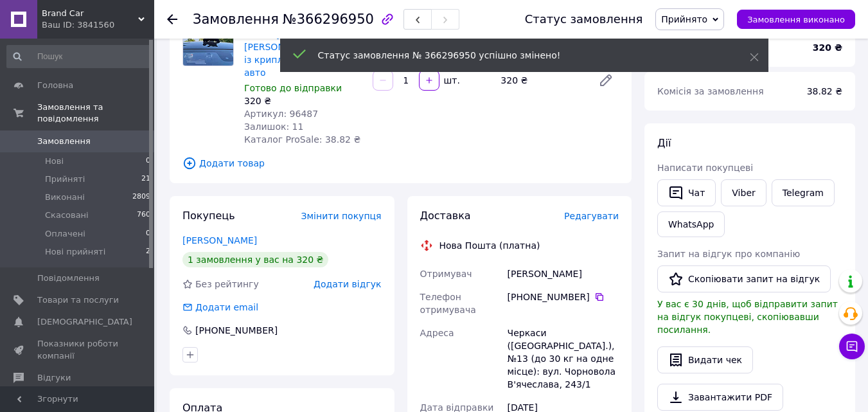
click at [599, 211] on span "Редагувати" at bounding box center [591, 216] width 55 height 10
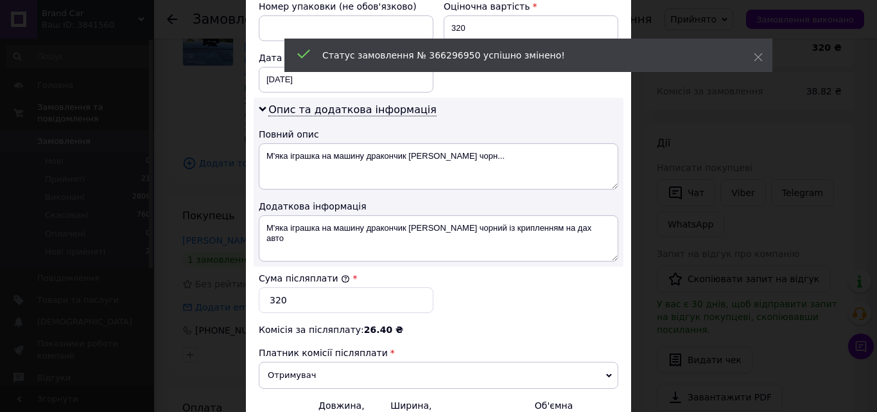
scroll to position [725, 0]
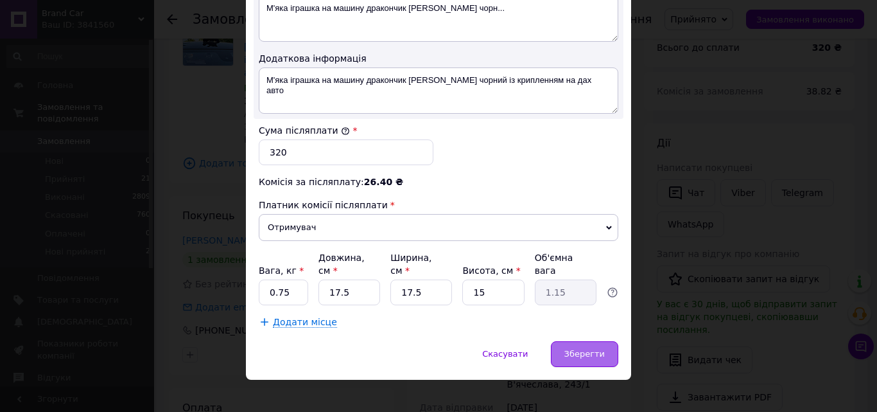
click at [601, 349] on span "Зберегти" at bounding box center [585, 354] width 40 height 10
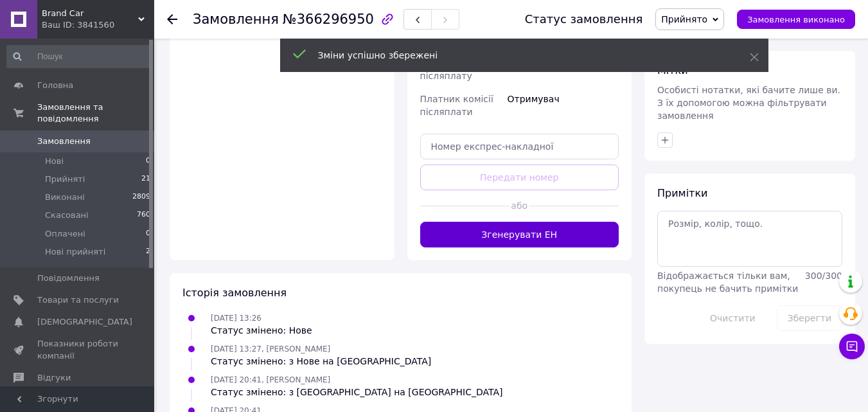
click at [514, 222] on button "Згенерувати ЕН" at bounding box center [519, 235] width 199 height 26
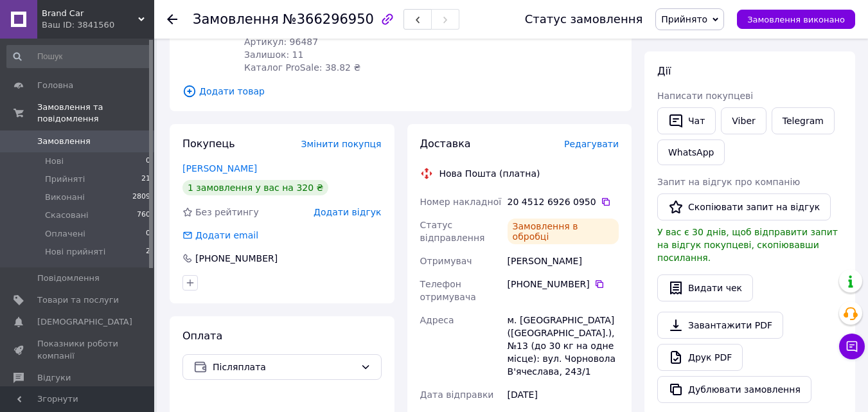
scroll to position [193, 0]
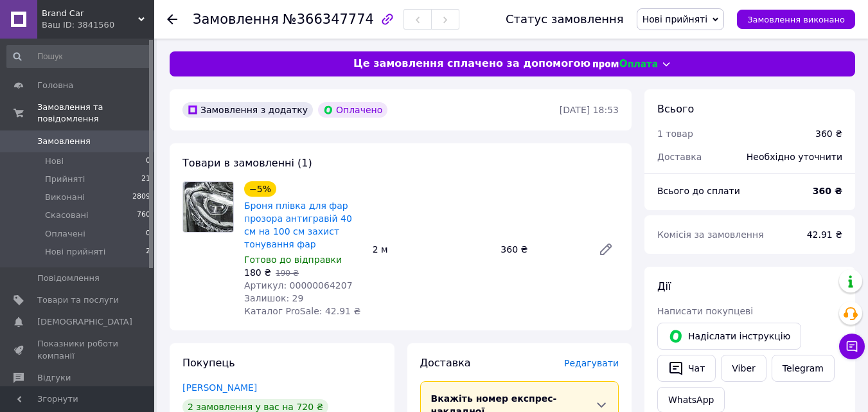
click at [692, 17] on span "Нові прийняті" at bounding box center [675, 19] width 66 height 10
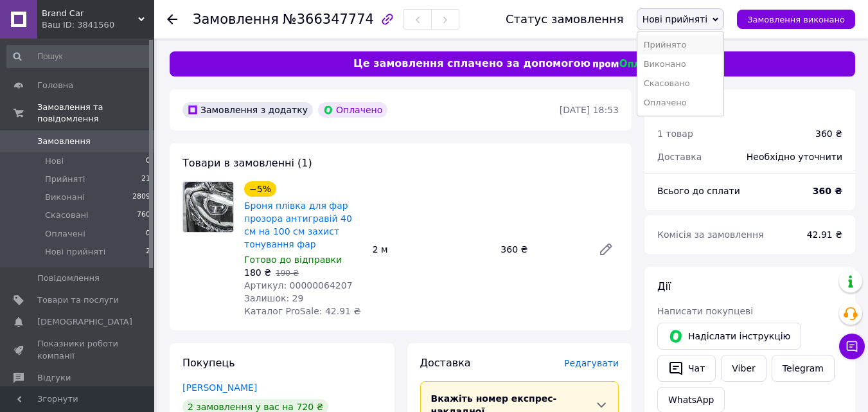
click at [690, 37] on li "Прийнято" at bounding box center [680, 44] width 87 height 19
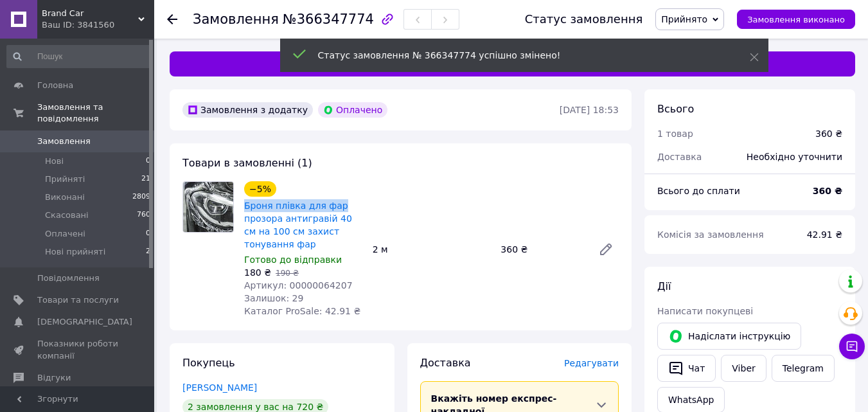
drag, startPoint x: 240, startPoint y: 207, endPoint x: 344, endPoint y: 211, distance: 104.1
click at [344, 211] on div "−5% Броня плівка для фар прозора антигравій 40 см на 100 см захист тонування фа…" at bounding box center [303, 249] width 128 height 141
copy link "Броня плівка для фар"
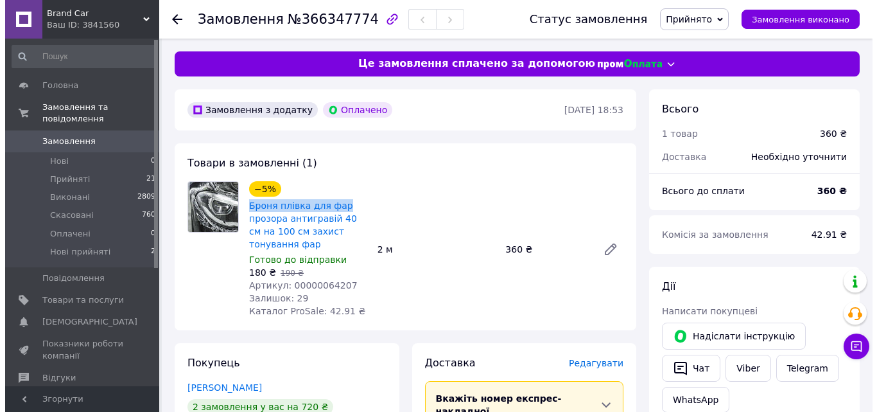
scroll to position [64, 0]
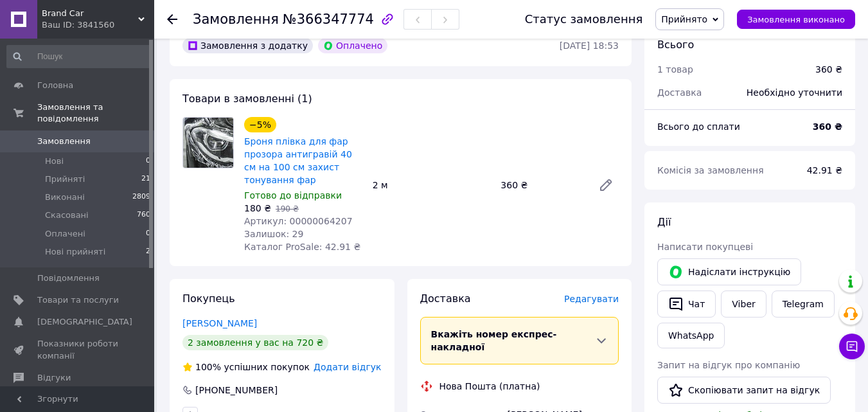
click at [610, 299] on span "Редагувати" at bounding box center [591, 299] width 55 height 10
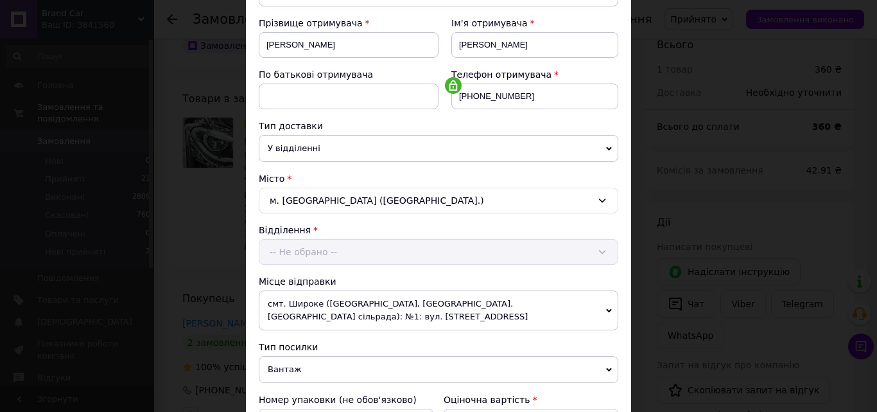
scroll to position [450, 0]
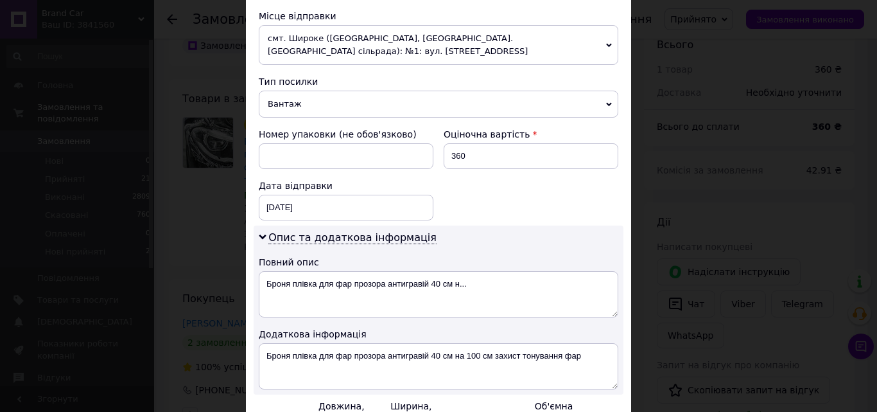
drag, startPoint x: 255, startPoint y: 287, endPoint x: 406, endPoint y: 285, distance: 151.0
click at [406, 285] on div "Опис та додаткова інформація Повний опис Броня плівка для фар прозора антиграві…" at bounding box center [439, 309] width 370 height 169
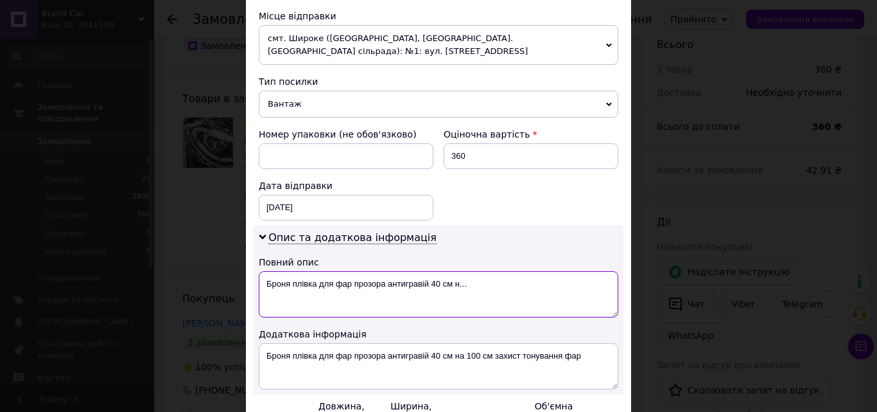
paste textarea
drag, startPoint x: 262, startPoint y: 277, endPoint x: 564, endPoint y: 278, distance: 301.9
drag, startPoint x: 260, startPoint y: 284, endPoint x: 493, endPoint y: 284, distance: 233.2
click at [493, 284] on textarea "Броня плівка для фар 40см 2м" at bounding box center [439, 294] width 360 height 46
type textarea "Броня плівка для фар 40см 2м"
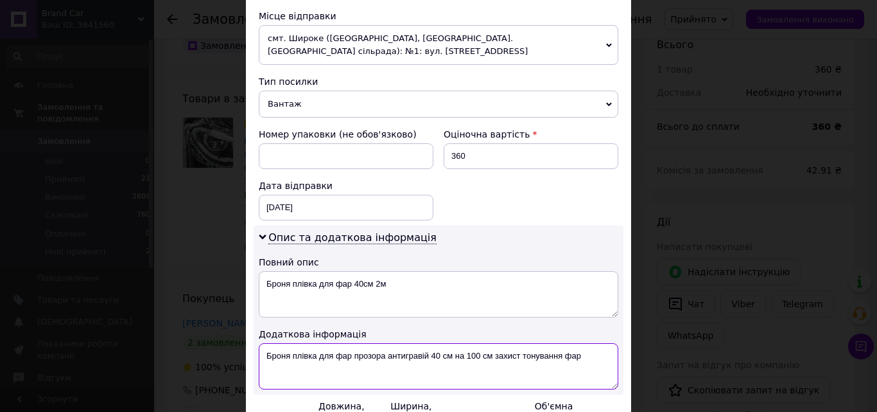
drag, startPoint x: 259, startPoint y: 355, endPoint x: 584, endPoint y: 352, distance: 325.0
click at [584, 352] on textarea "Броня плівка для фар прозора антигравій 40 см на 100 см захист тонування фар" at bounding box center [439, 366] width 360 height 46
paste textarea "40см 2м"
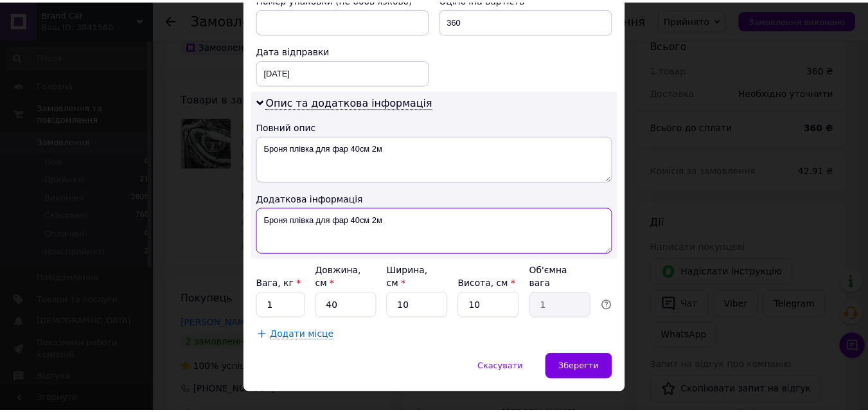
scroll to position [598, 0]
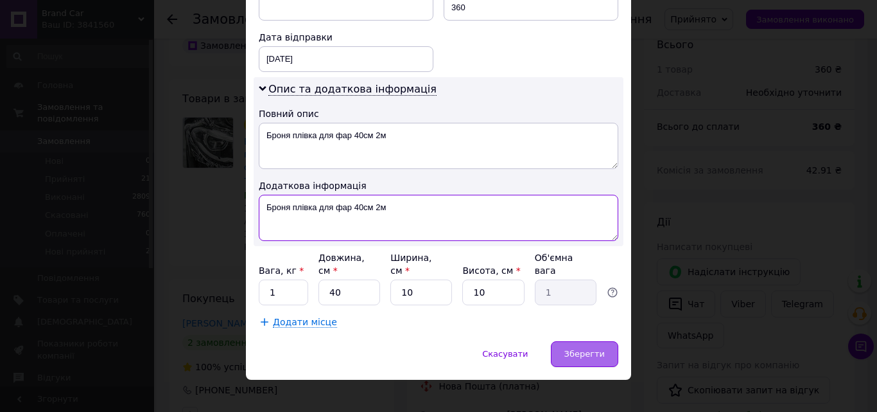
type textarea "Броня плівка для фар 40см 2м"
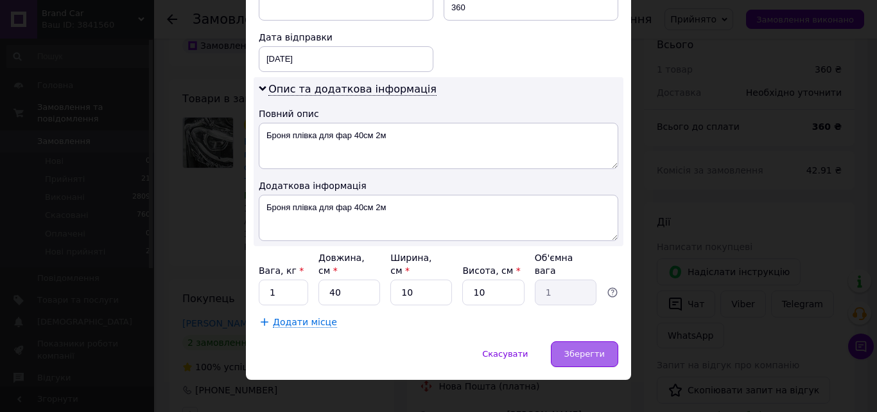
click at [586, 349] on span "Зберегти" at bounding box center [585, 354] width 40 height 10
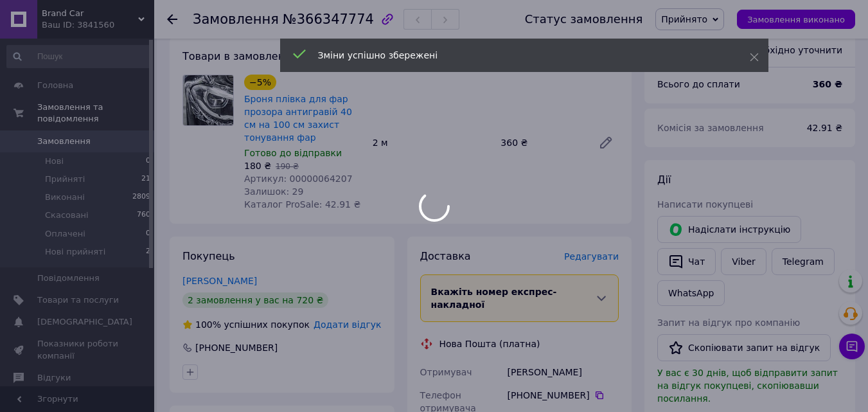
scroll to position [450, 0]
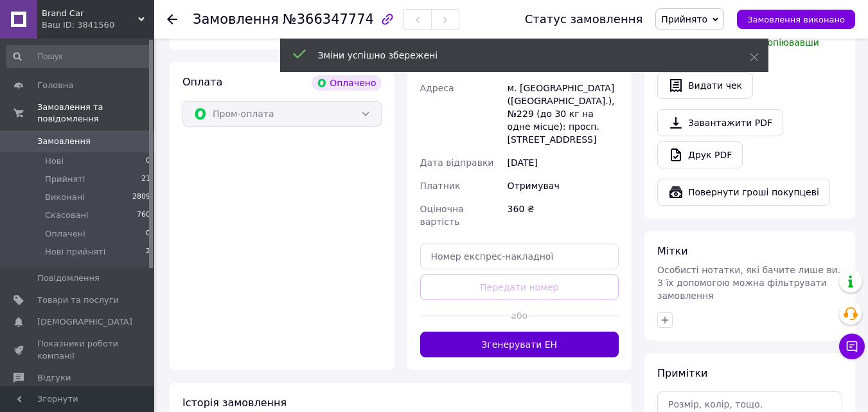
click at [542, 331] on button "Згенерувати ЕН" at bounding box center [519, 344] width 199 height 26
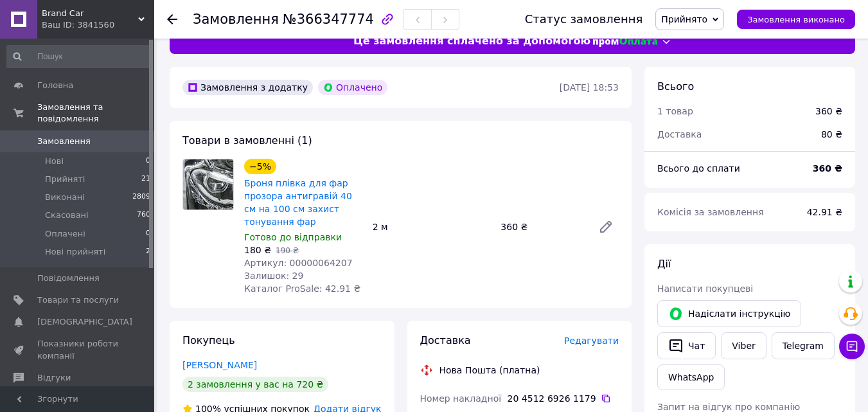
scroll to position [0, 0]
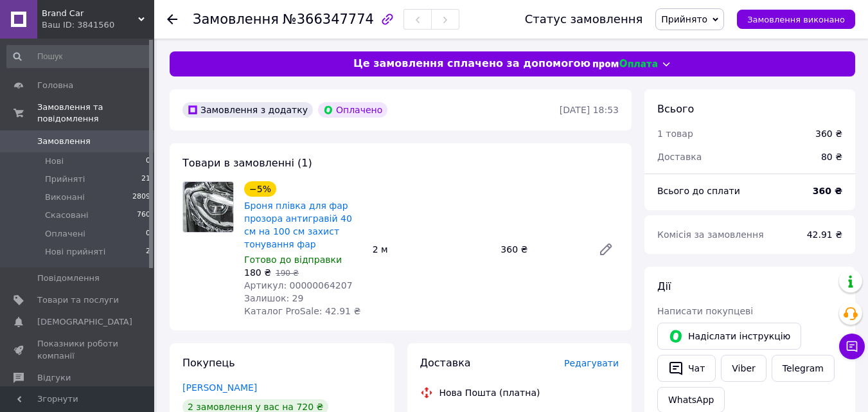
click at [68, 136] on span "Замовлення" at bounding box center [63, 142] width 53 height 12
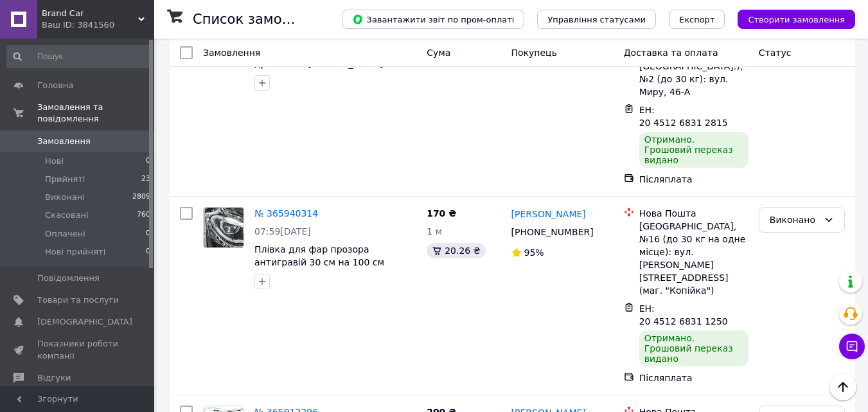
scroll to position [3340, 0]
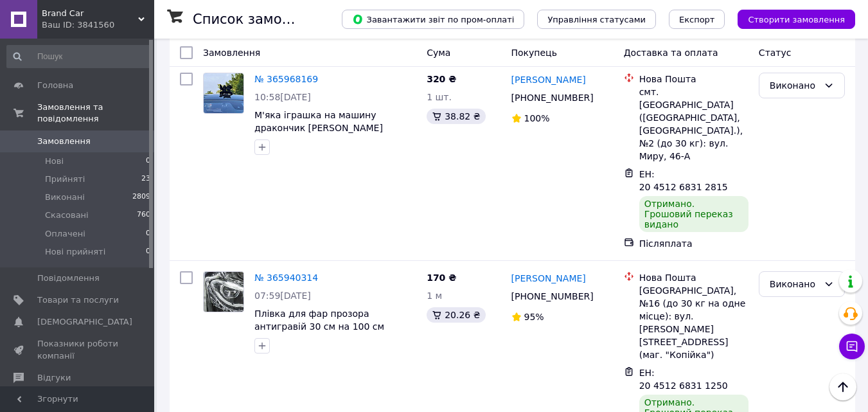
drag, startPoint x: 251, startPoint y: 188, endPoint x: 406, endPoint y: 186, distance: 154.8
copy span "Універсальний нагрівач заднього скла"
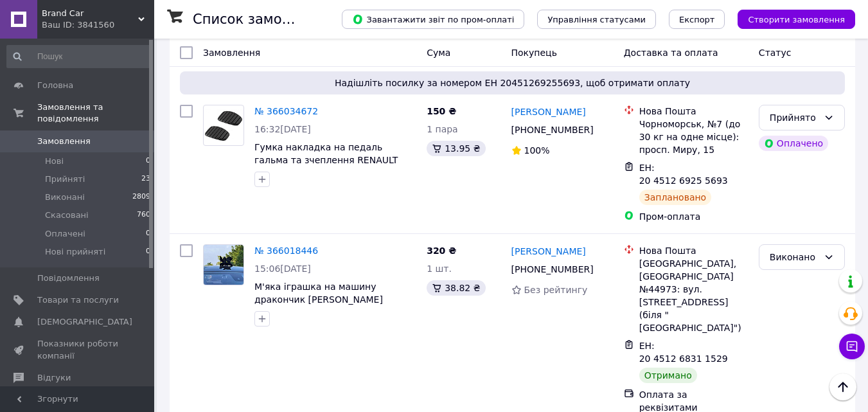
scroll to position [2955, 0]
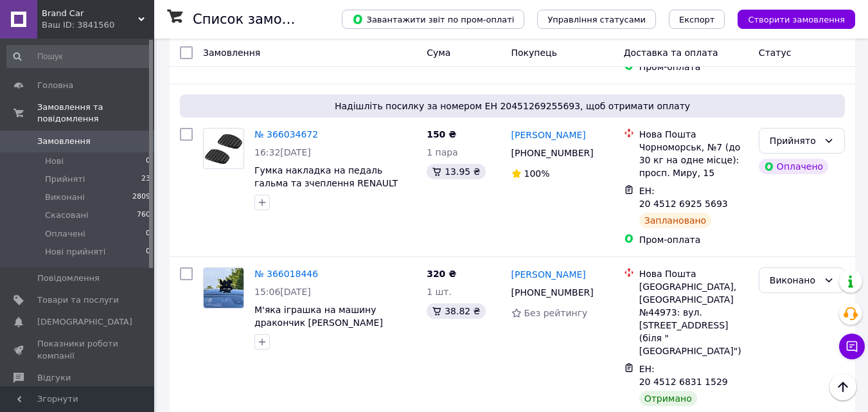
drag, startPoint x: 249, startPoint y: 237, endPoint x: 355, endPoint y: 240, distance: 106.0
copy span "Плівка для фар прозора"
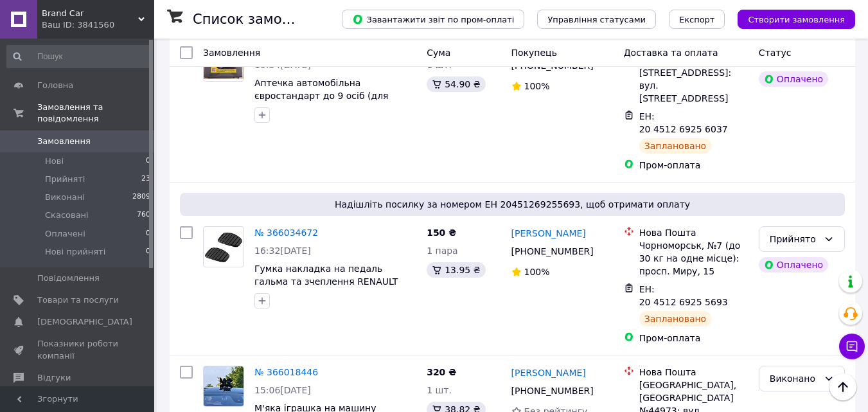
scroll to position [2826, 0]
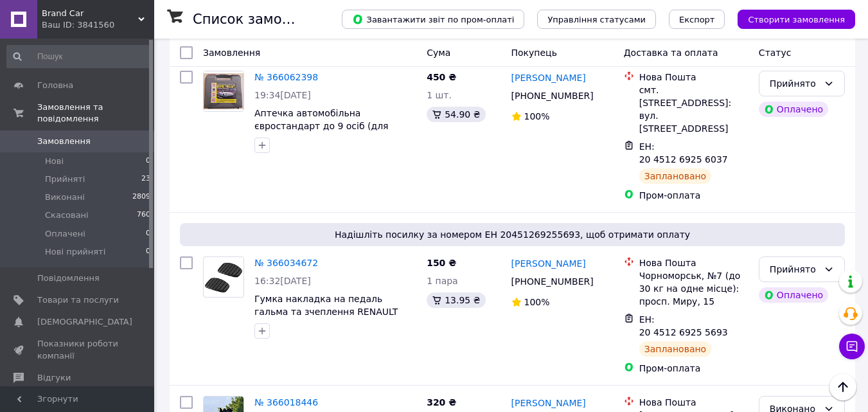
drag, startPoint x: 249, startPoint y: 206, endPoint x: 372, endPoint y: 204, distance: 123.3
drag, startPoint x: 251, startPoint y: 207, endPoint x: 411, endPoint y: 203, distance: 160.0
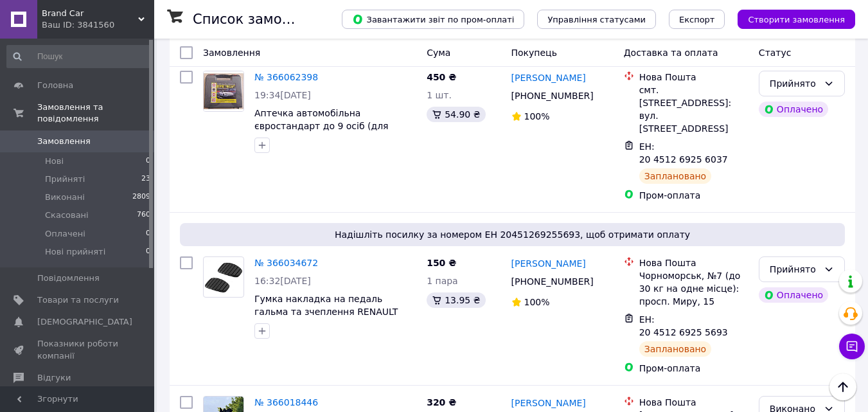
copy span "М'яка іграшка на машину дракончик"
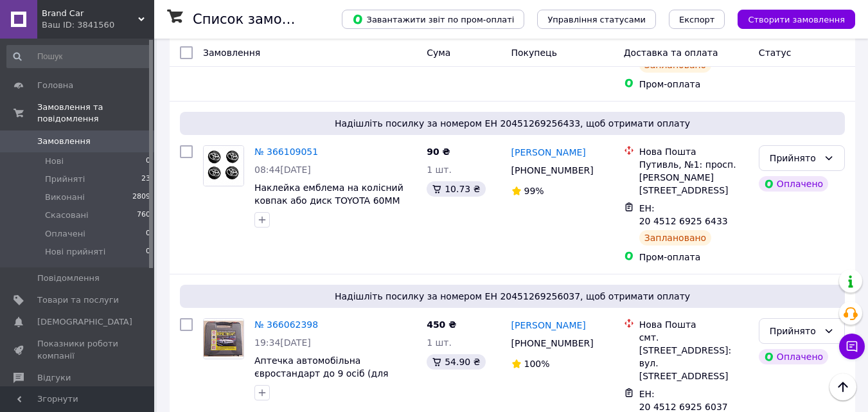
scroll to position [2505, 0]
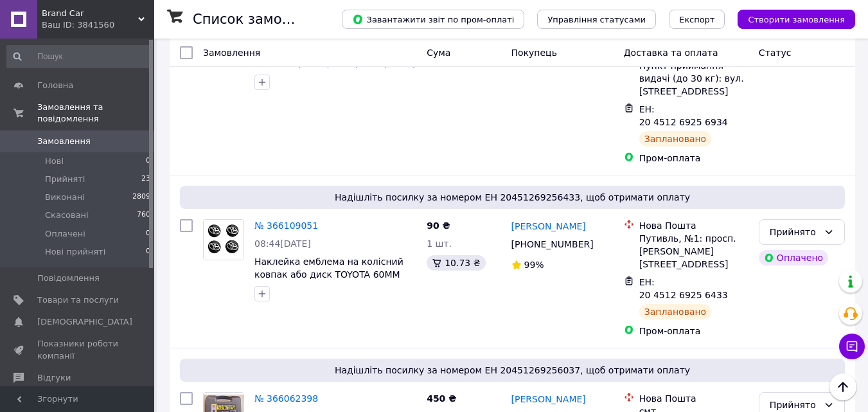
drag, startPoint x: 252, startPoint y: 258, endPoint x: 369, endPoint y: 271, distance: 117.6
copy span "Гумка накладка на педаль гальма та зчеплення RENAULT KANGO"
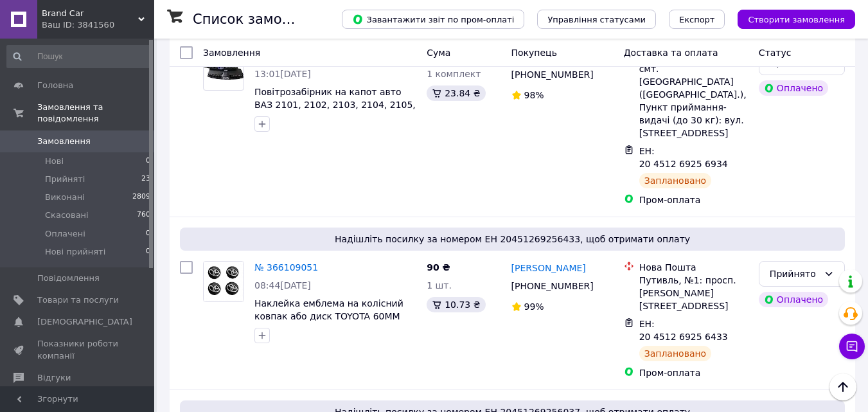
scroll to position [2441, 0]
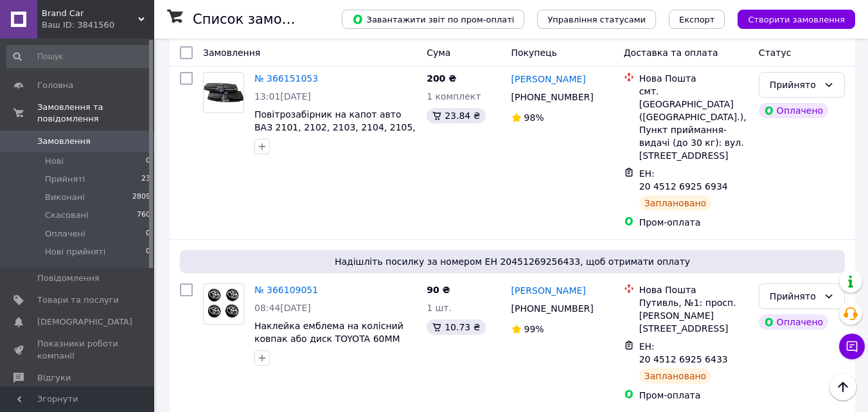
drag, startPoint x: 251, startPoint y: 175, endPoint x: 416, endPoint y: 181, distance: 164.5
copy span "Аптечка автомобільна євростандарт"
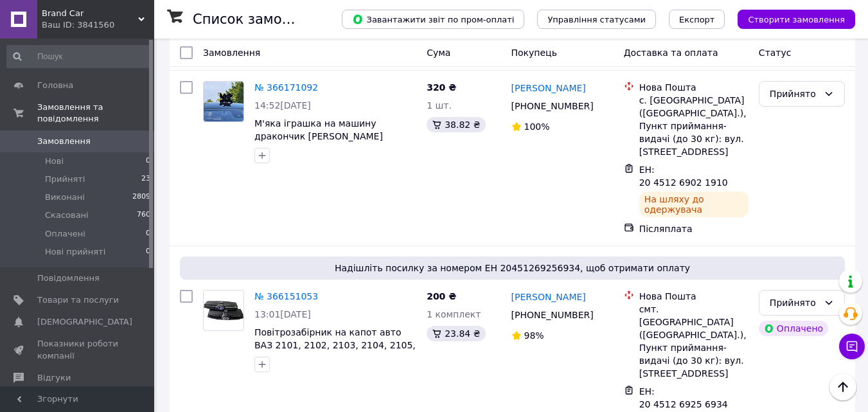
scroll to position [2184, 0]
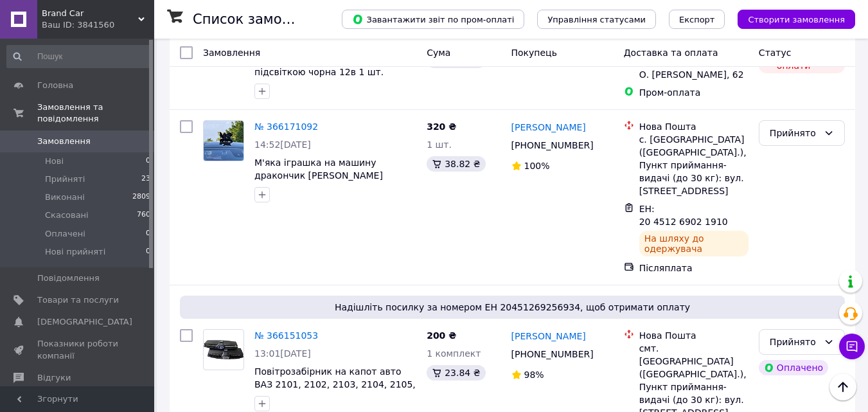
drag, startPoint x: 252, startPoint y: 286, endPoint x: 324, endPoint y: 299, distance: 73.2
copy span "Наклейка емблема на колісний ковпак або диск TOYOTA"
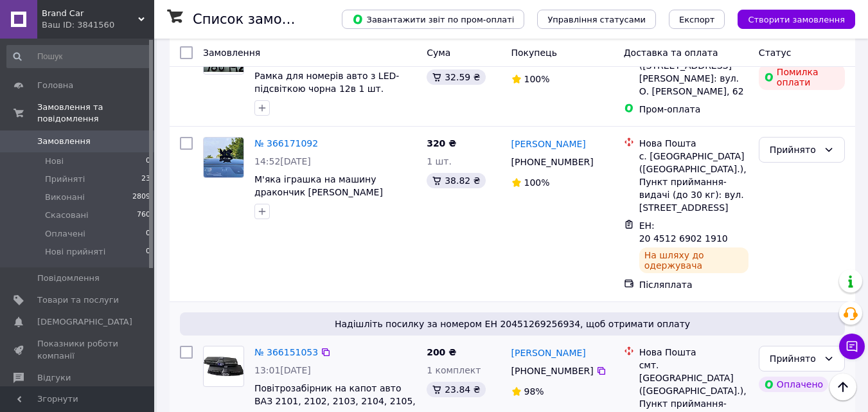
scroll to position [2120, 0]
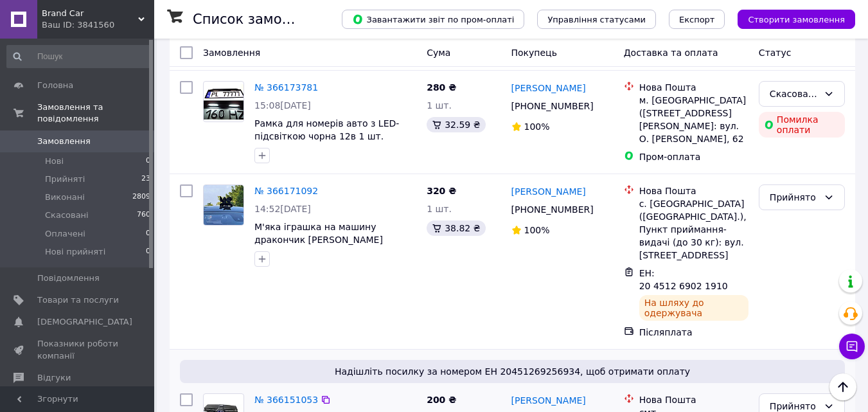
drag, startPoint x: 252, startPoint y: 164, endPoint x: 401, endPoint y: 165, distance: 149.0
copy span "Повітрозабірник на капот авто ВАЗ"
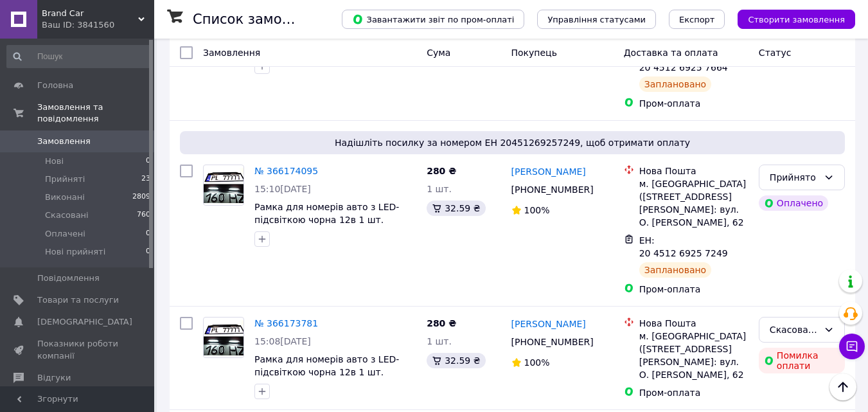
scroll to position [1863, 0]
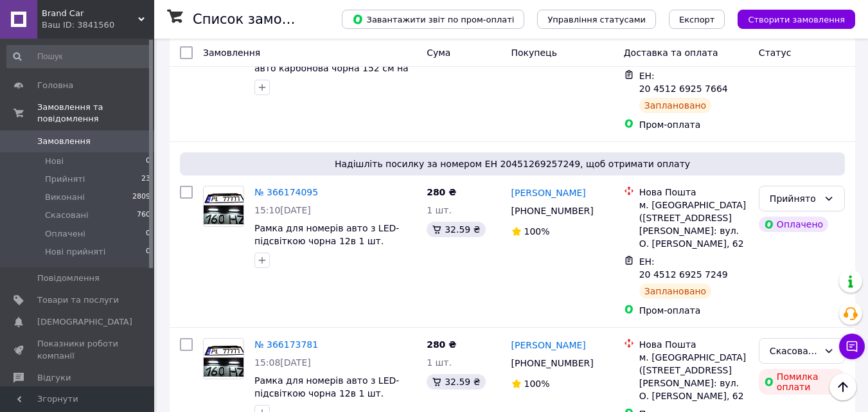
drag, startPoint x: 250, startPoint y: 240, endPoint x: 406, endPoint y: 241, distance: 156.1
copy span "М'яка іграшка на машину дракончик"
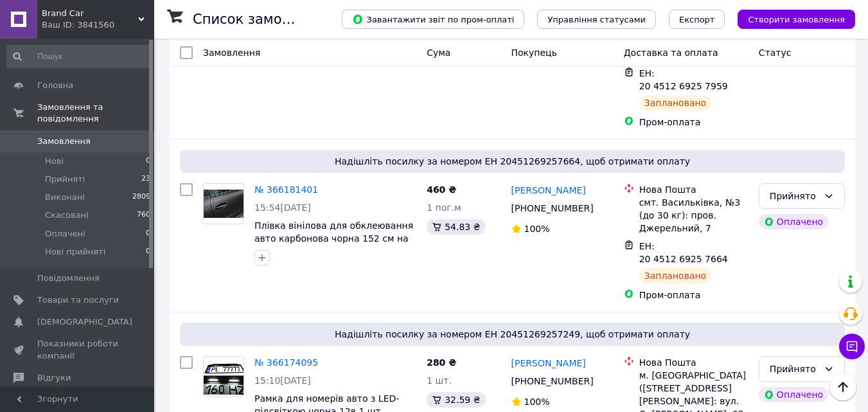
scroll to position [1670, 0]
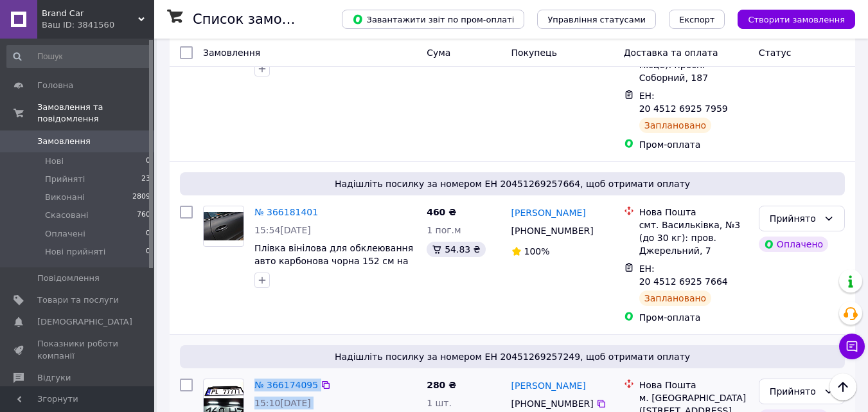
drag, startPoint x: 249, startPoint y: 203, endPoint x: 353, endPoint y: 197, distance: 104.2
click at [353, 373] on div "№ 366174095 15:10, 11.10.2025 Рамка для номерів авто з LED-підсвіткою чорна 12в…" at bounding box center [310, 419] width 224 height 92
drag, startPoint x: 253, startPoint y: 200, endPoint x: 374, endPoint y: 207, distance: 121.0
click at [374, 373] on div "№ 366174095 15:10, 11.10.2025 Рамка для номерів авто з LED-підсвіткою чорна 12в…" at bounding box center [335, 419] width 172 height 92
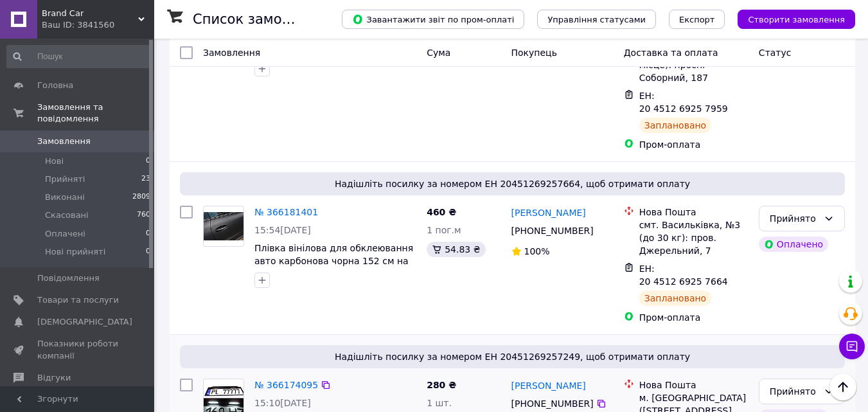
copy span "Рамка для номерів авто з LED"
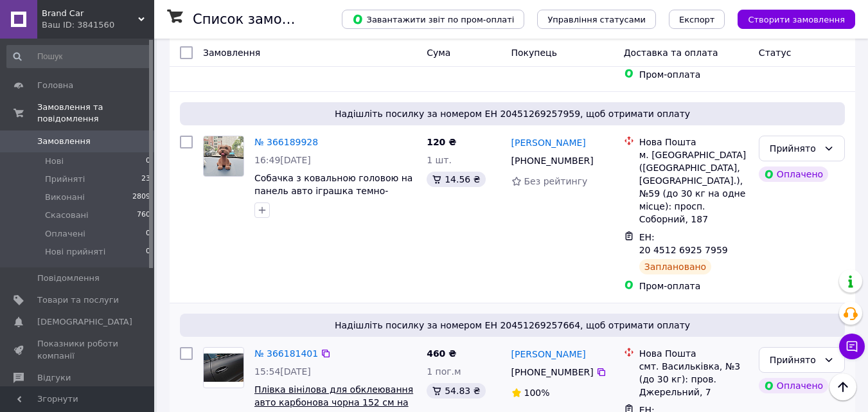
scroll to position [1477, 0]
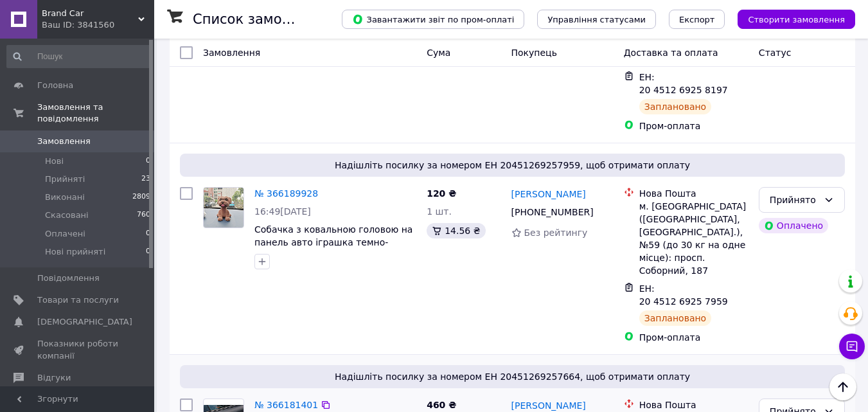
drag, startPoint x: 252, startPoint y: 233, endPoint x: 298, endPoint y: 248, distance: 47.9
copy span "Плівка вінілова для обклеювання авто карбонова"
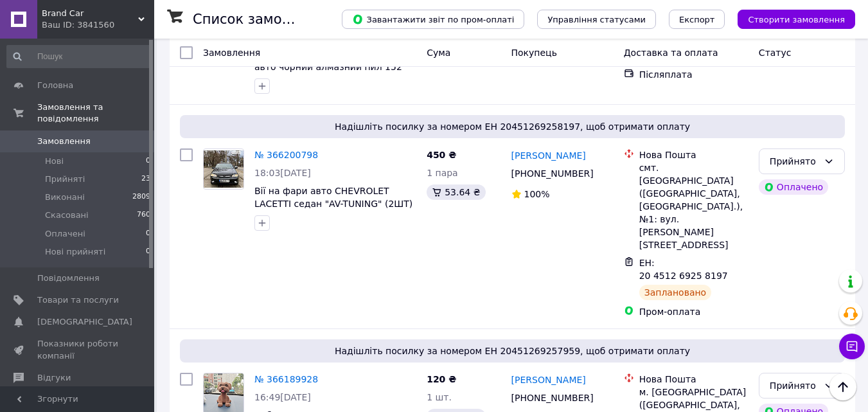
scroll to position [1285, 0]
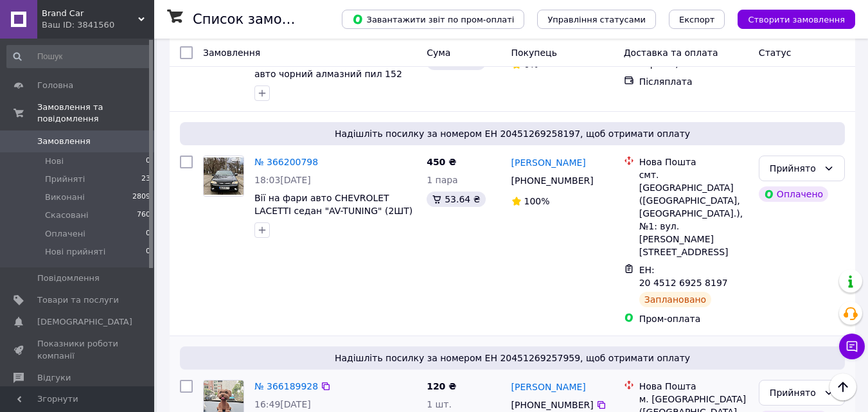
drag, startPoint x: 252, startPoint y: 243, endPoint x: 342, endPoint y: 244, distance: 90.6
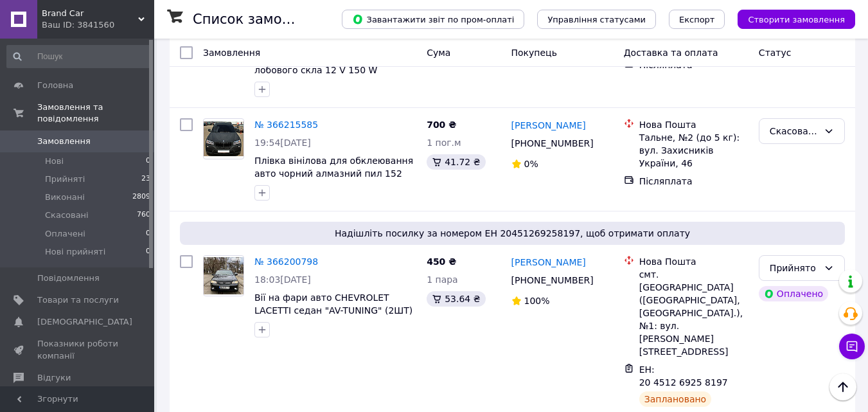
scroll to position [1156, 0]
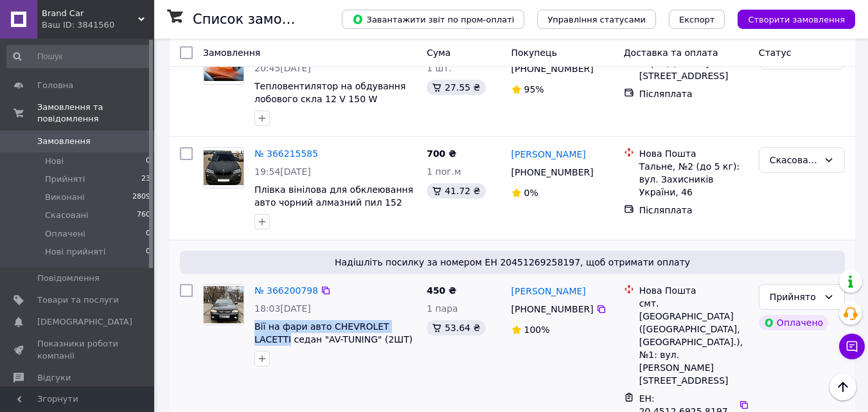
drag, startPoint x: 250, startPoint y: 197, endPoint x: 406, endPoint y: 202, distance: 155.5
click at [406, 279] on div "№ 366200798 18:03, 11.10.2025 Вії на фари авто CHEVROLET LACETTI седан "AV-TUNI…" at bounding box center [335, 325] width 172 height 92
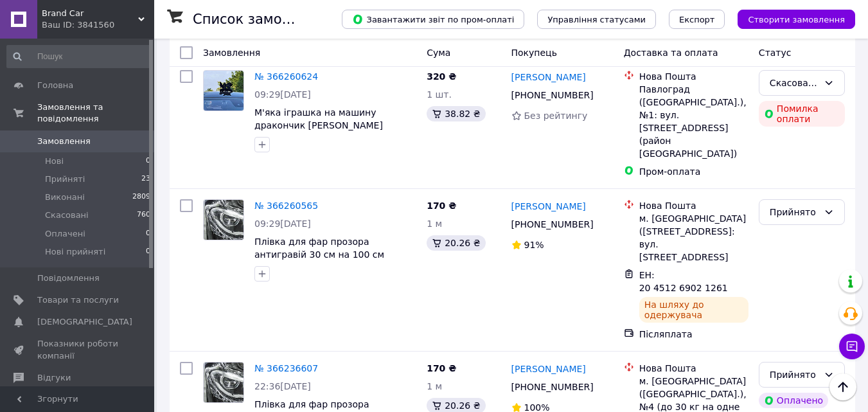
scroll to position [642, 0]
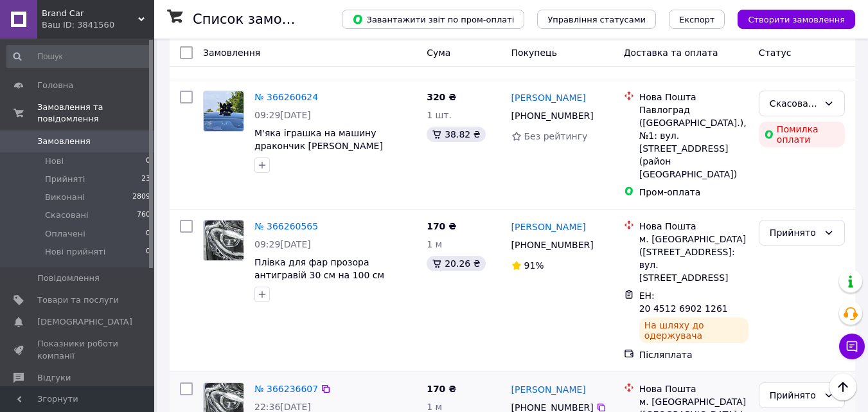
drag, startPoint x: 254, startPoint y: 308, endPoint x: 354, endPoint y: 305, distance: 100.3
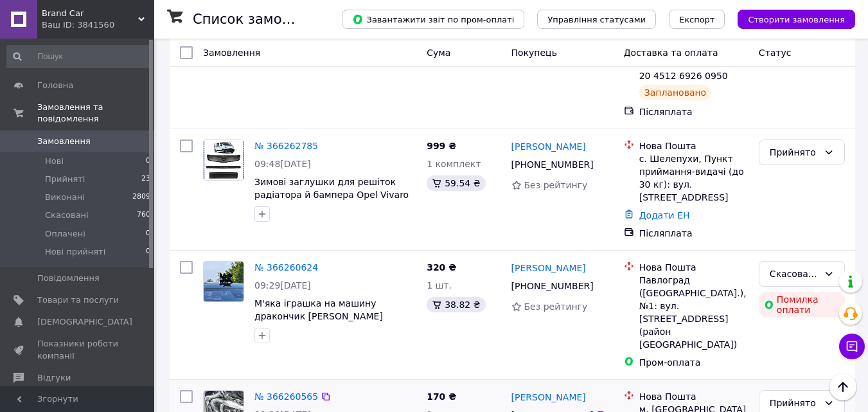
scroll to position [450, 0]
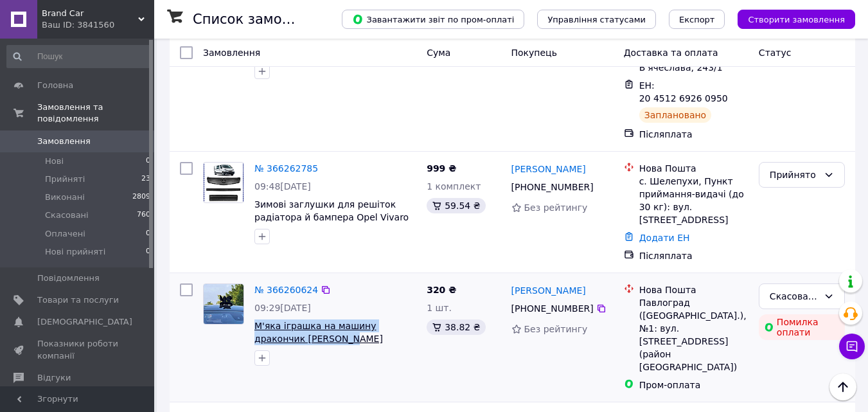
drag, startPoint x: 252, startPoint y: 263, endPoint x: 294, endPoint y: 274, distance: 42.7
click at [294, 278] on div "№ 366260624 09:29, 12.10.2025 М'яка іграшка на машину дракончик Беззубик чорний…" at bounding box center [335, 324] width 172 height 92
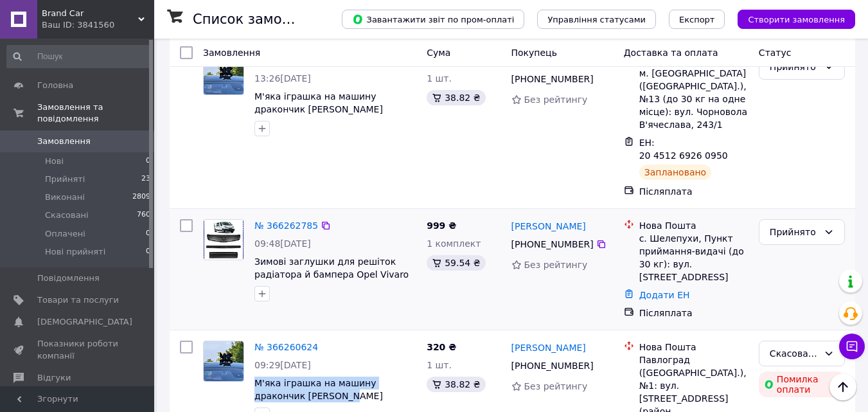
scroll to position [321, 0]
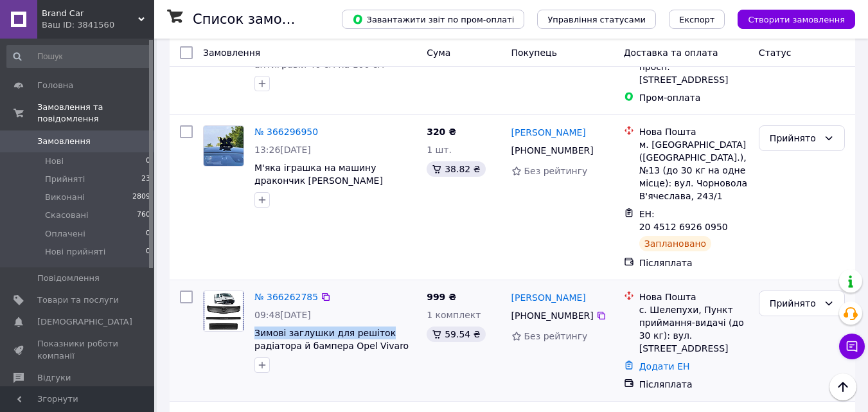
drag, startPoint x: 254, startPoint y: 281, endPoint x: 378, endPoint y: 281, distance: 124.6
click at [378, 285] on div "№ 366262785 09:48, 12.10.2025 Зимові заглушки для решіток радіатора й бампера O…" at bounding box center [335, 331] width 172 height 92
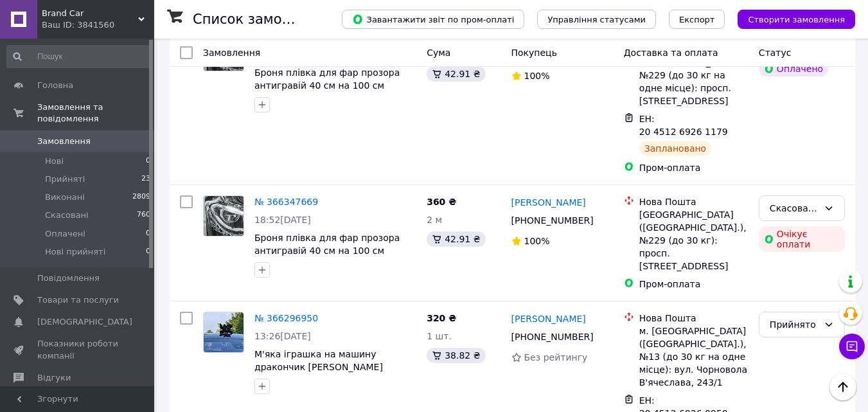
scroll to position [128, 0]
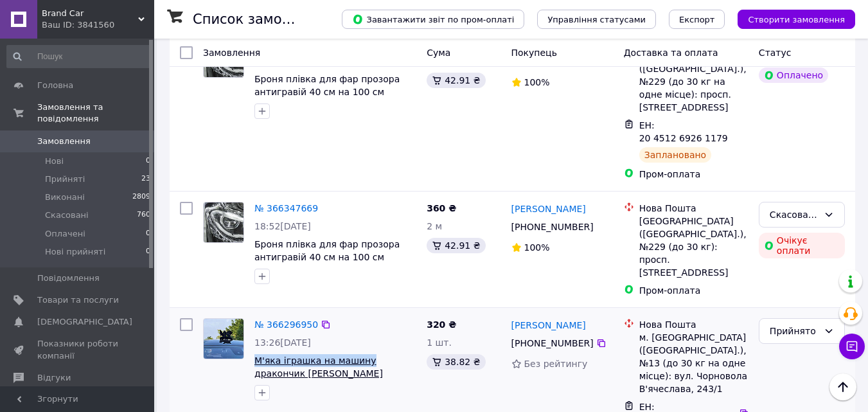
drag, startPoint x: 253, startPoint y: 322, endPoint x: 360, endPoint y: 321, distance: 106.6
click at [360, 321] on div "№ 366296950 13:26, 12.10.2025 М'яка іграшка на машину дракончик Беззубик чорний…" at bounding box center [335, 359] width 172 height 92
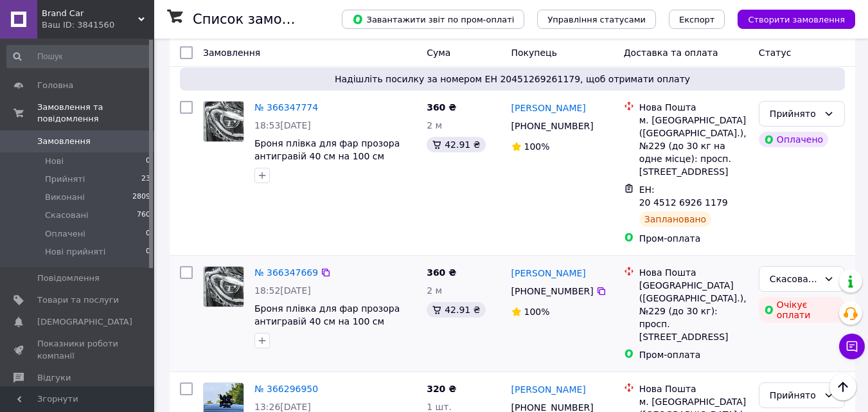
scroll to position [0, 0]
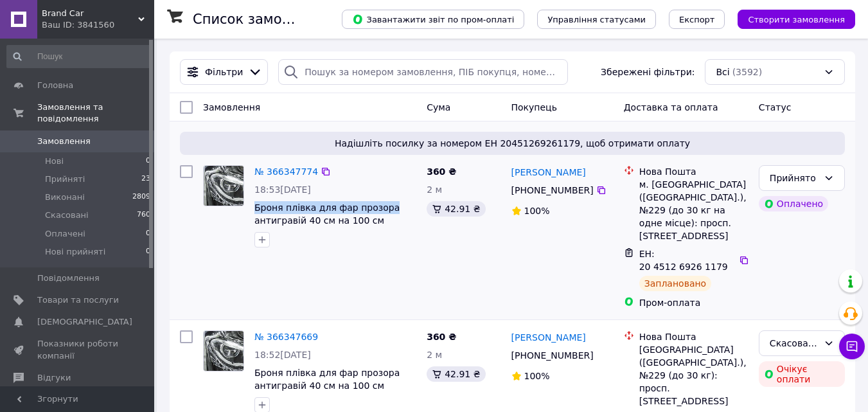
drag, startPoint x: 362, startPoint y: 209, endPoint x: 387, endPoint y: 206, distance: 25.9
click at [387, 206] on div "№ 366347774 18:53, 12.10.2025 Броня плівка для фар прозора антигравій 40 см на …" at bounding box center [335, 206] width 172 height 92
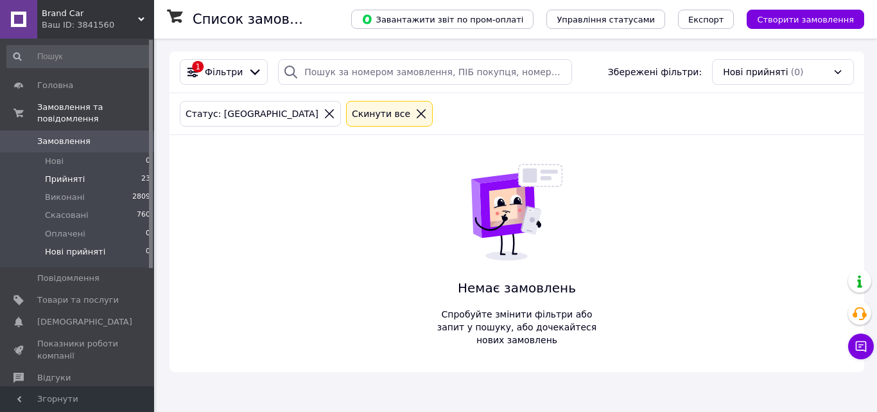
click at [90, 170] on li "Прийняті 23" at bounding box center [79, 179] width 158 height 18
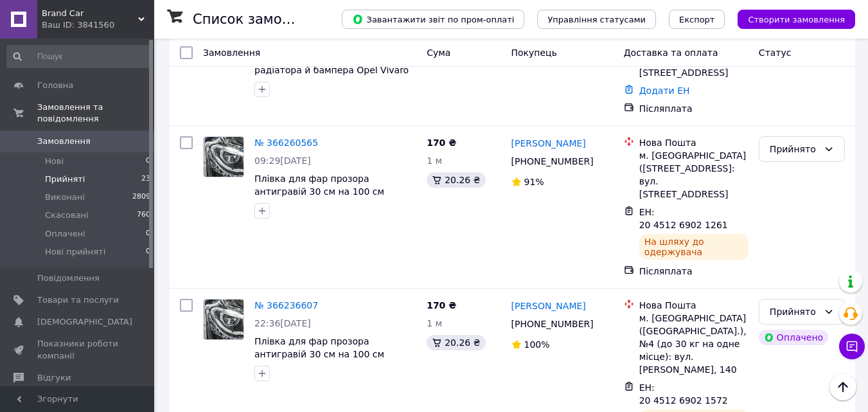
scroll to position [642, 0]
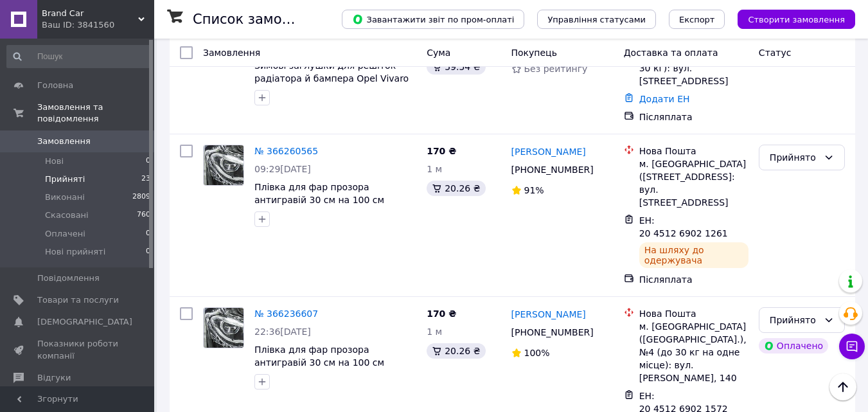
scroll to position [321, 0]
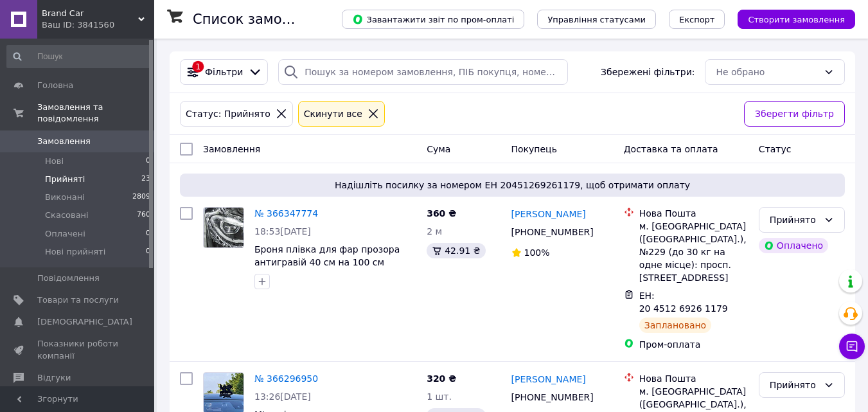
click at [107, 136] on span "Замовлення" at bounding box center [78, 142] width 82 height 12
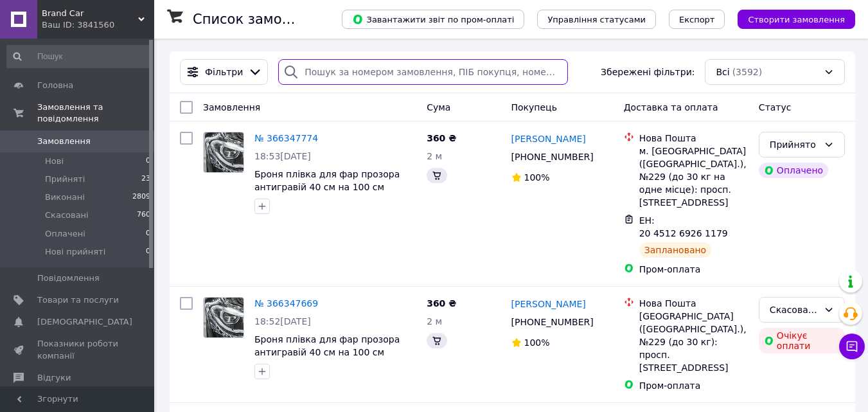
click at [412, 70] on input "search" at bounding box center [423, 72] width 290 height 26
paste input "380662059887"
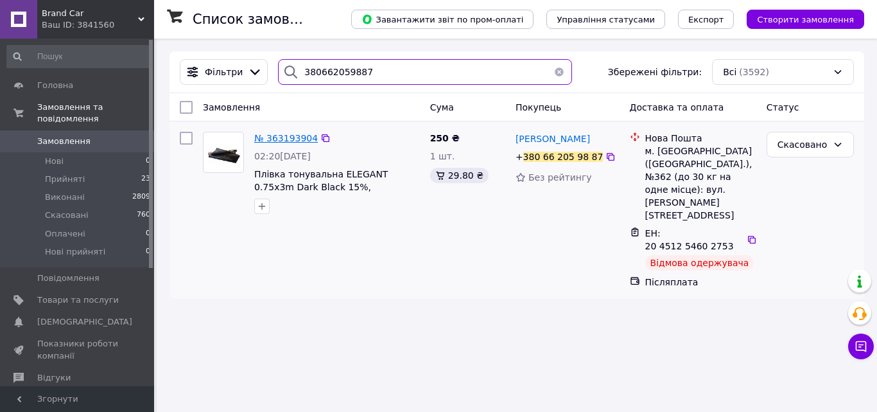
type input "380662059887"
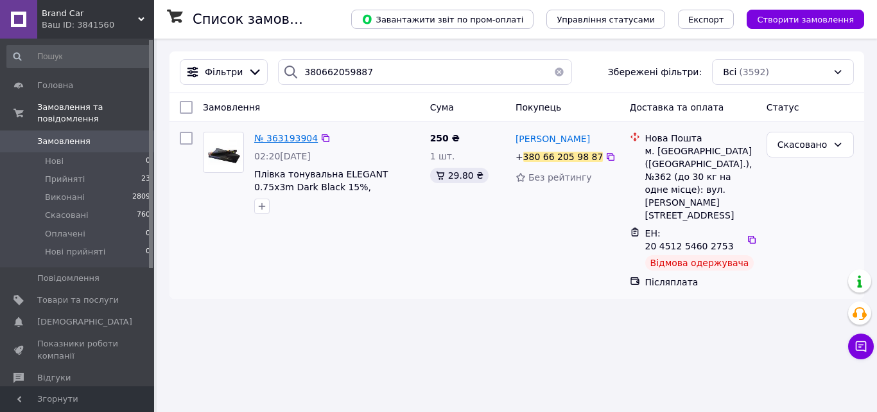
click at [297, 137] on span "№ 363193904" at bounding box center [286, 138] width 64 height 10
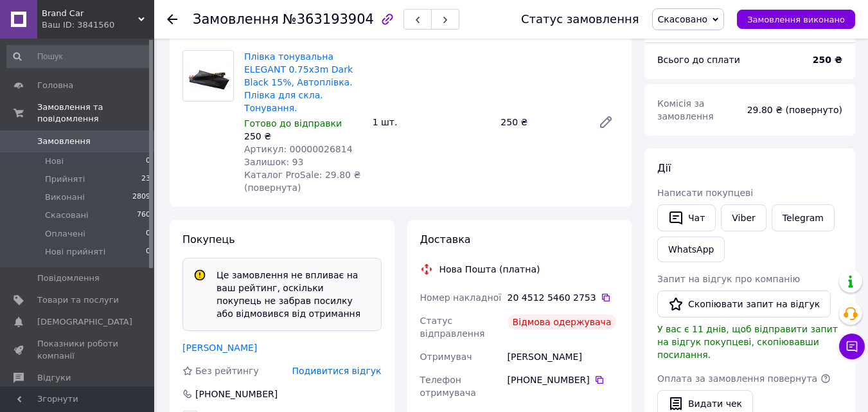
scroll to position [128, 0]
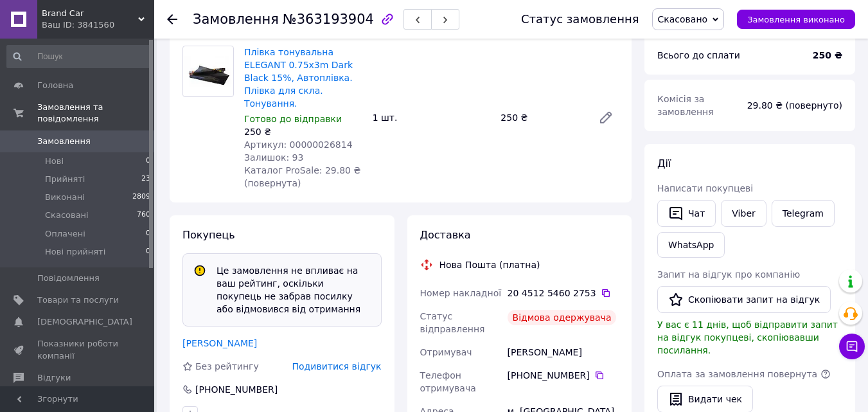
click at [316, 139] on span "Артикул: 00000026814" at bounding box center [298, 144] width 109 height 10
copy span "00000026814"
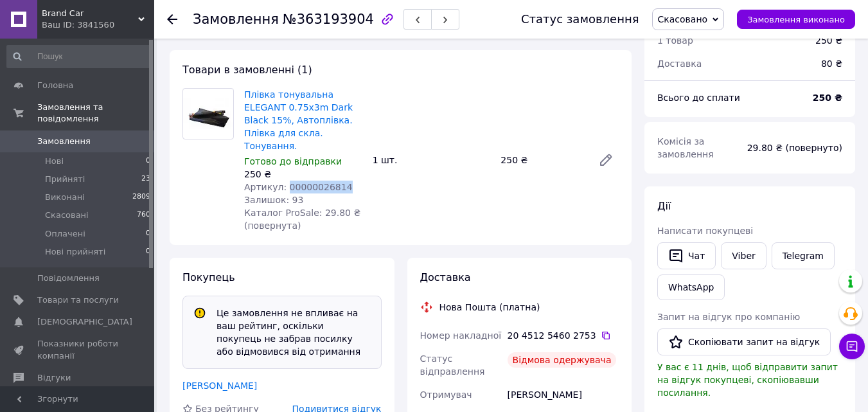
scroll to position [0, 0]
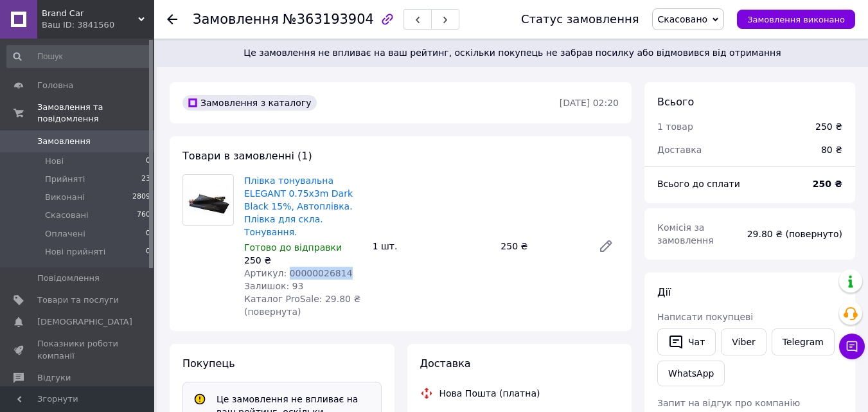
click at [73, 136] on span "Замовлення" at bounding box center [63, 142] width 53 height 12
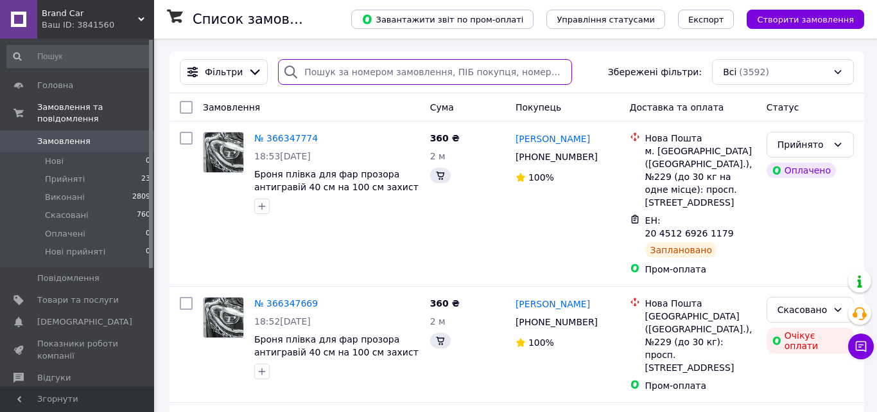
click at [383, 71] on input "search" at bounding box center [425, 72] width 294 height 26
paste input "380679002495"
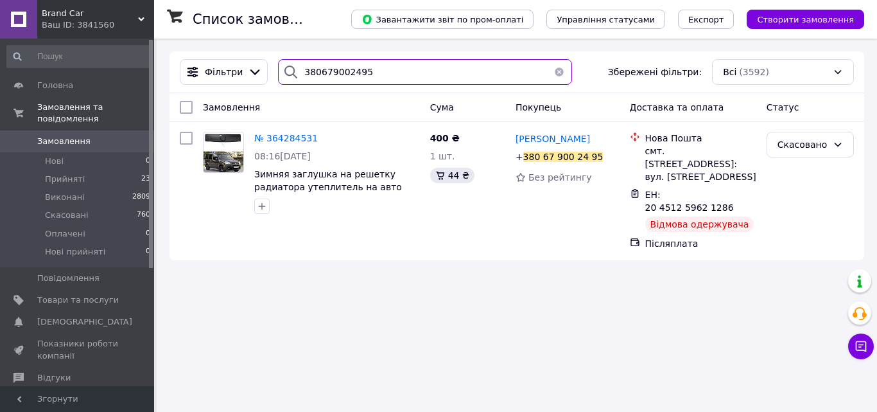
type input "380679002495"
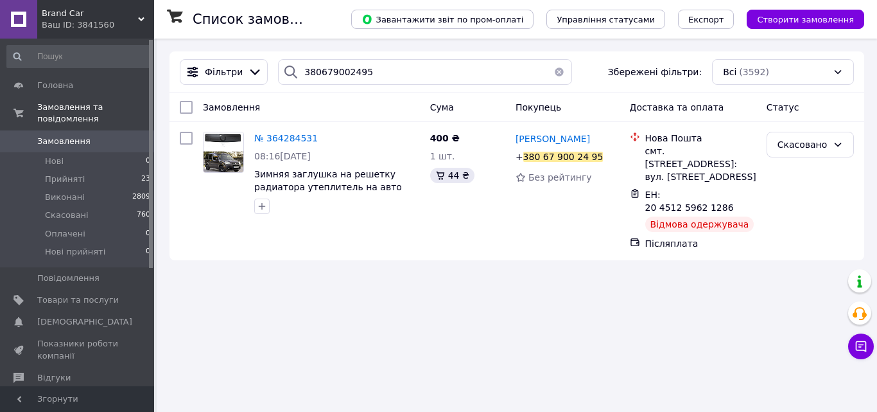
click at [80, 136] on span "Замовлення" at bounding box center [63, 142] width 53 height 12
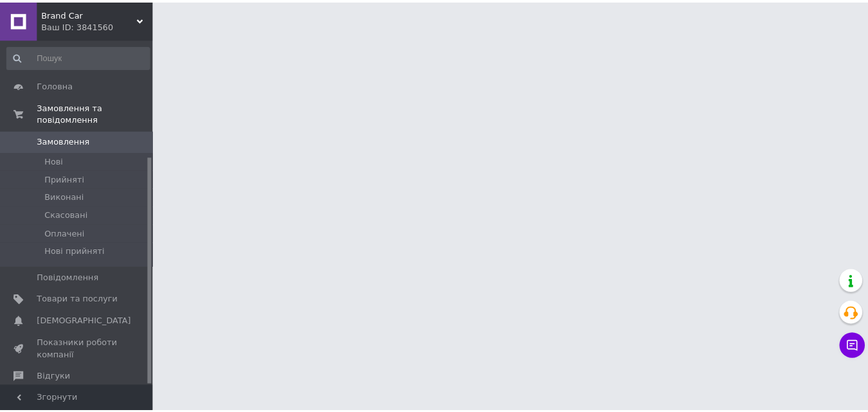
scroll to position [179, 0]
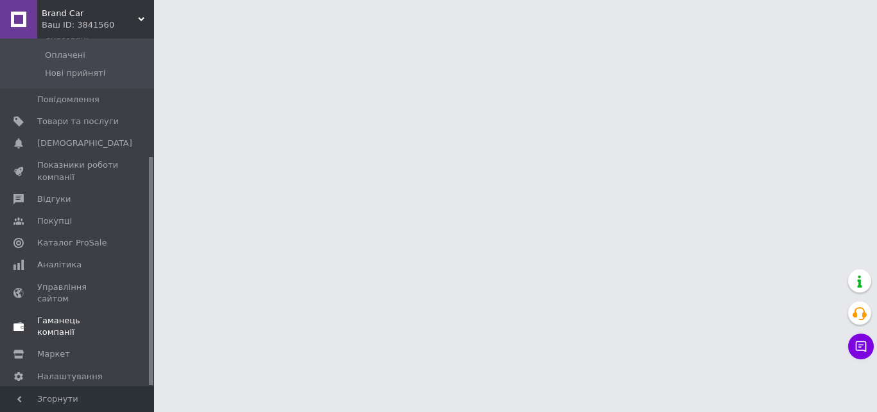
click at [92, 315] on span "Гаманець компанії" at bounding box center [78, 326] width 82 height 23
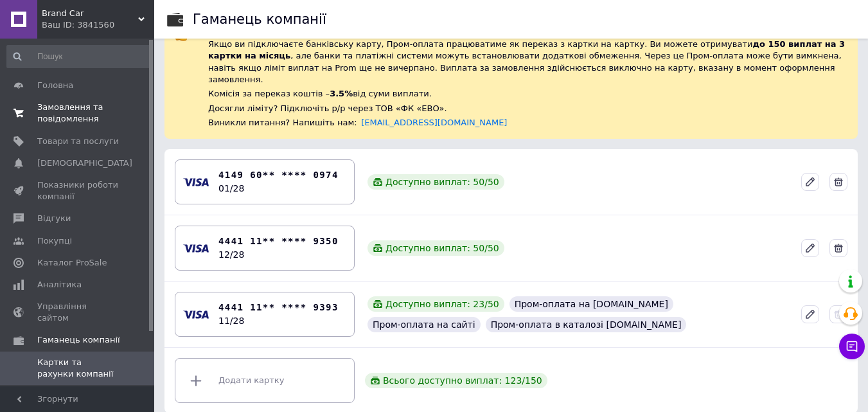
click at [82, 111] on span "Замовлення та повідомлення" at bounding box center [78, 112] width 82 height 23
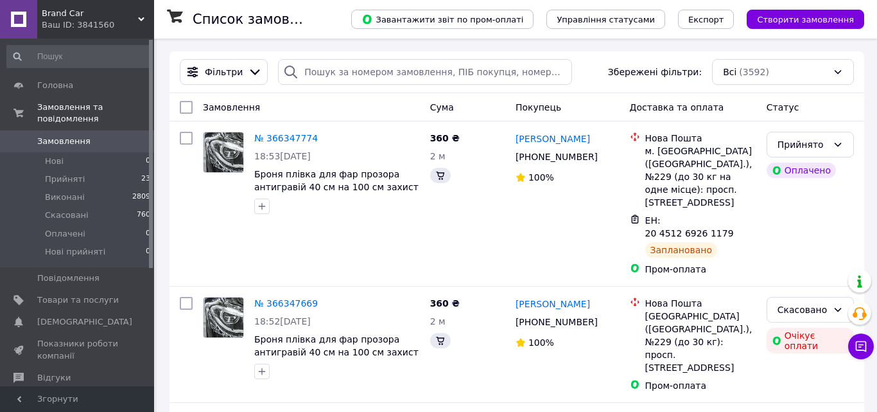
click at [75, 173] on span "Прийняті" at bounding box center [65, 179] width 40 height 12
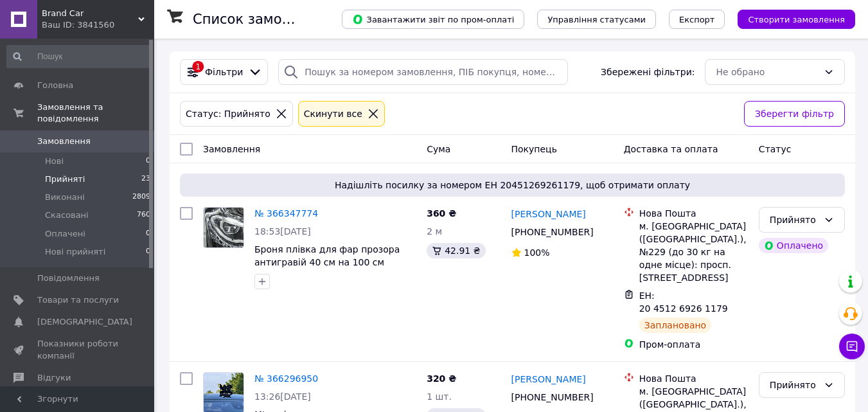
click at [77, 136] on span "Замовлення" at bounding box center [63, 142] width 53 height 12
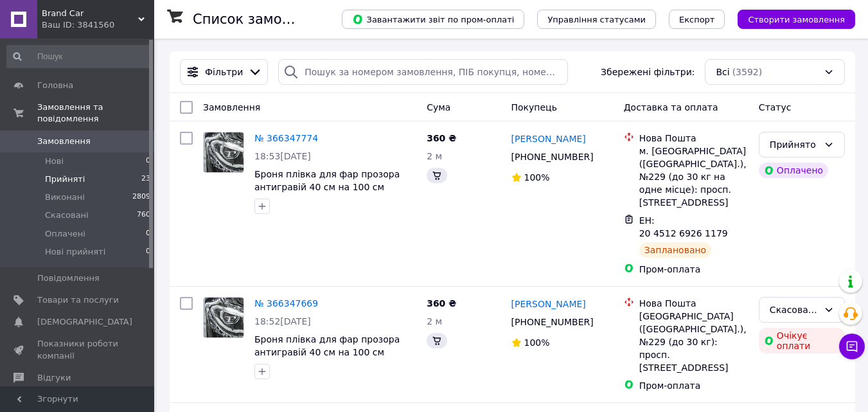
click at [73, 173] on span "Прийняті" at bounding box center [65, 179] width 40 height 12
